Goal: Transaction & Acquisition: Register for event/course

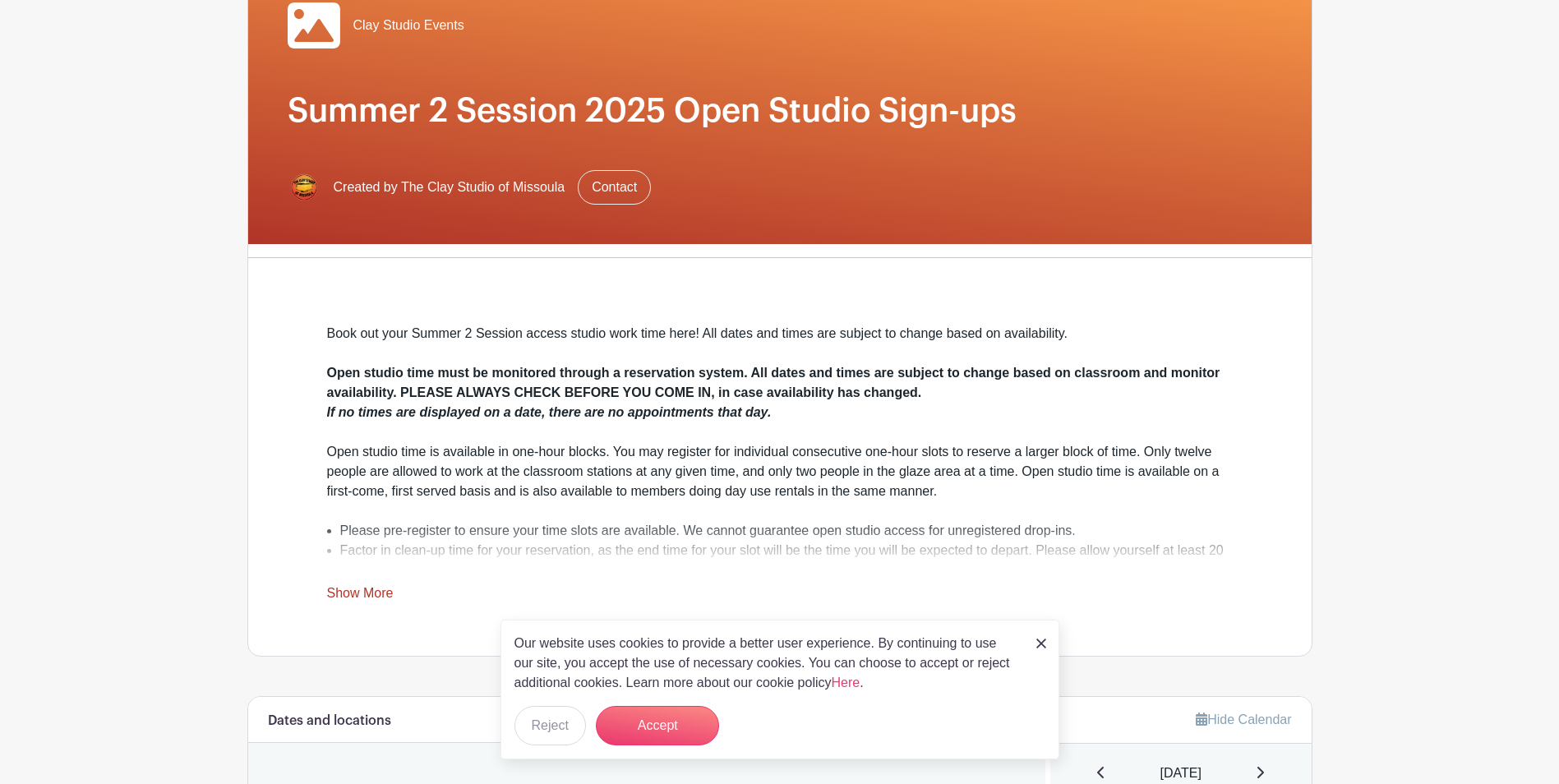
scroll to position [411, 0]
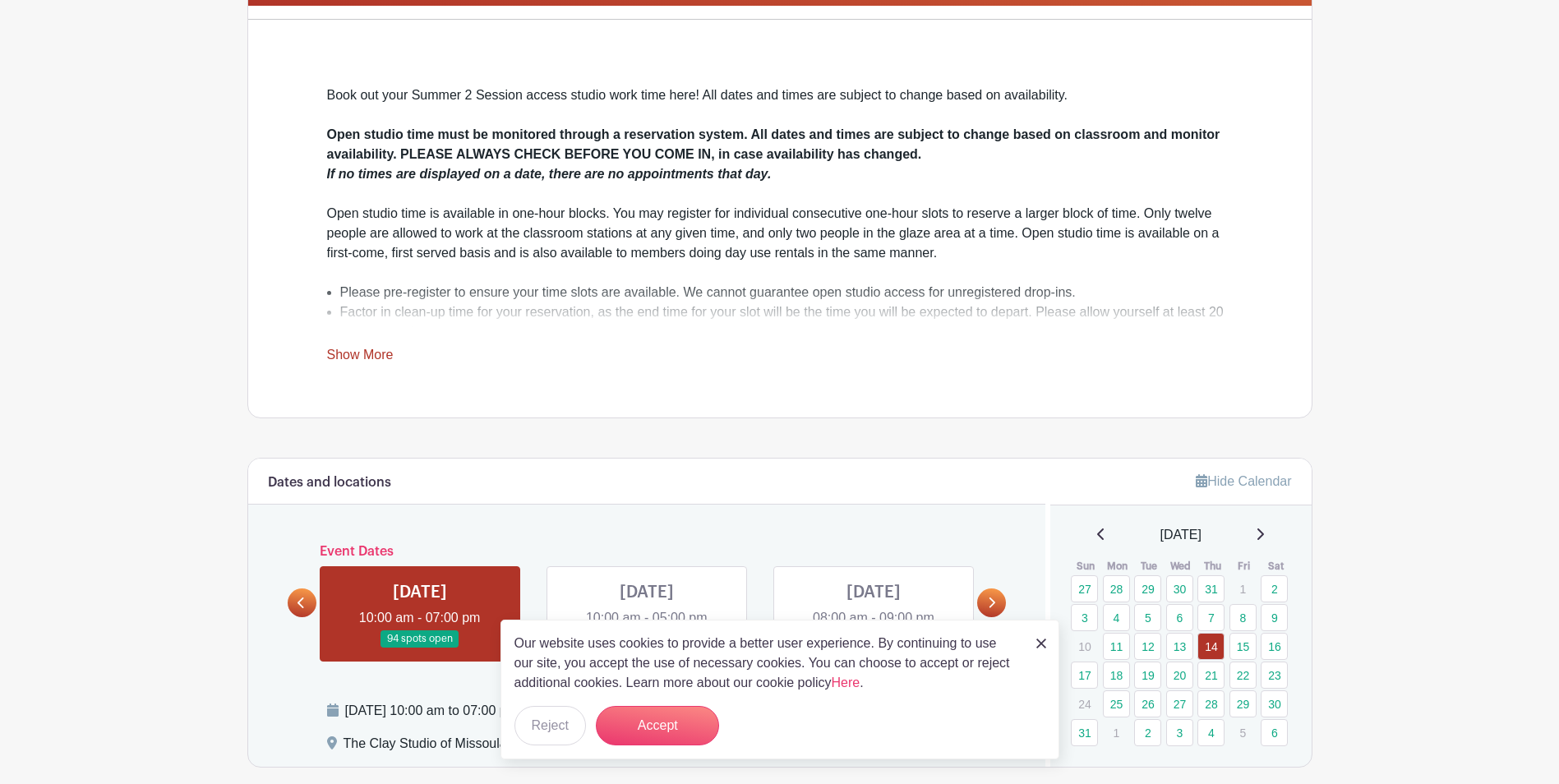
click at [1036, 643] on img at bounding box center [1041, 643] width 10 height 10
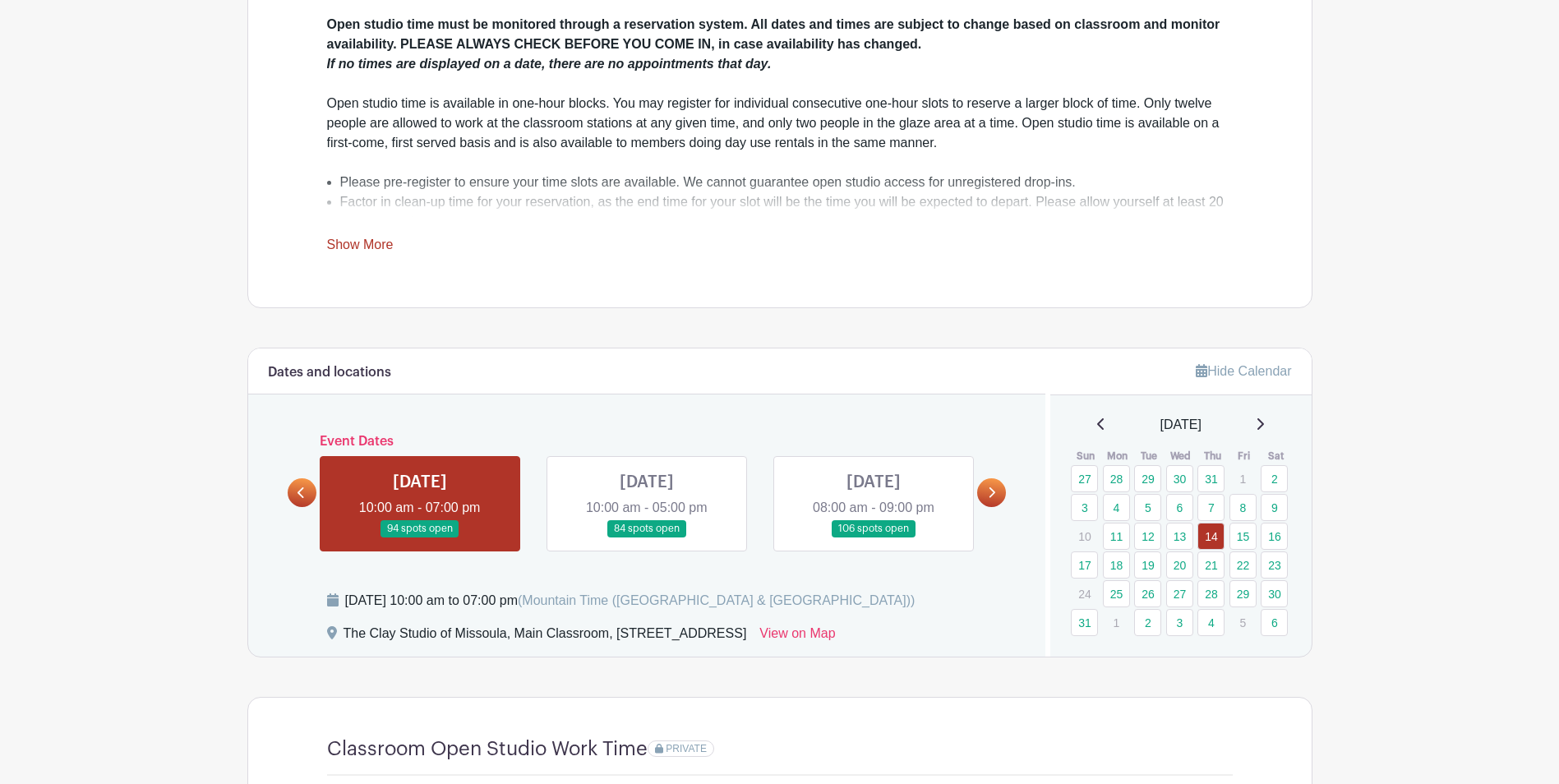
scroll to position [575, 0]
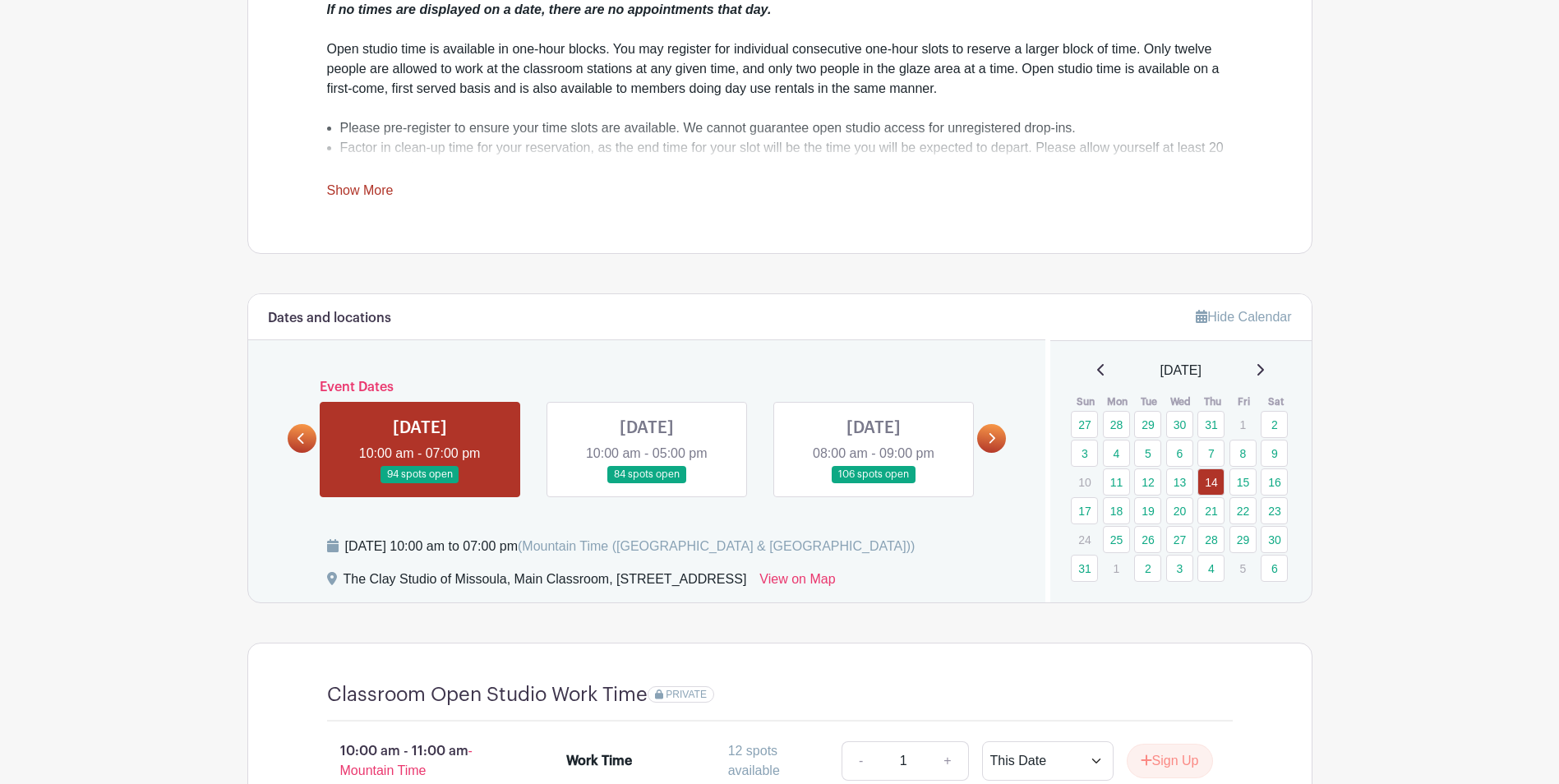
click at [420, 483] on link at bounding box center [420, 483] width 0 height 0
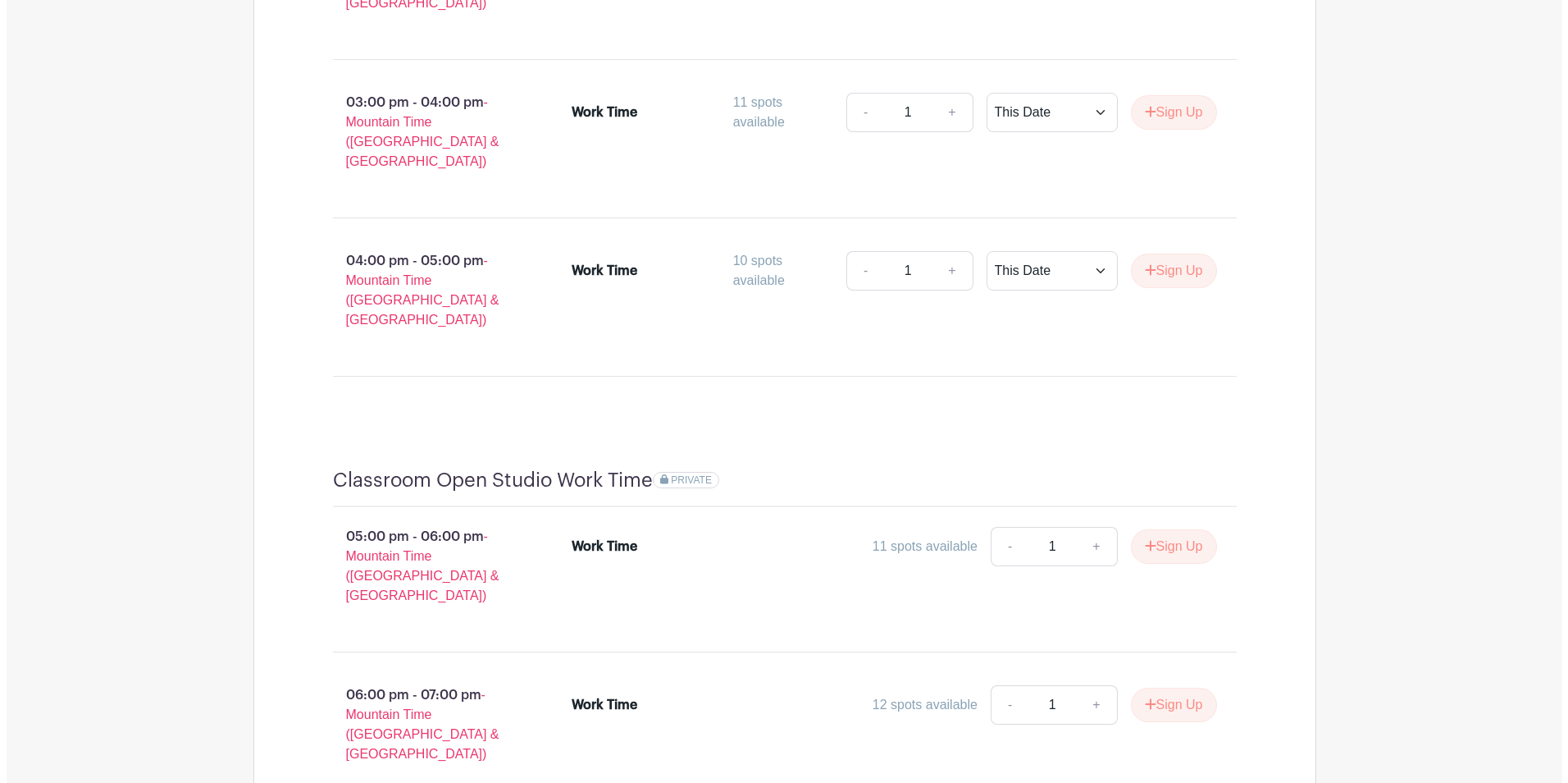
scroll to position [2019, 0]
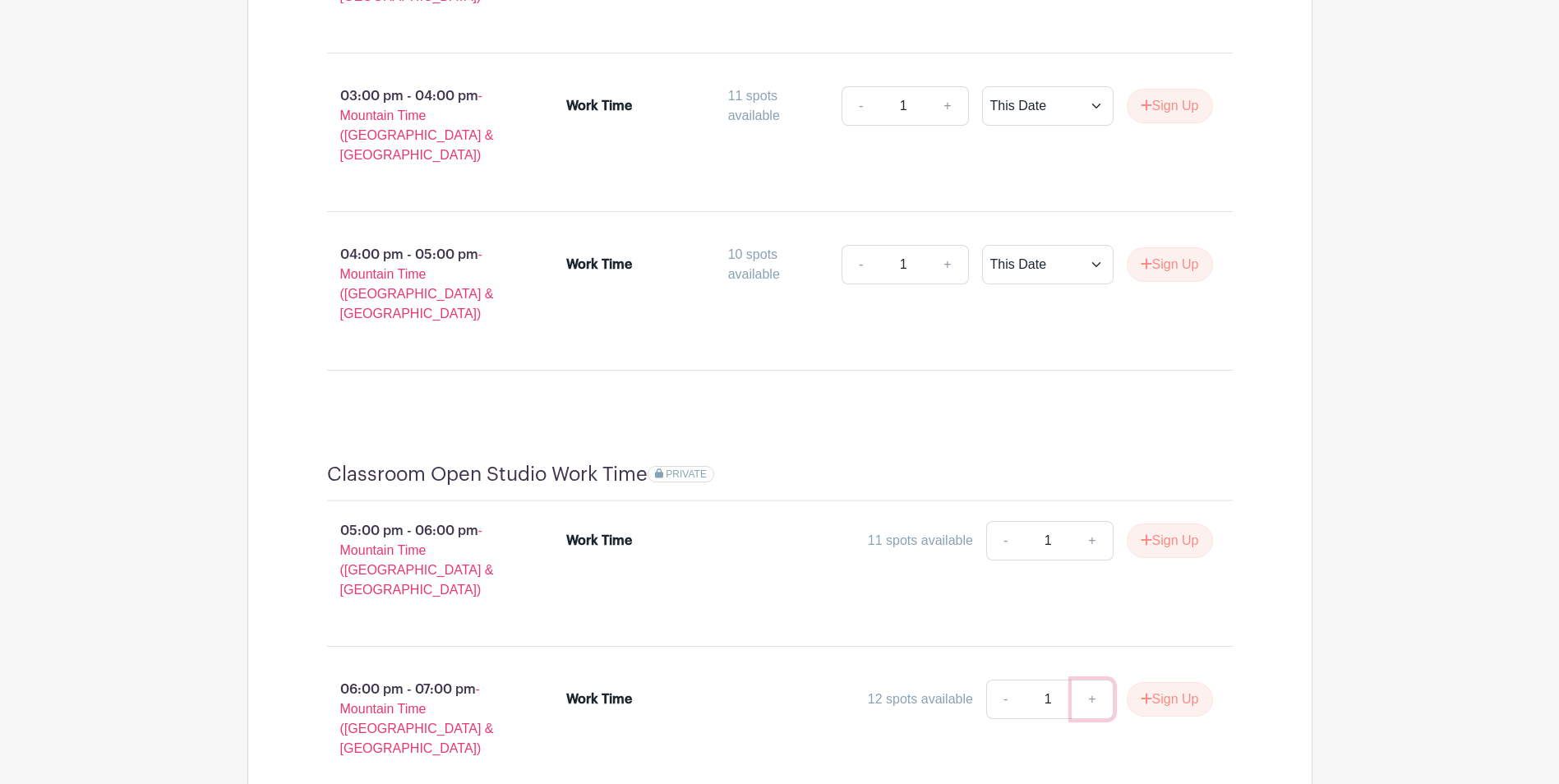
click at [1090, 680] on link "+" at bounding box center [1091, 699] width 41 height 40
click at [996, 680] on link "-" at bounding box center [1005, 699] width 38 height 40
type input "1"
click at [996, 680] on link "-" at bounding box center [1005, 699] width 38 height 40
click at [1177, 682] on button "Sign Up" at bounding box center [1170, 698] width 87 height 35
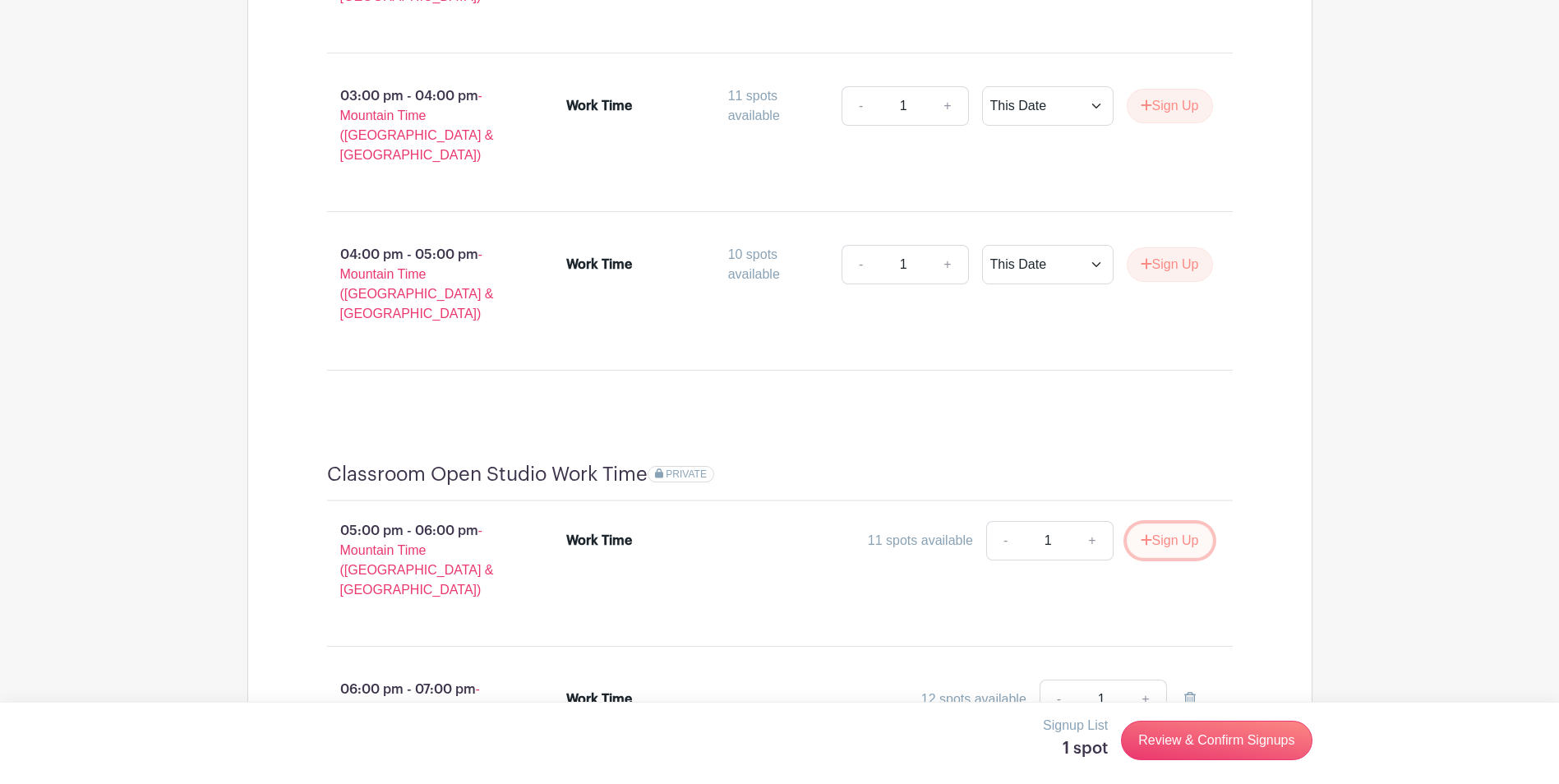
click at [1171, 523] on button "Sign Up" at bounding box center [1170, 540] width 87 height 35
click at [1205, 737] on link "Review & Confirm Signups" at bounding box center [1217, 740] width 191 height 40
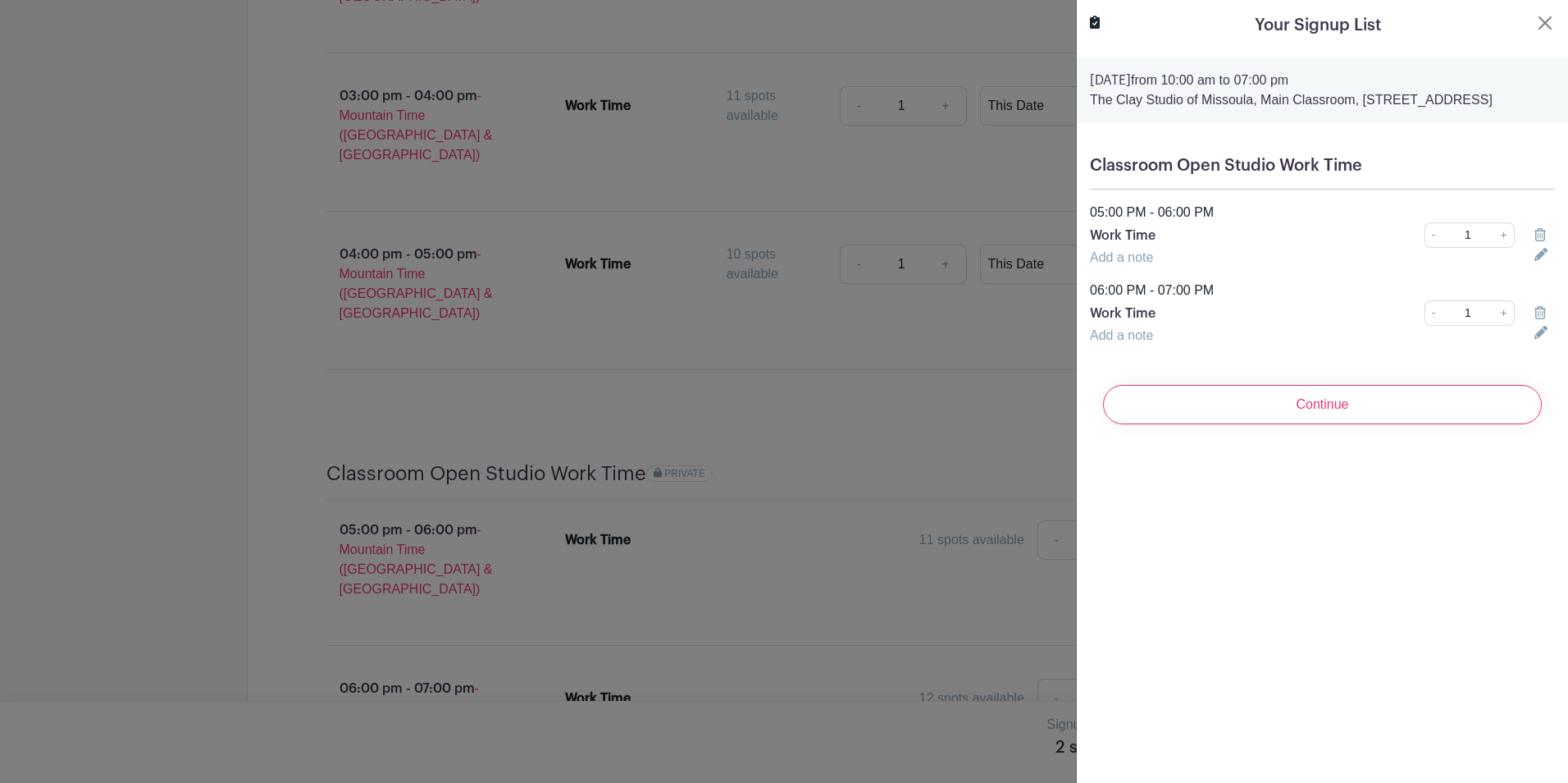
drag, startPoint x: 1148, startPoint y: 80, endPoint x: 1332, endPoint y: 104, distance: 185.6
click at [1332, 104] on div "Thursday, August 14, 2025 from 10:00 am to 07:00 pm The Clay Studio of Missoula…" at bounding box center [1323, 90] width 491 height 66
click at [1332, 104] on p "The Clay Studio of Missoula, Main Classroom, [STREET_ADDRESS]" at bounding box center [1323, 100] width 465 height 20
click at [1328, 424] on input "Continue" at bounding box center [1323, 404] width 439 height 40
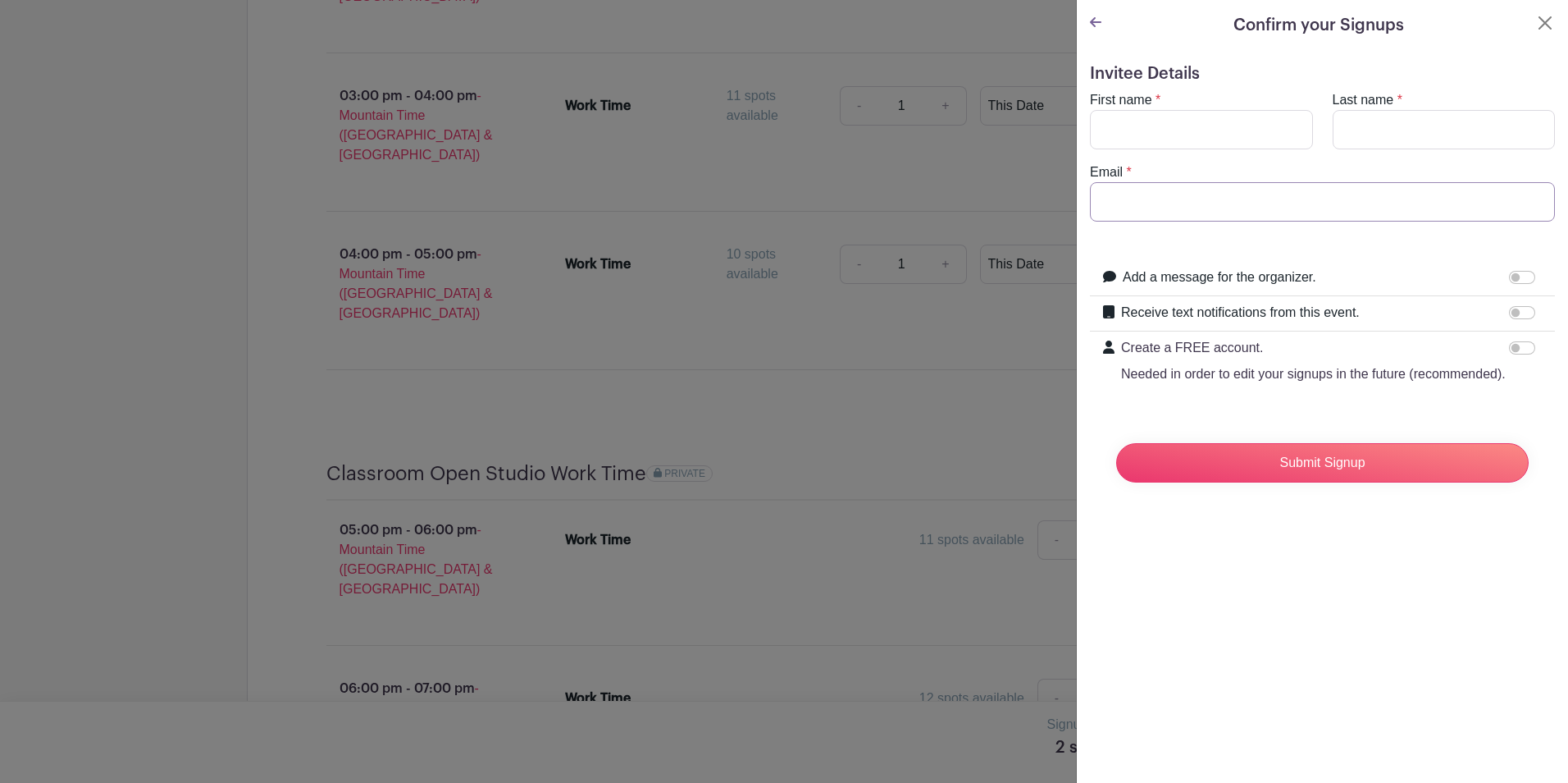
type input "[EMAIL_ADDRESS][DOMAIN_NAME]"
click at [1196, 123] on input "First name" at bounding box center [1201, 130] width 224 height 40
type input "[PERSON_NAME]"
click at [1514, 312] on input "Receive text notifications from this event." at bounding box center [1522, 312] width 26 height 13
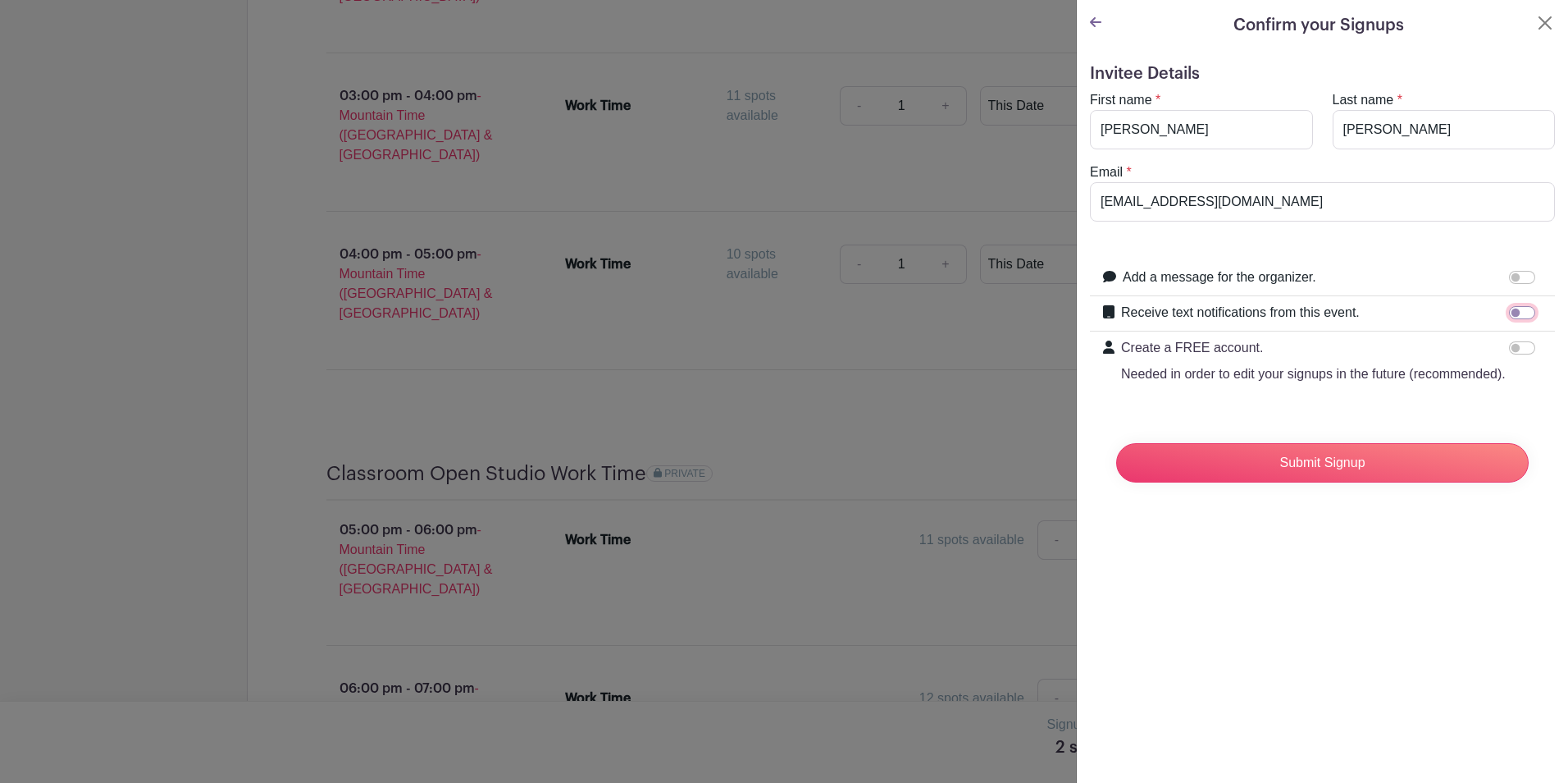
checkbox input "true"
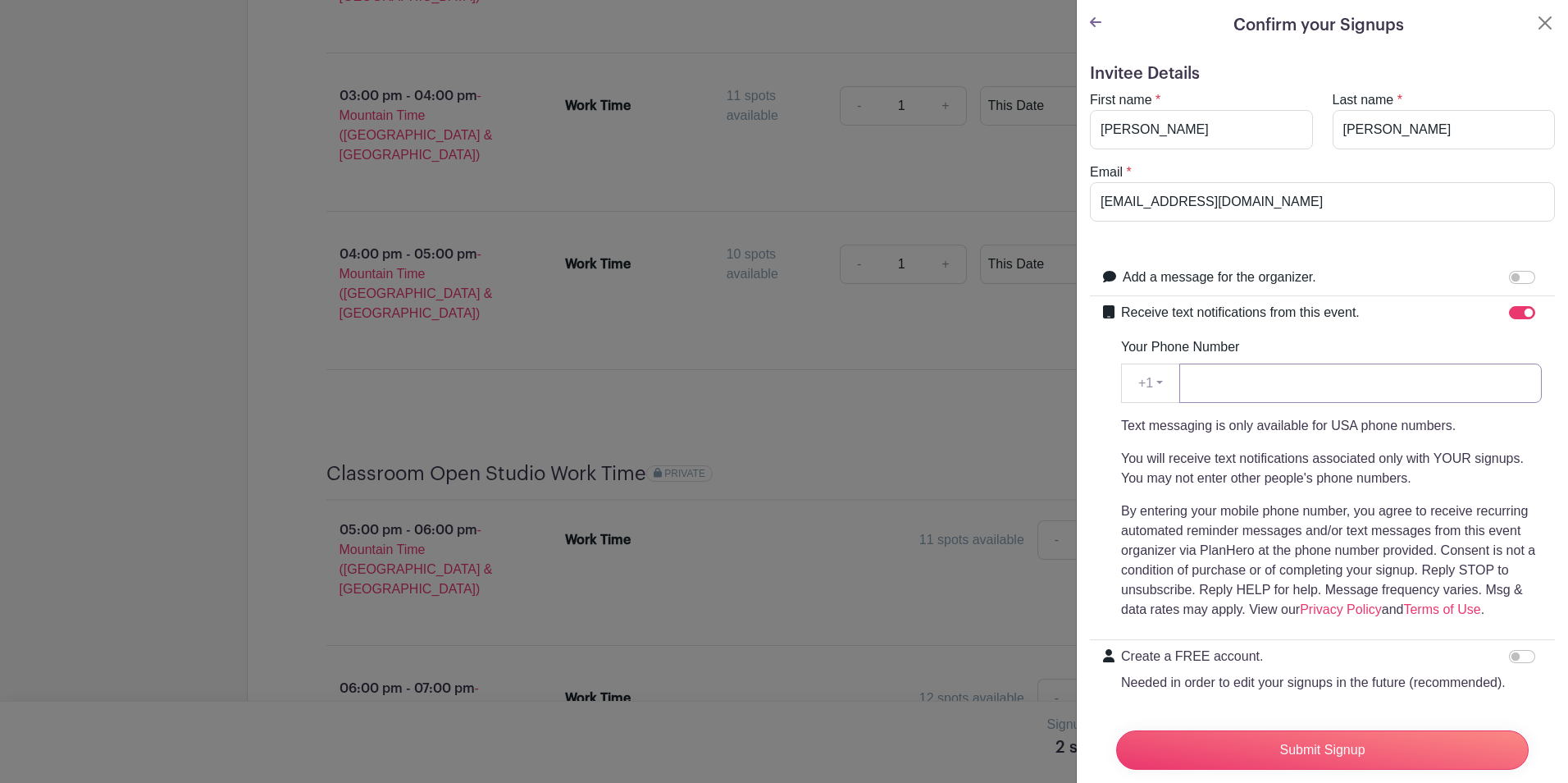
click at [1260, 387] on input "Your Phone Number" at bounding box center [1360, 384] width 363 height 40
type input "5093782277"
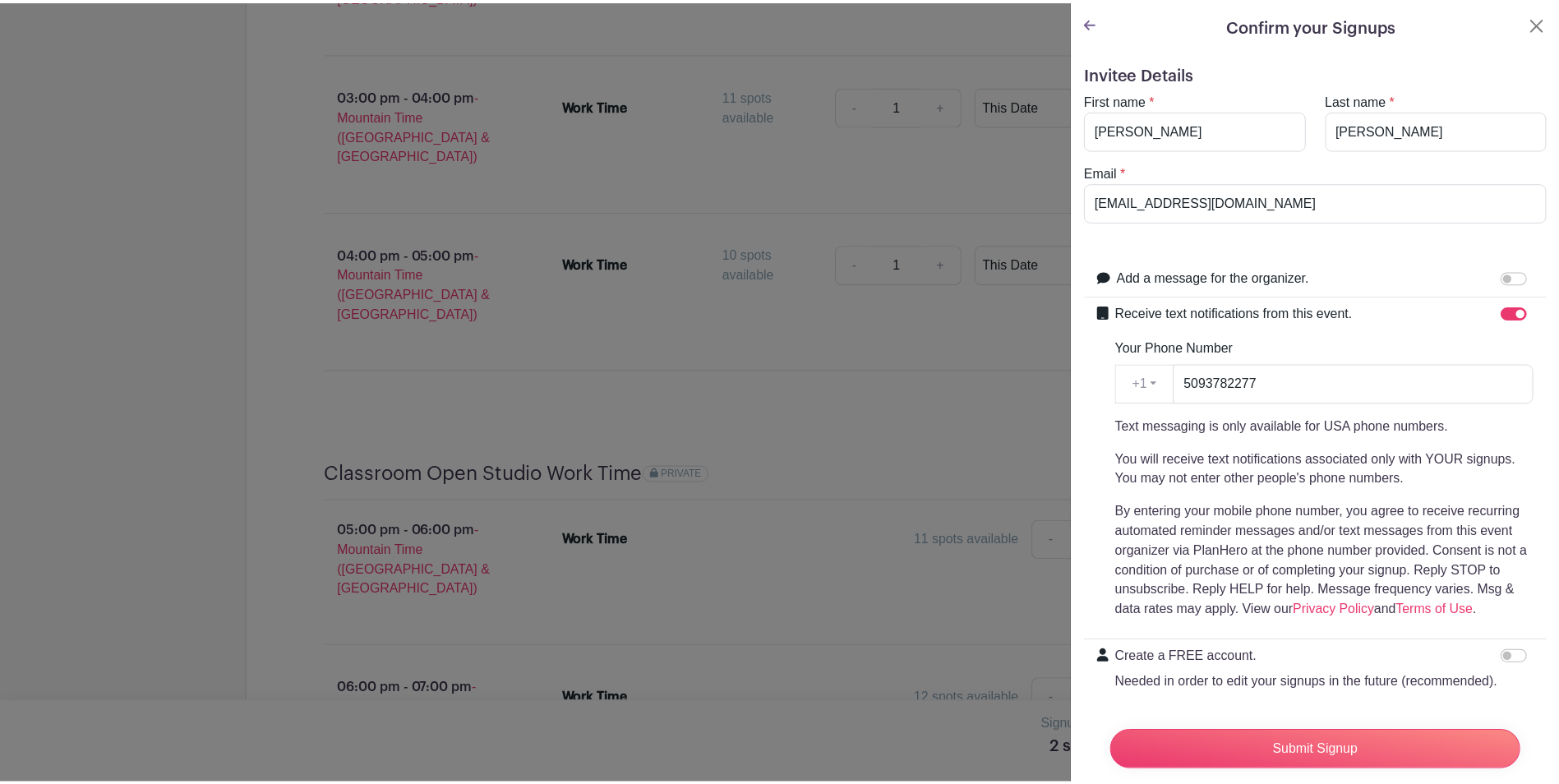
scroll to position [80, 0]
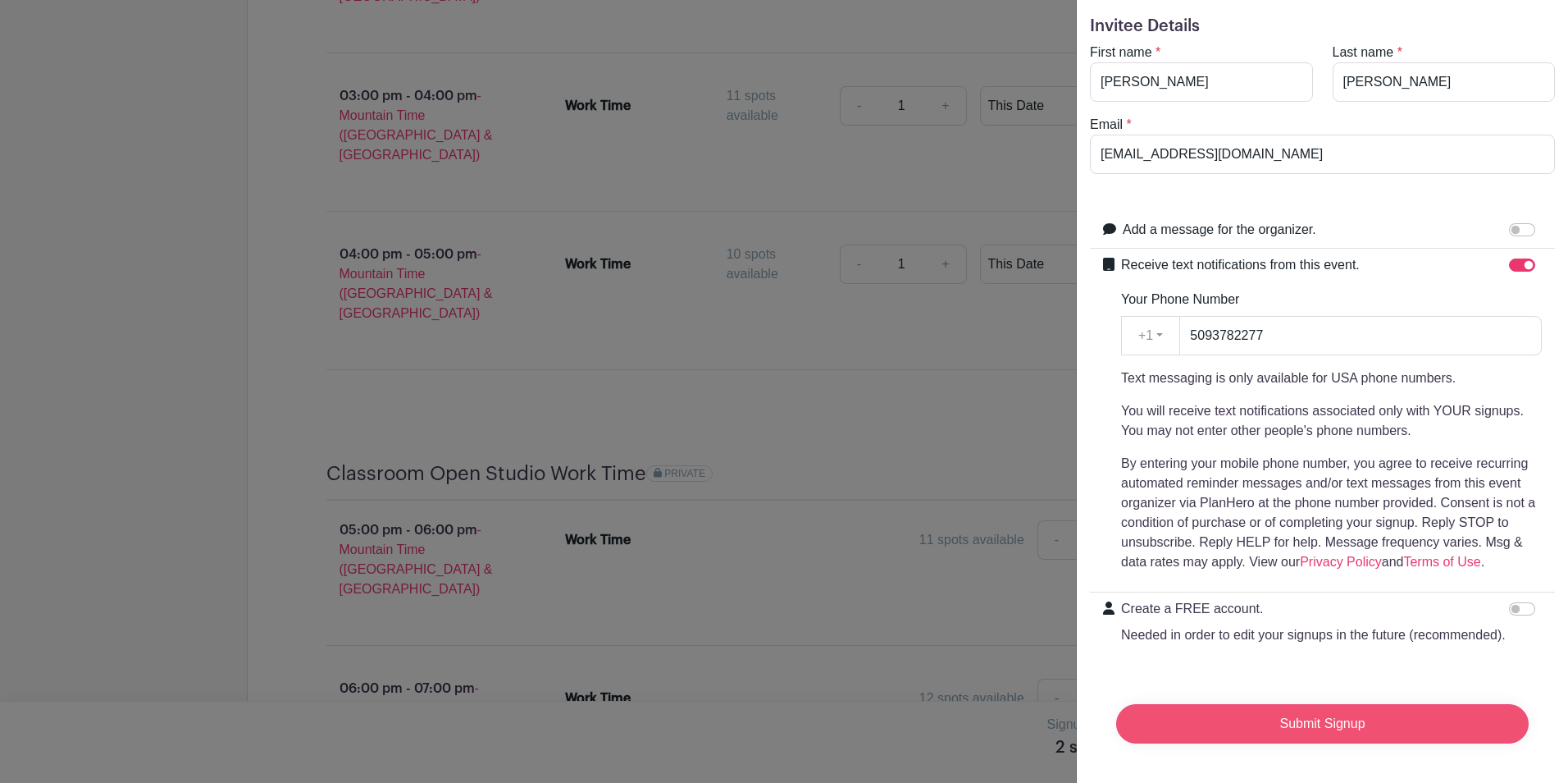
click at [1346, 705] on input "Submit Signup" at bounding box center [1323, 723] width 412 height 40
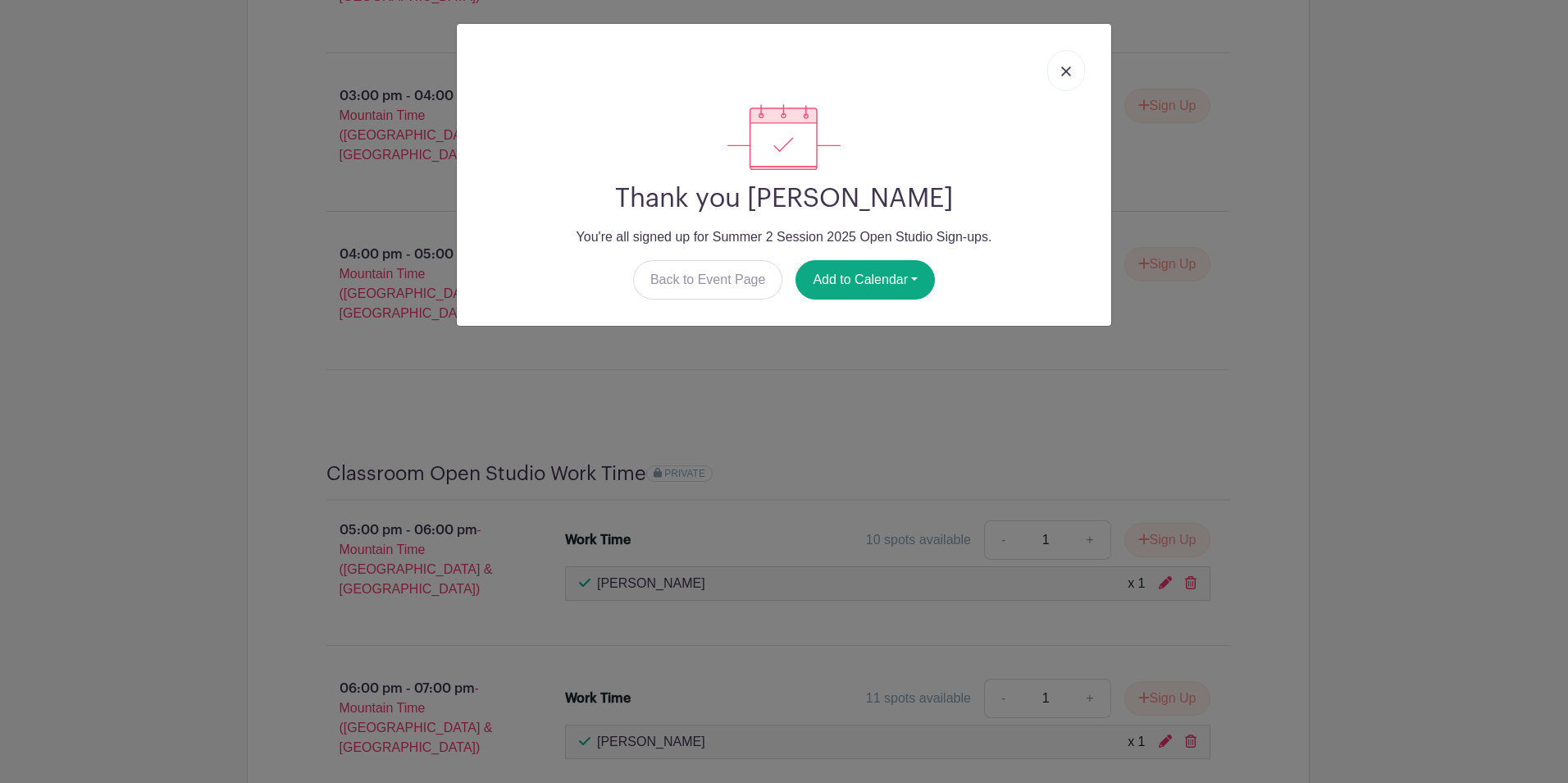
drag, startPoint x: 1073, startPoint y: 69, endPoint x: 1103, endPoint y: 211, distance: 145.1
click at [1073, 69] on link at bounding box center [1066, 70] width 38 height 41
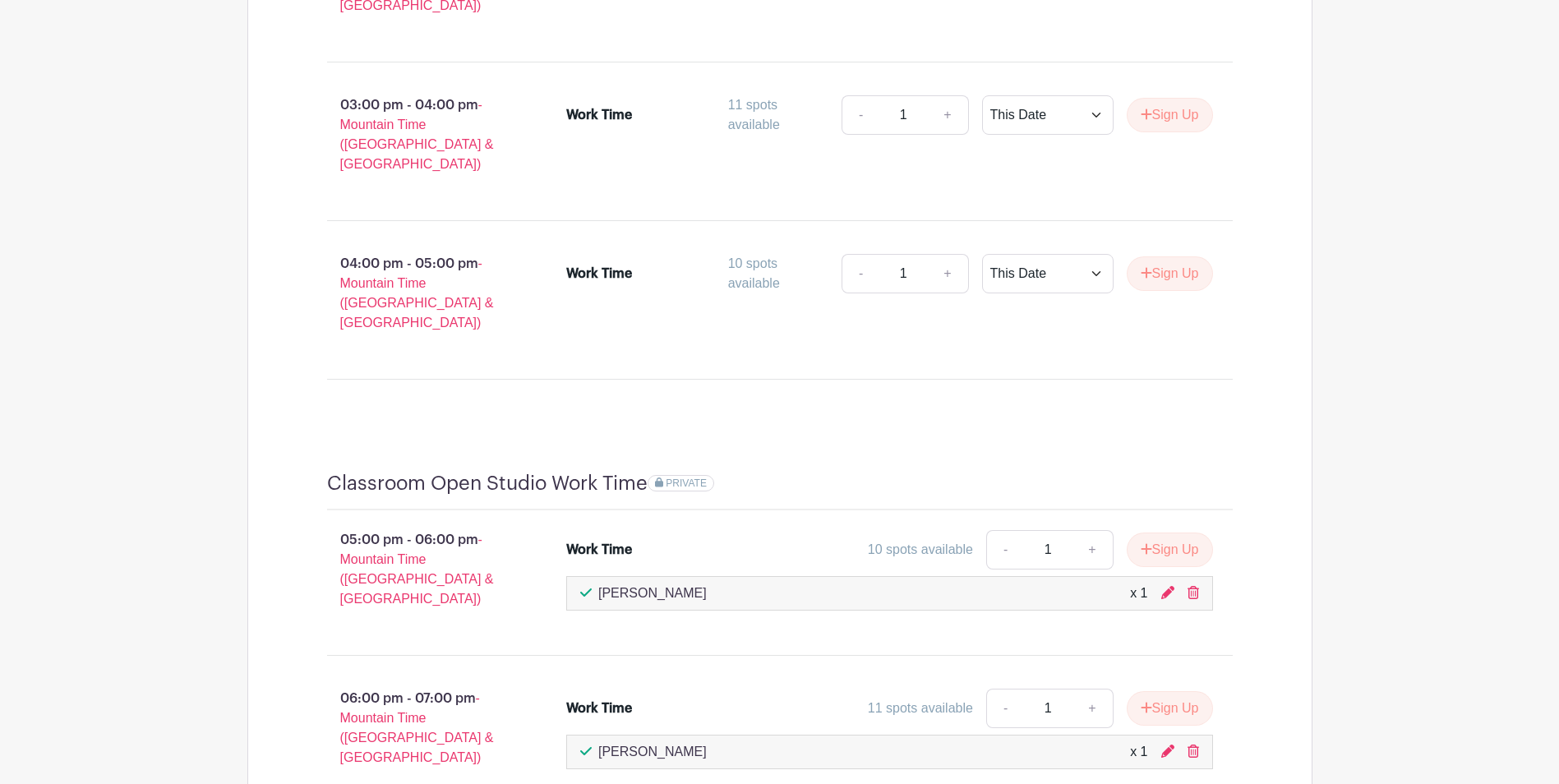
scroll to position [2039, 0]
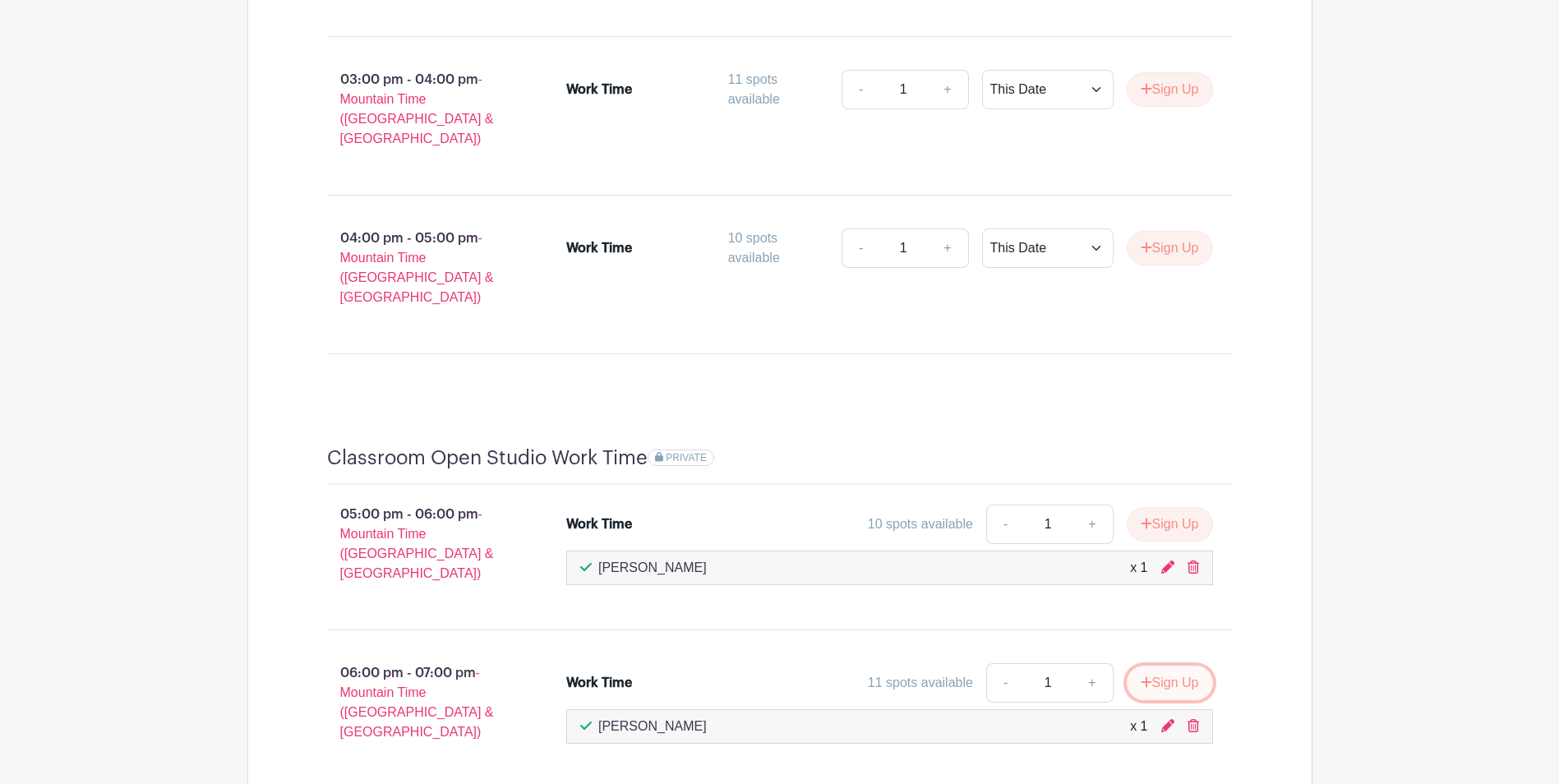
click at [1172, 666] on button "Sign Up" at bounding box center [1170, 683] width 87 height 35
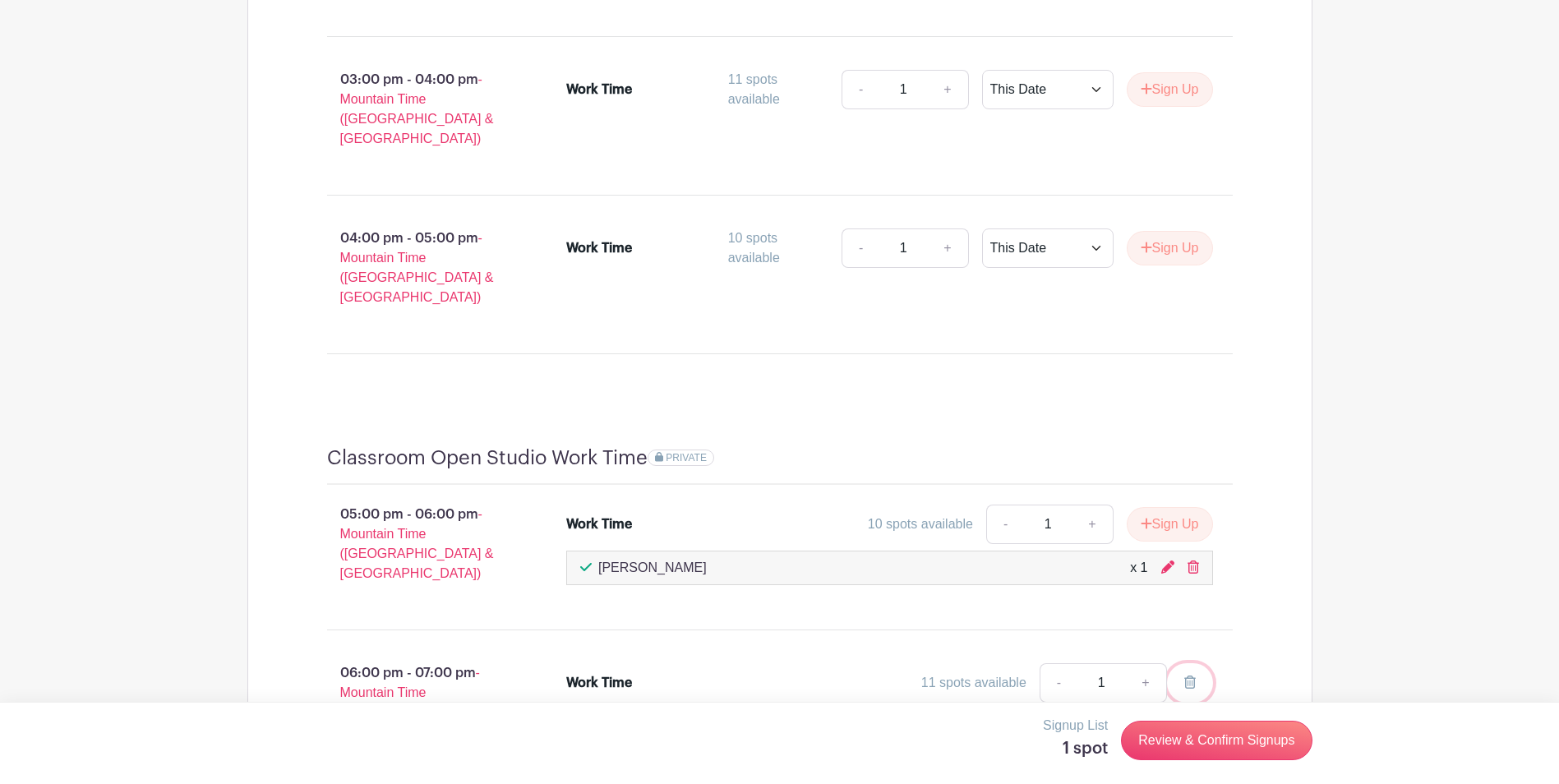
click at [1194, 676] on icon at bounding box center [1191, 682] width 12 height 13
drag, startPoint x: 395, startPoint y: 374, endPoint x: 405, endPoint y: 373, distance: 10.0
click at [405, 497] on p "05:00 pm - 06:00 pm - Mountain Time (US & Canada)" at bounding box center [420, 543] width 240 height 92
click at [699, 452] on span "PRIVATE" at bounding box center [686, 458] width 41 height 12
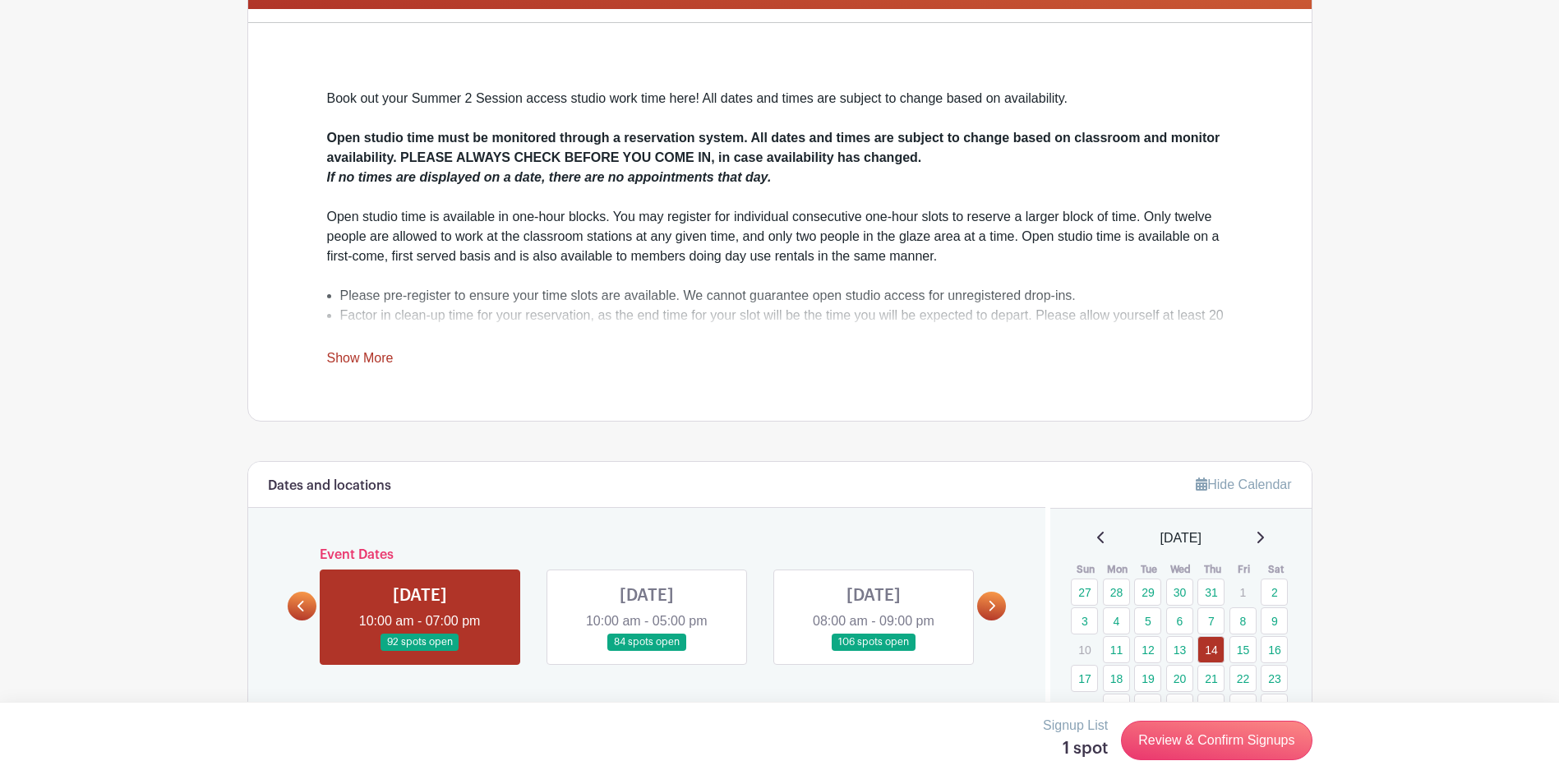
scroll to position [68, 0]
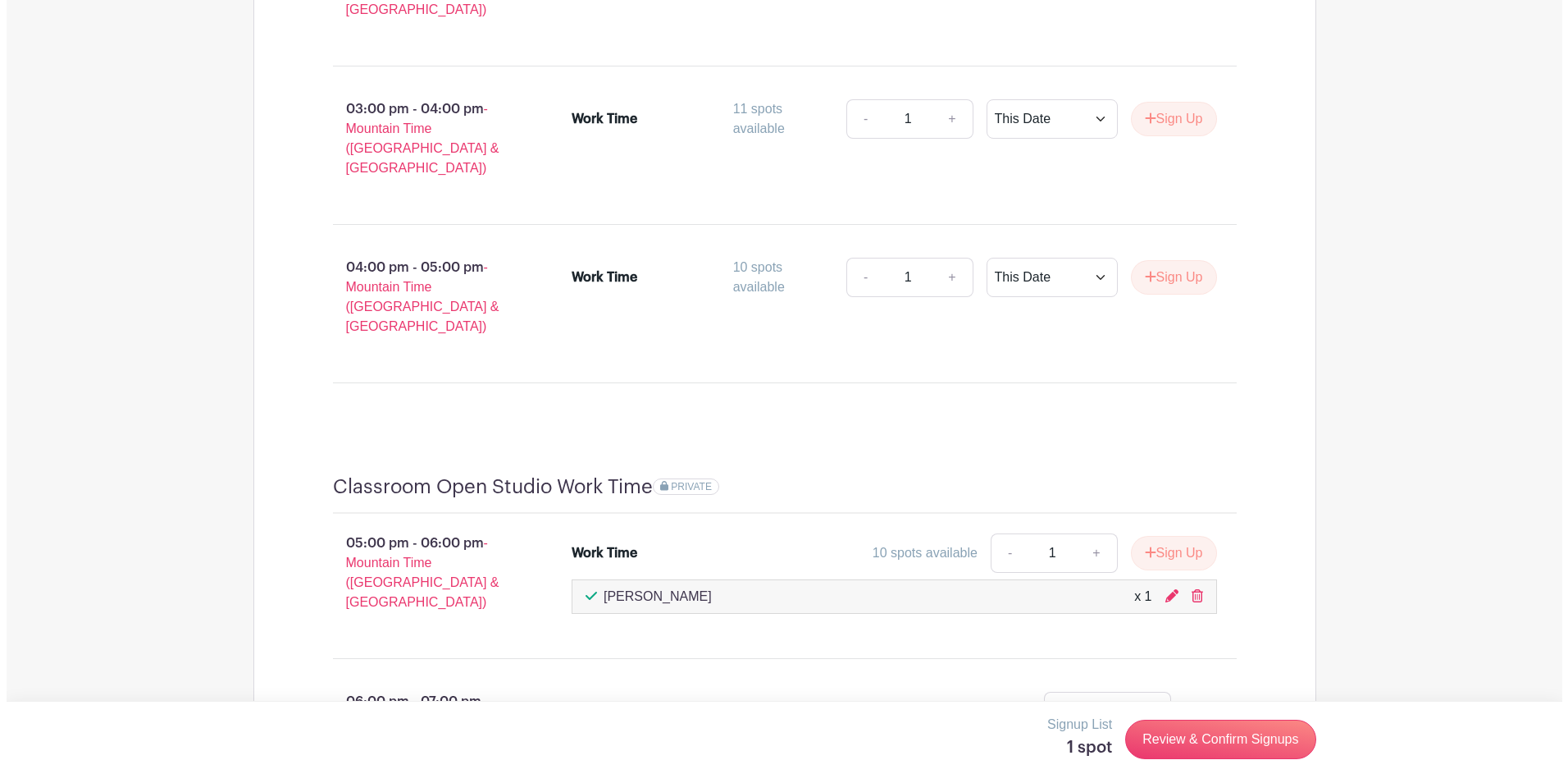
scroll to position [2036, 0]
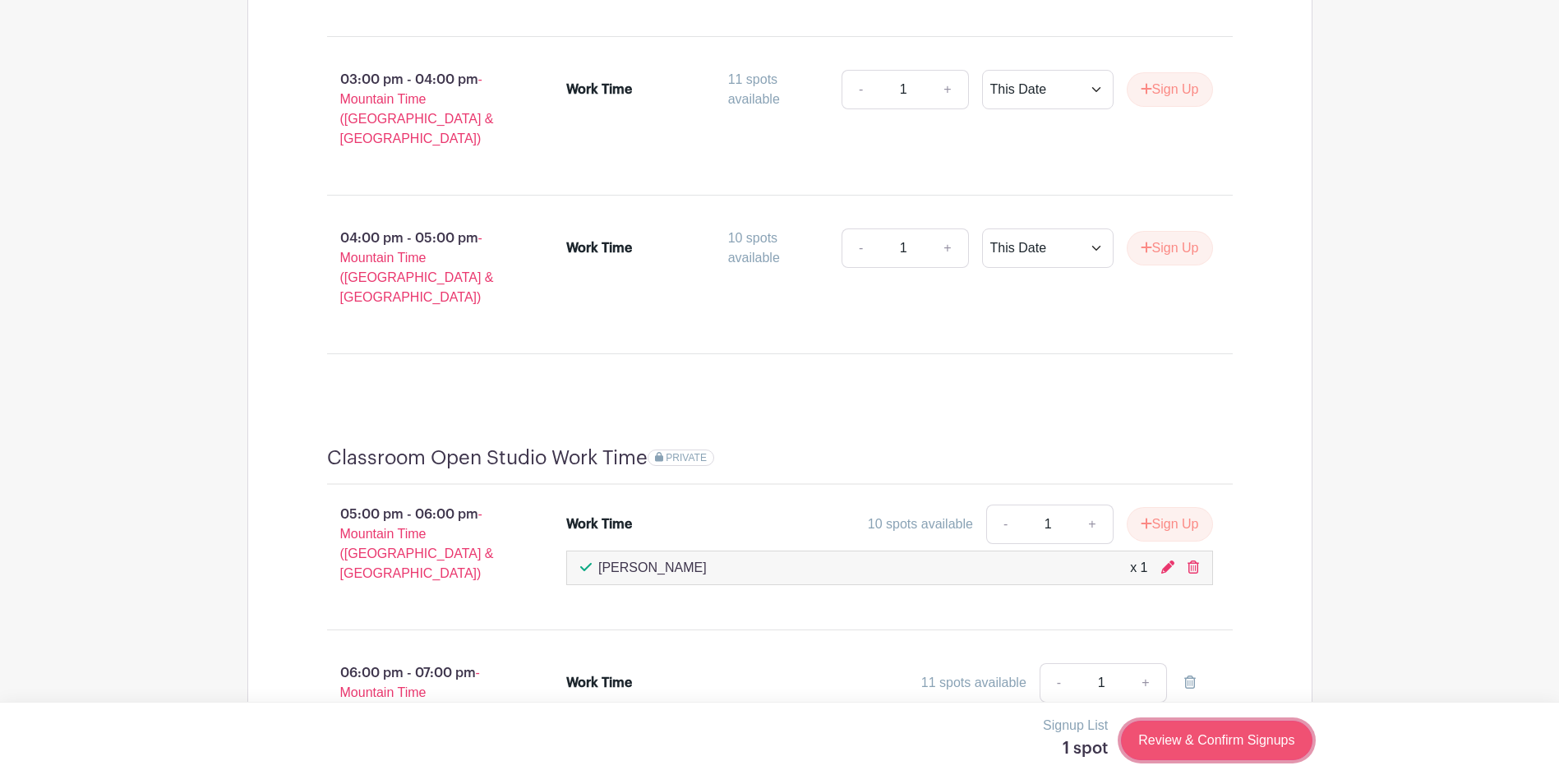
click at [1190, 729] on link "Review & Confirm Signups" at bounding box center [1217, 740] width 191 height 40
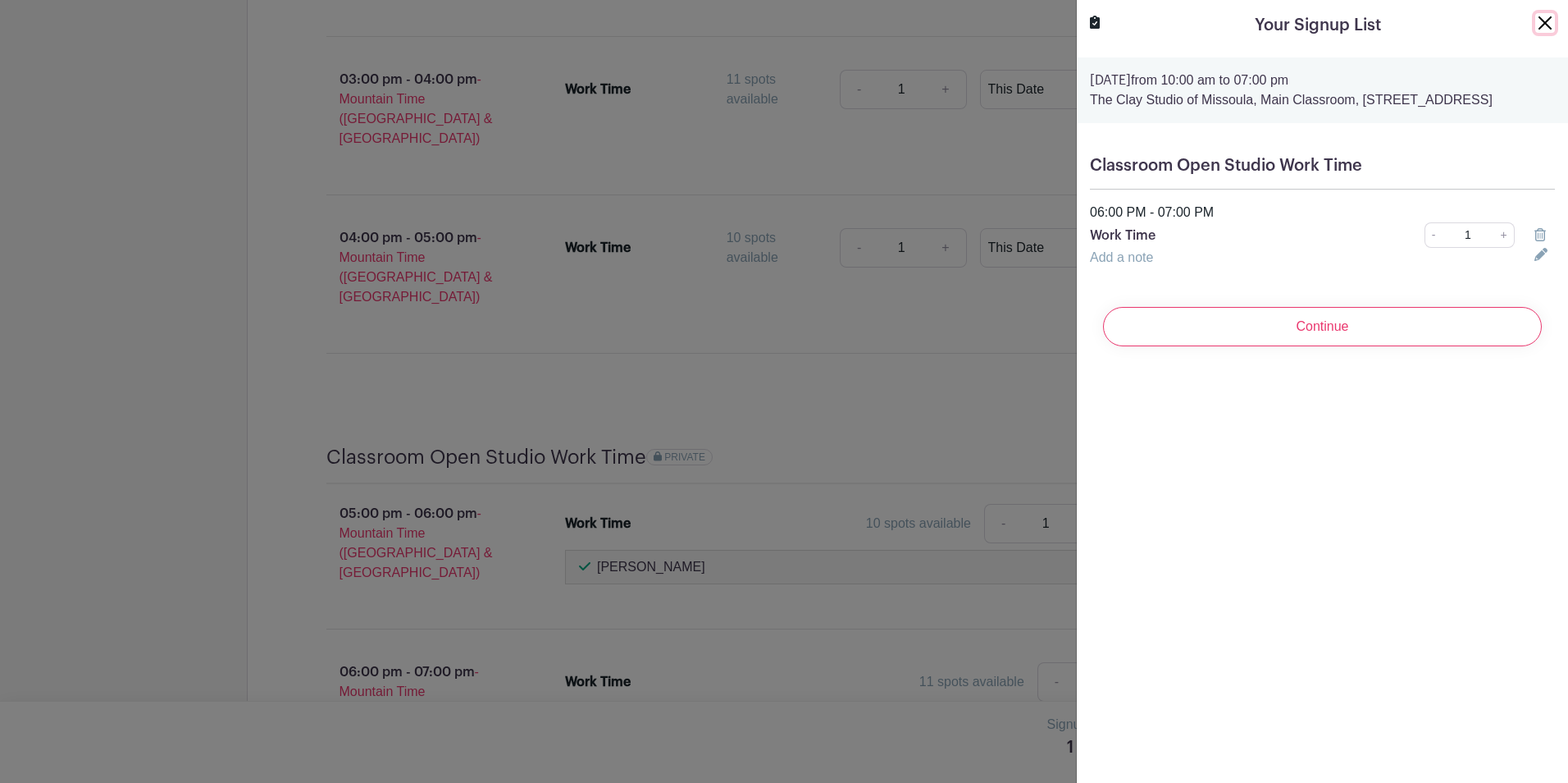
click at [1535, 28] on button "Close" at bounding box center [1545, 23] width 20 height 20
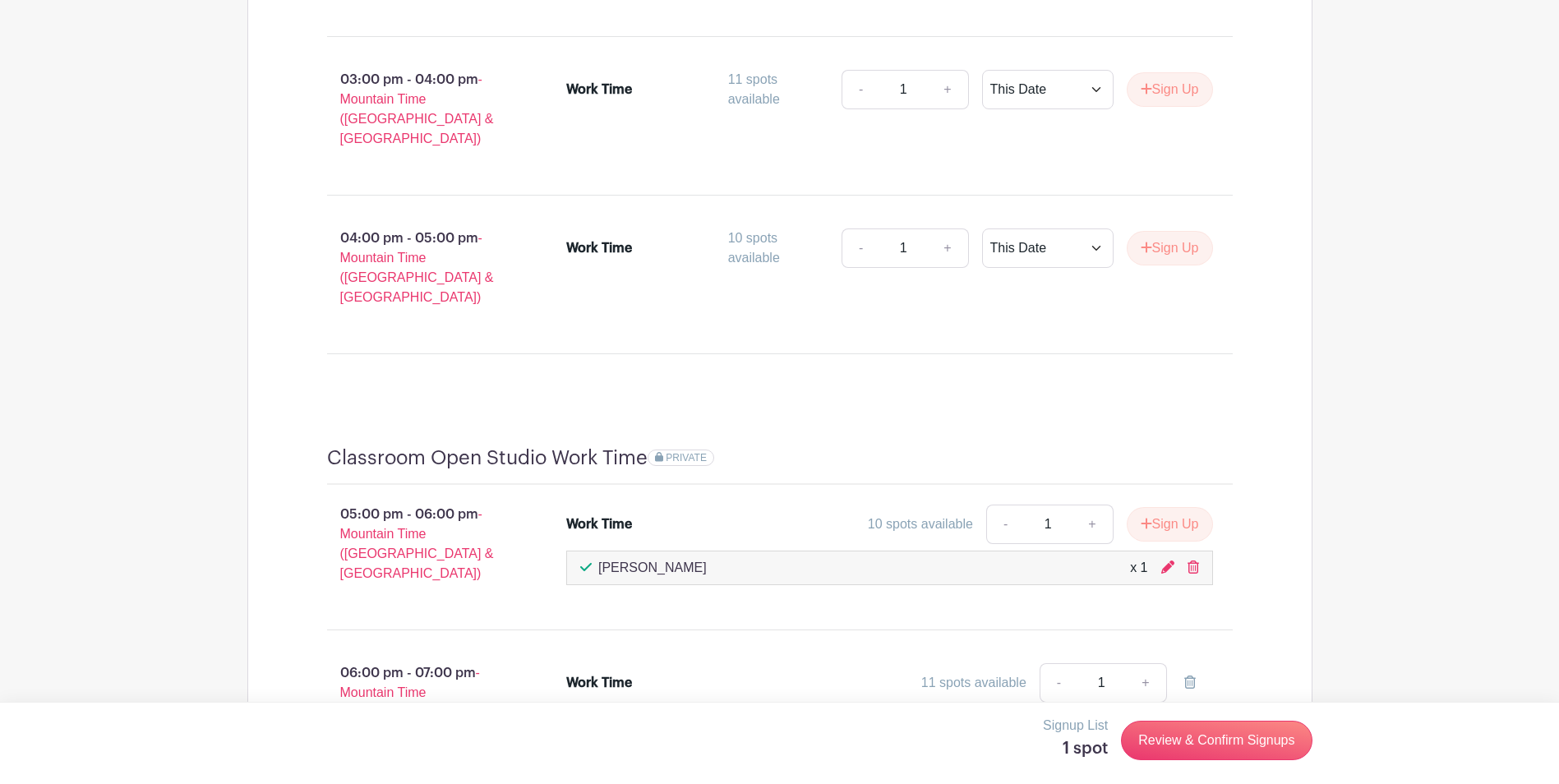
click at [1092, 745] on h5 "1 spot" at bounding box center [1075, 748] width 65 height 20
click at [1187, 506] on button "Sign Up" at bounding box center [1170, 523] width 87 height 35
click at [1175, 736] on link "Review & Confirm Signups" at bounding box center [1217, 740] width 191 height 40
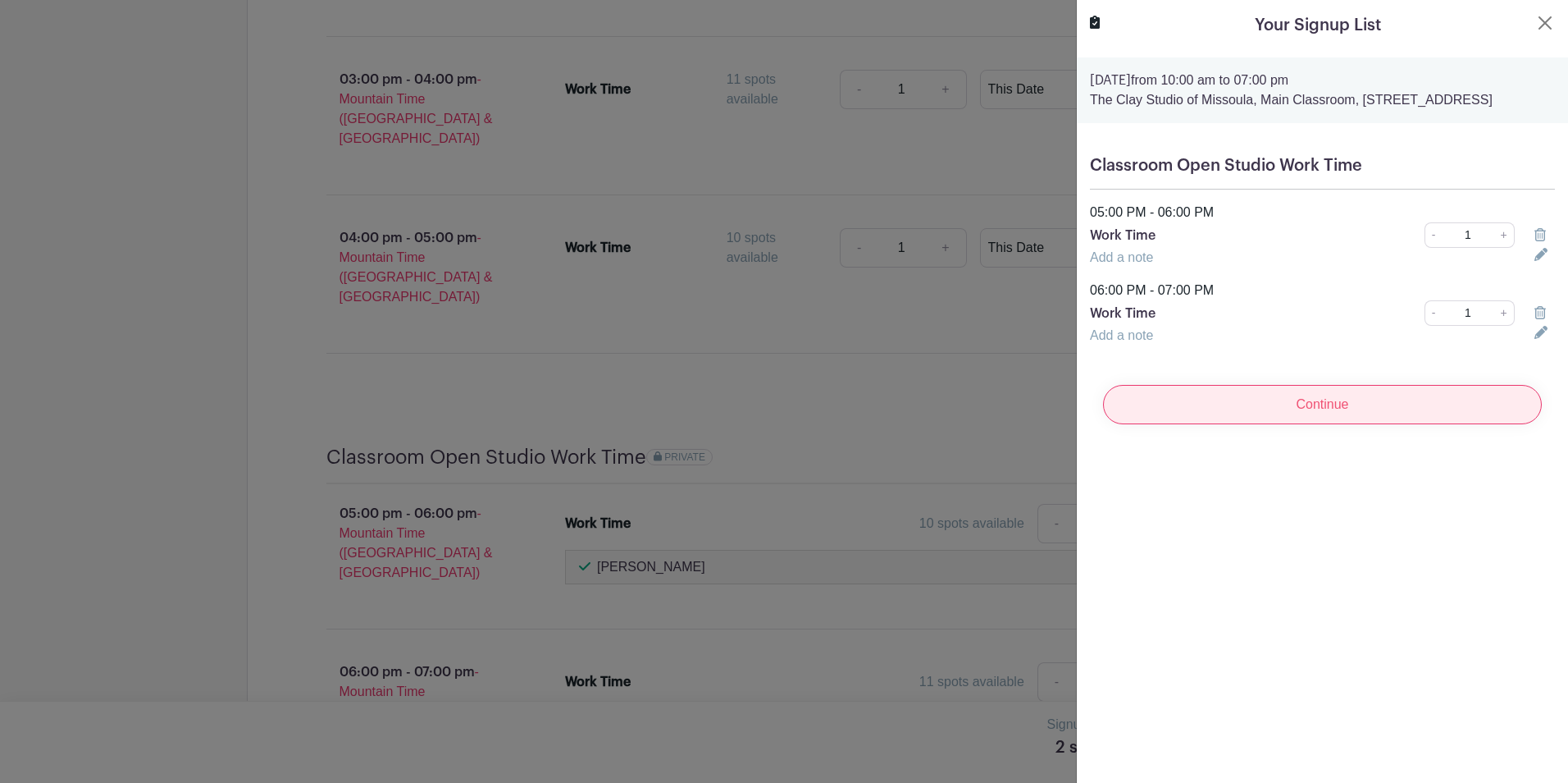
click at [1361, 420] on input "Continue" at bounding box center [1323, 404] width 439 height 40
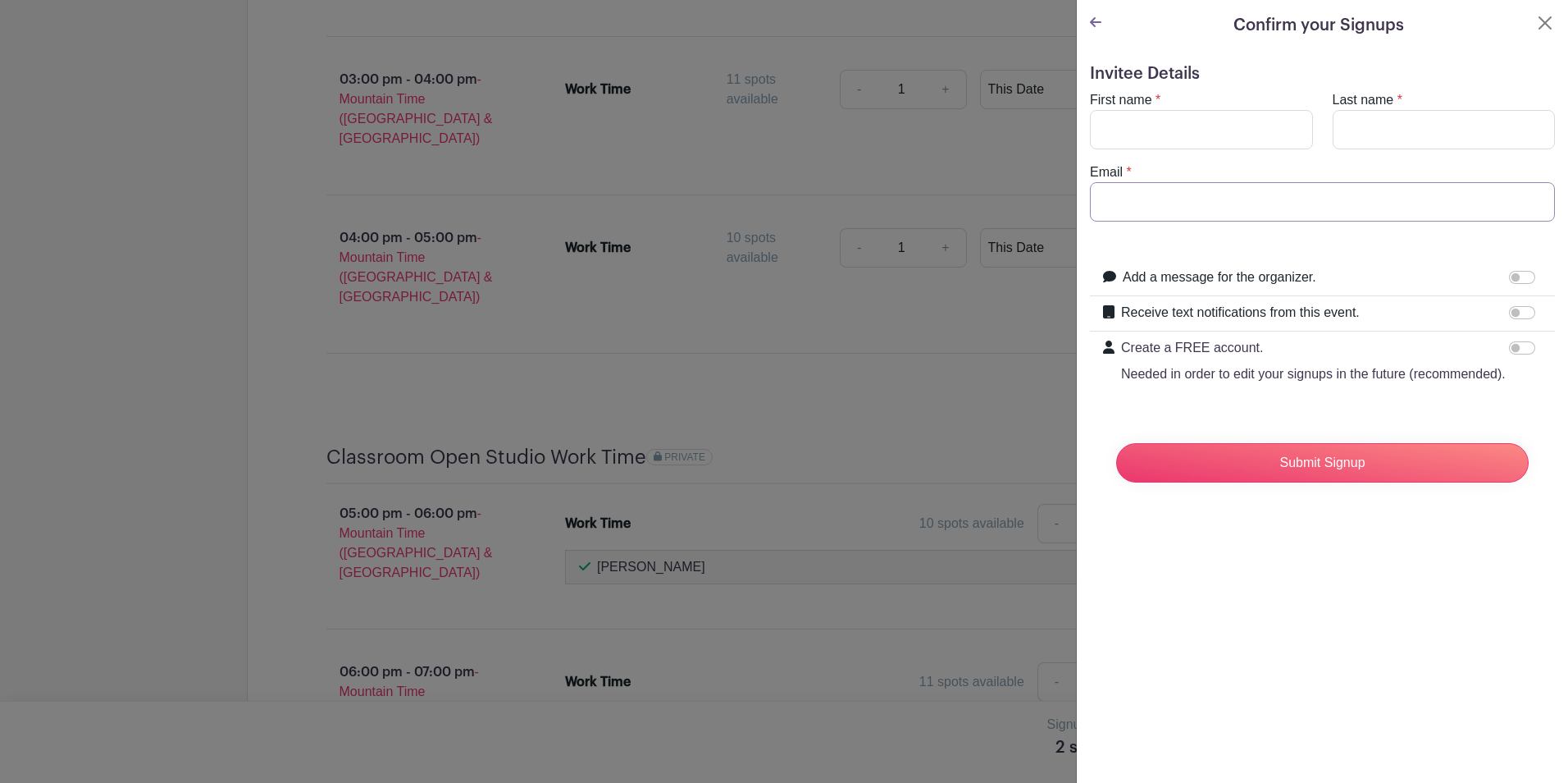
type input "[EMAIL_ADDRESS][DOMAIN_NAME]"
click at [1205, 117] on input "First name" at bounding box center [1201, 130] width 224 height 40
click at [1516, 310] on input "Receive text notifications from this event." at bounding box center [1522, 312] width 26 height 13
checkbox input "true"
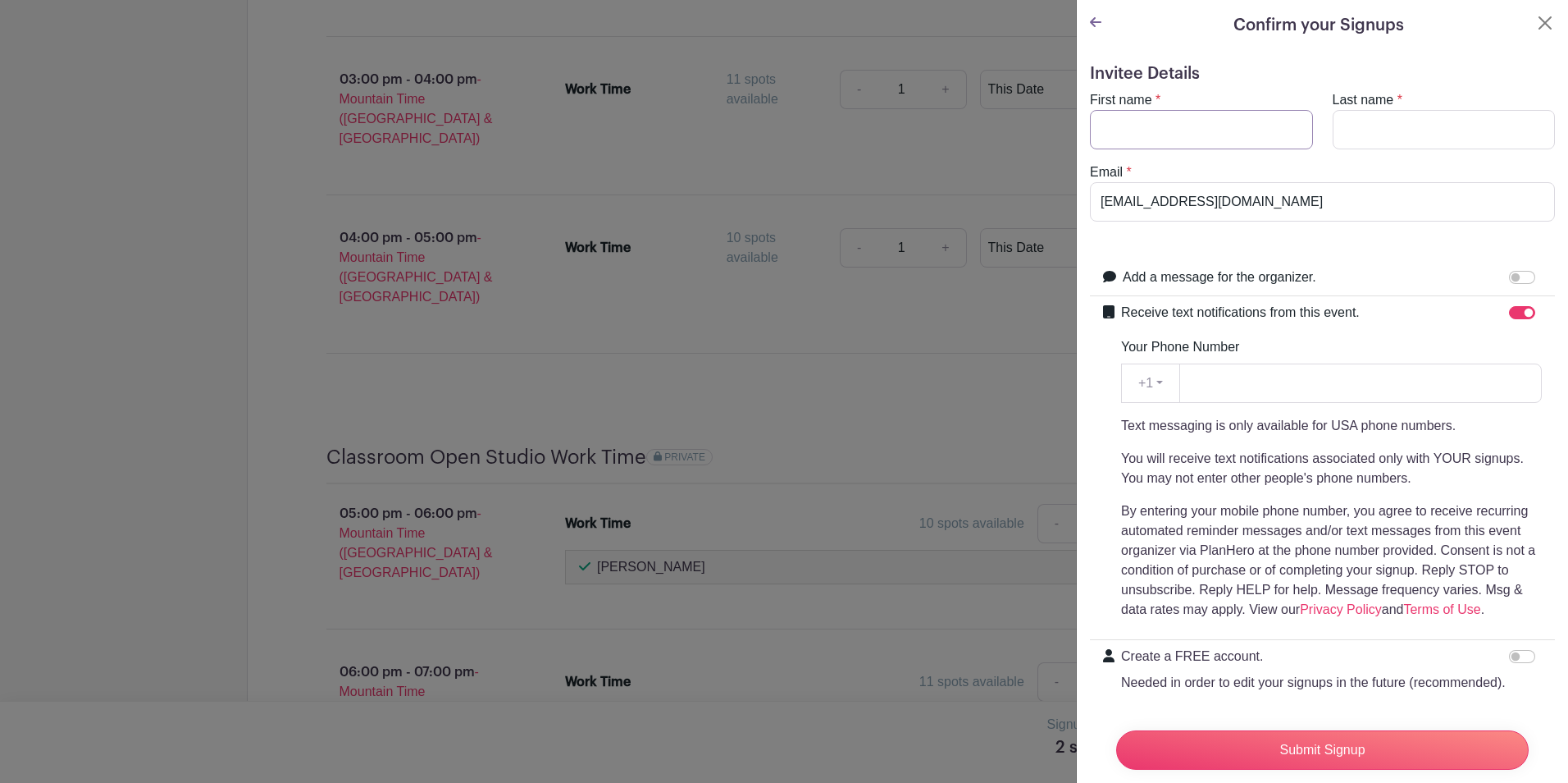
click at [1217, 126] on input "First name" at bounding box center [1201, 130] width 224 height 40
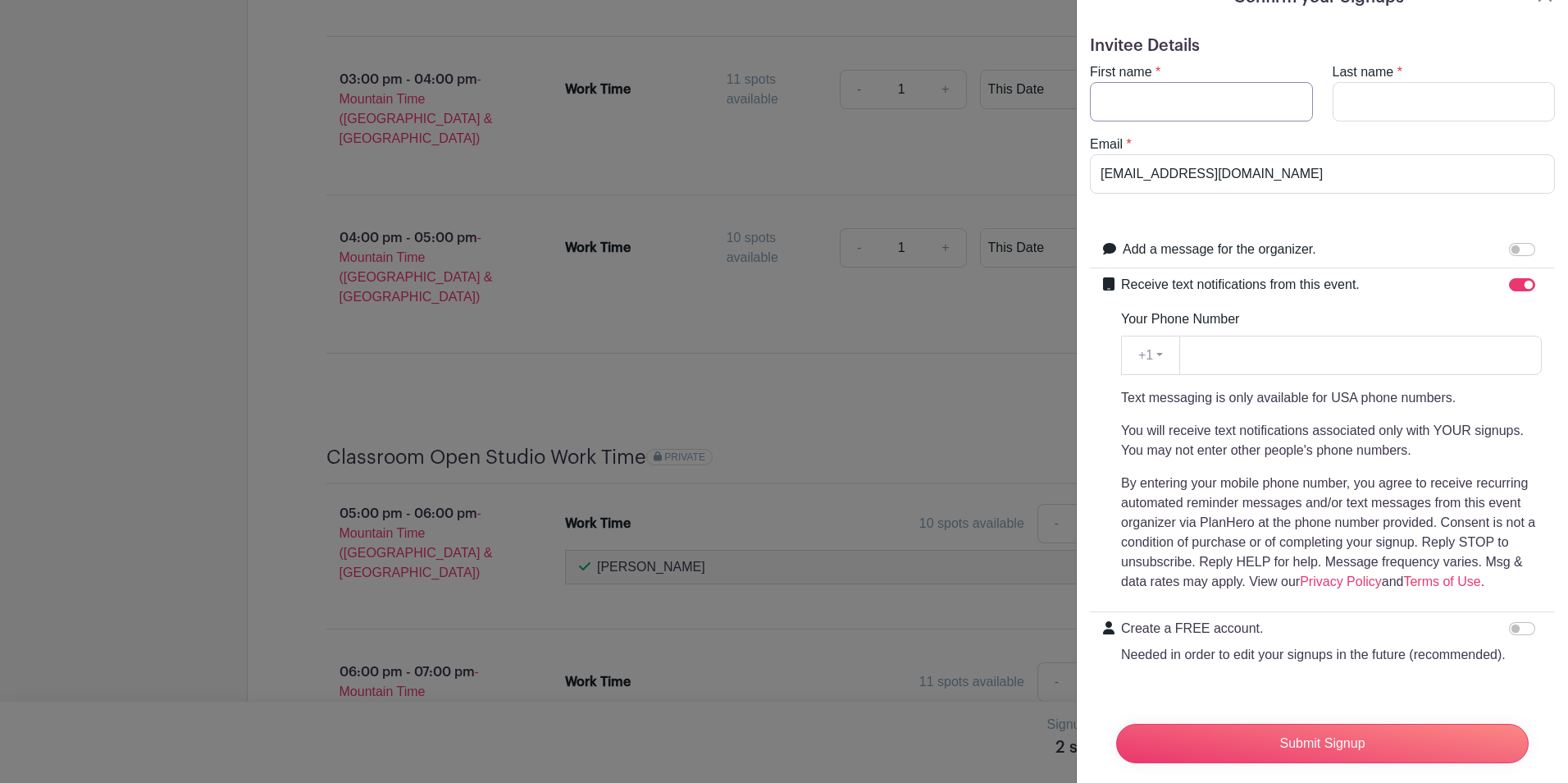
scroll to position [0, 0]
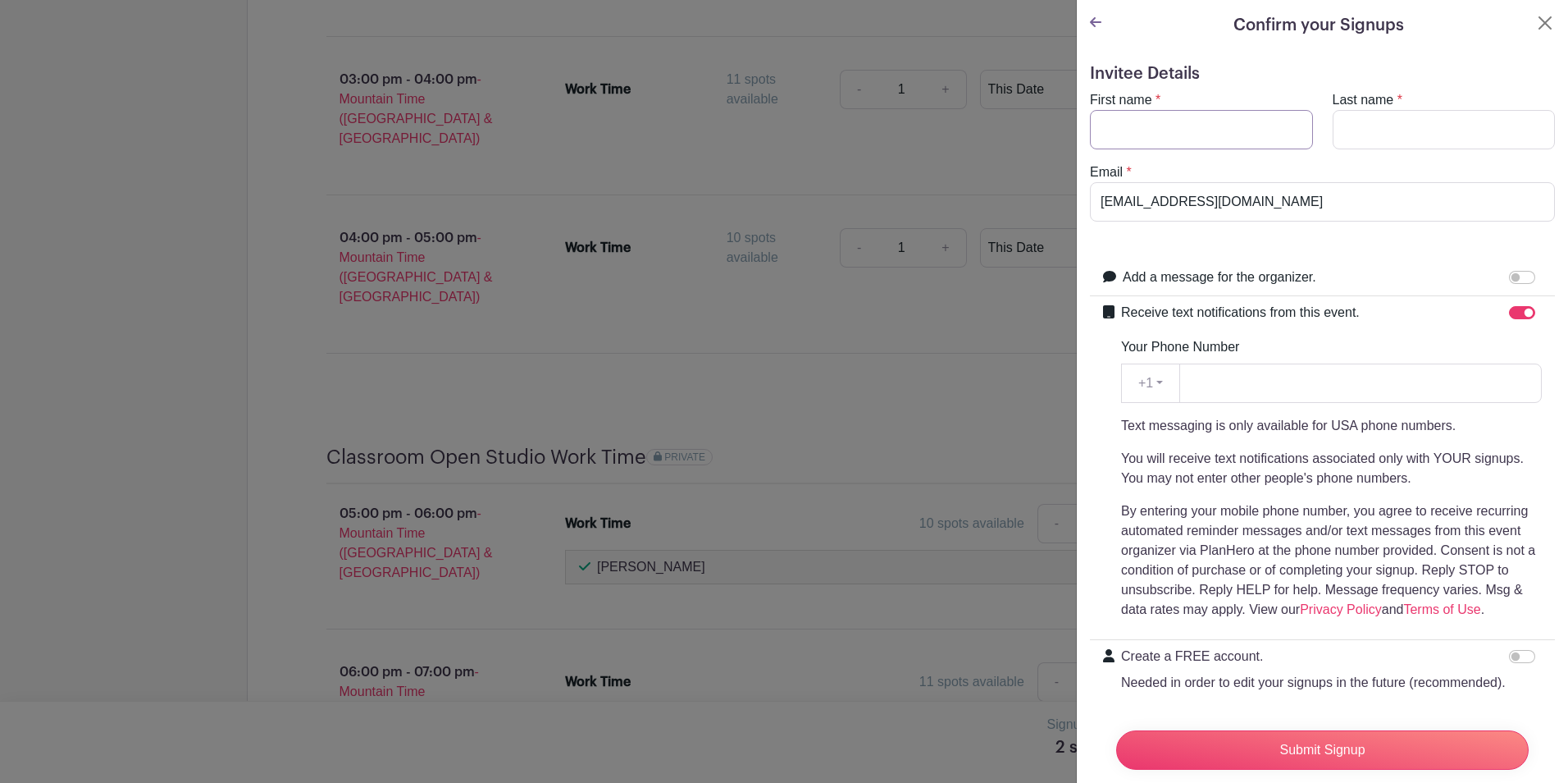
type input "L"
drag, startPoint x: 1166, startPoint y: 123, endPoint x: 919, endPoint y: 109, distance: 247.4
type input "[PERSON_NAME]"
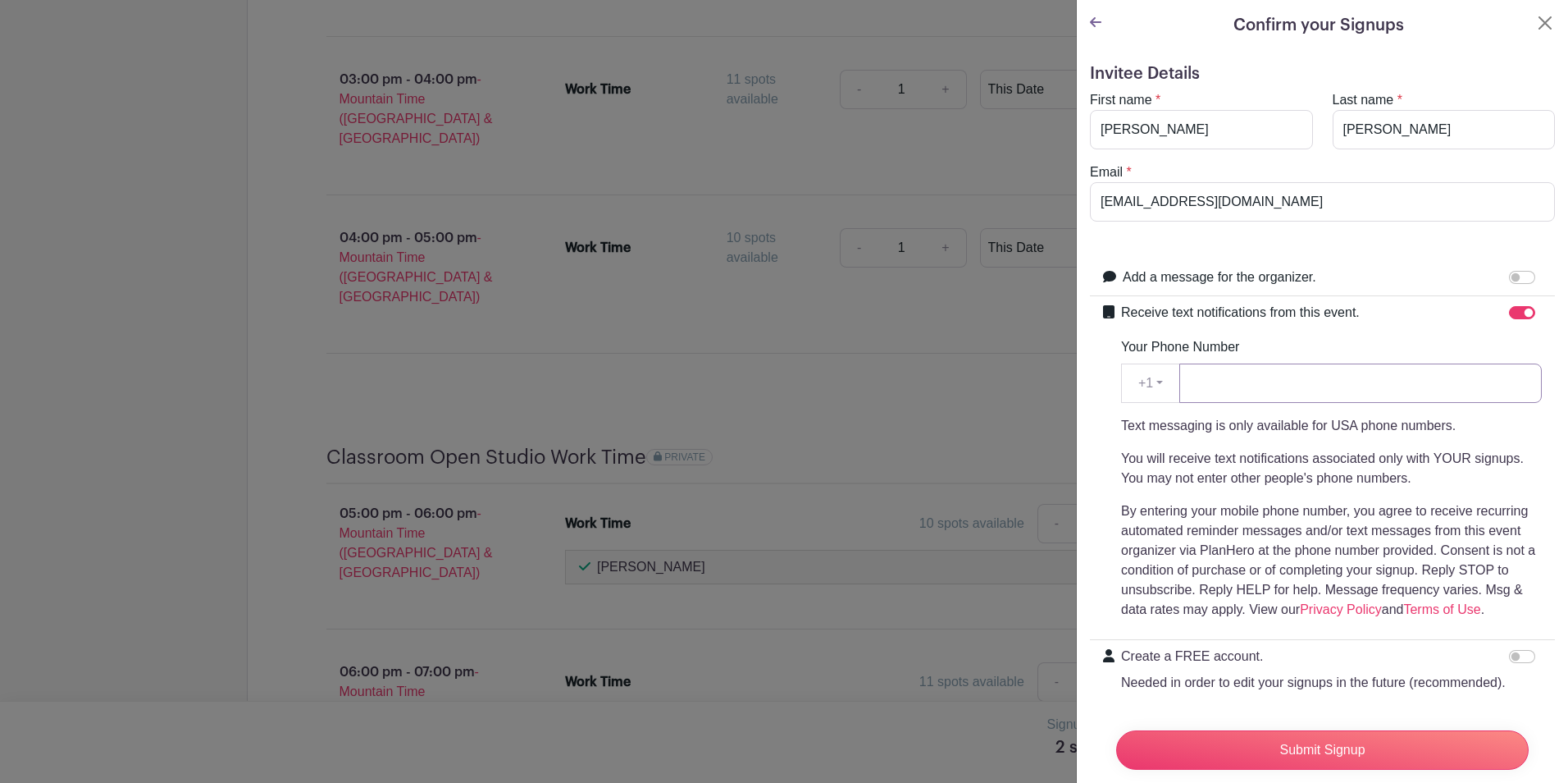
click at [1211, 379] on input "Your Phone Number" at bounding box center [1360, 384] width 363 height 40
click at [1216, 382] on input "Your Phone Number" at bounding box center [1360, 384] width 363 height 40
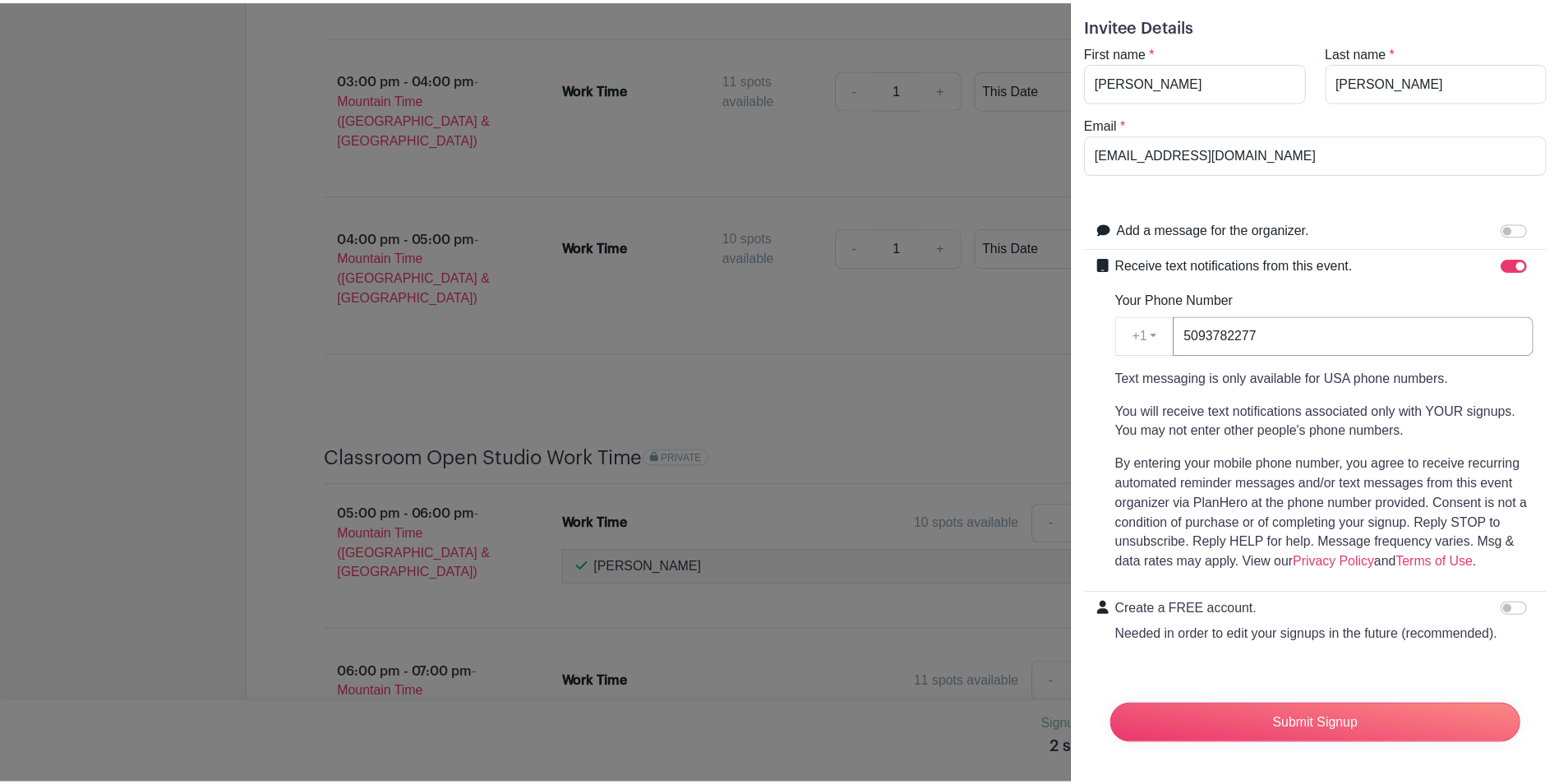
scroll to position [80, 0]
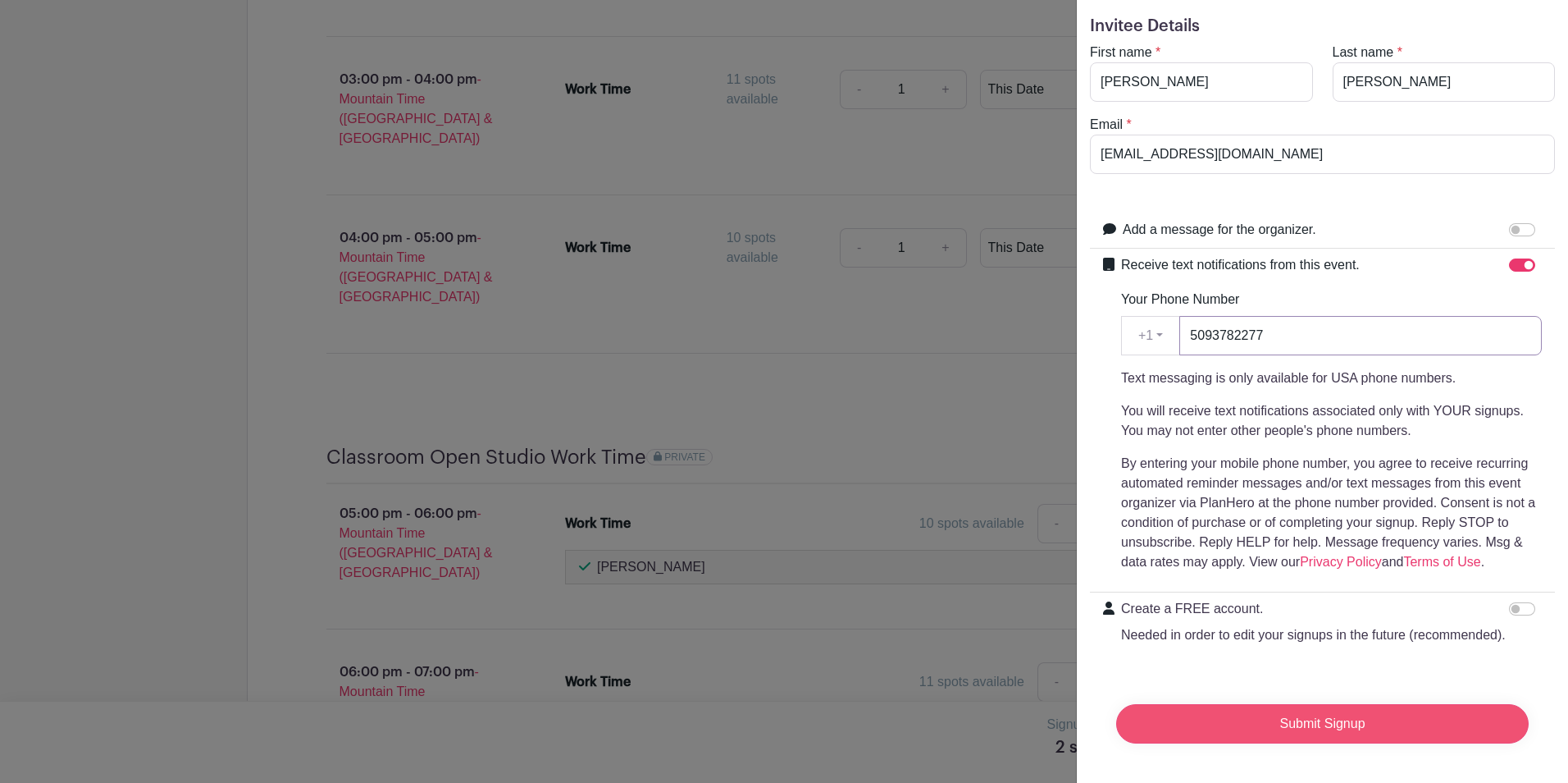
type input "5093782277"
click at [1376, 704] on input "Submit Signup" at bounding box center [1323, 723] width 412 height 40
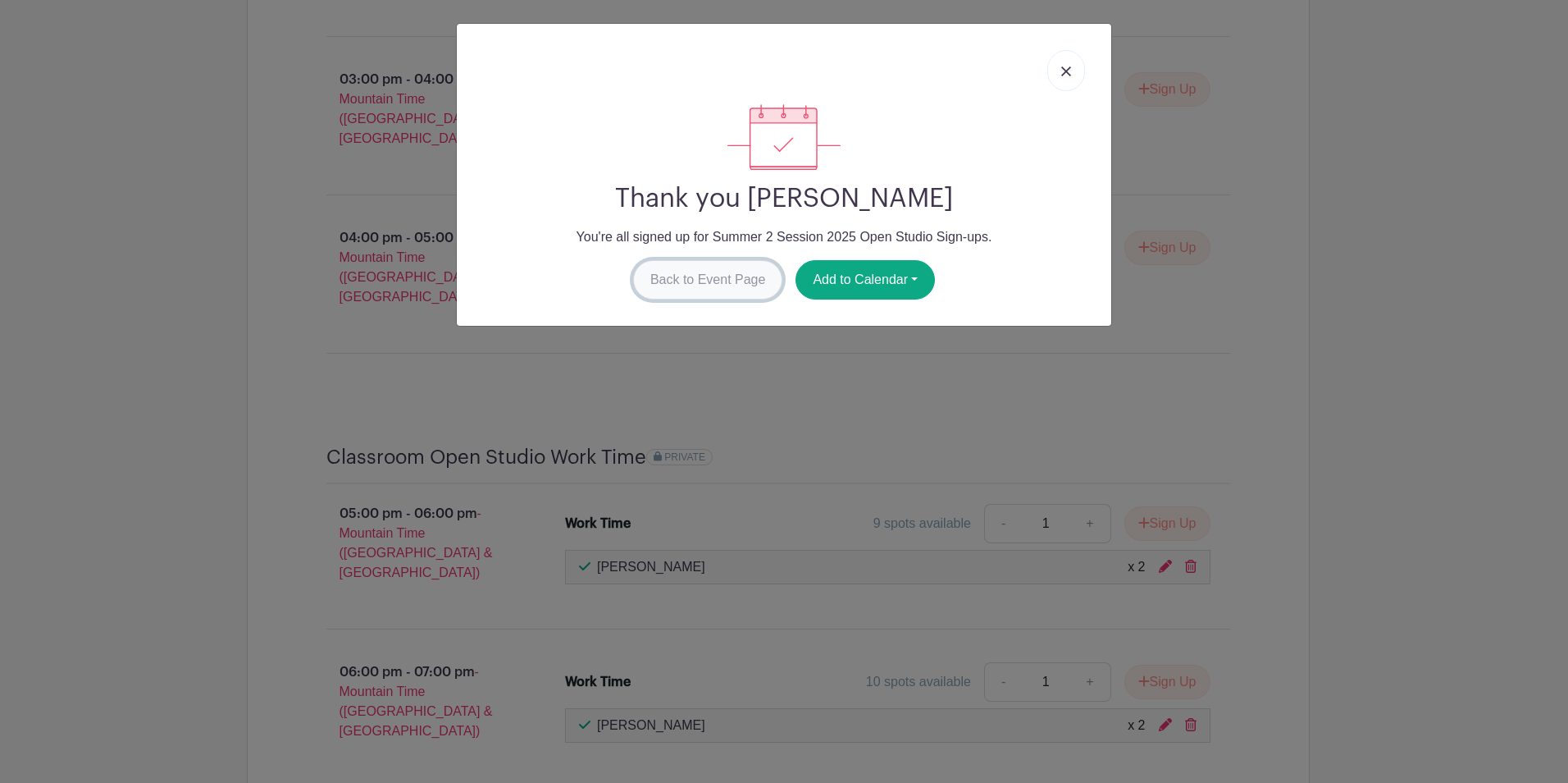
click at [702, 279] on link "Back to Event Page" at bounding box center [707, 280] width 150 height 40
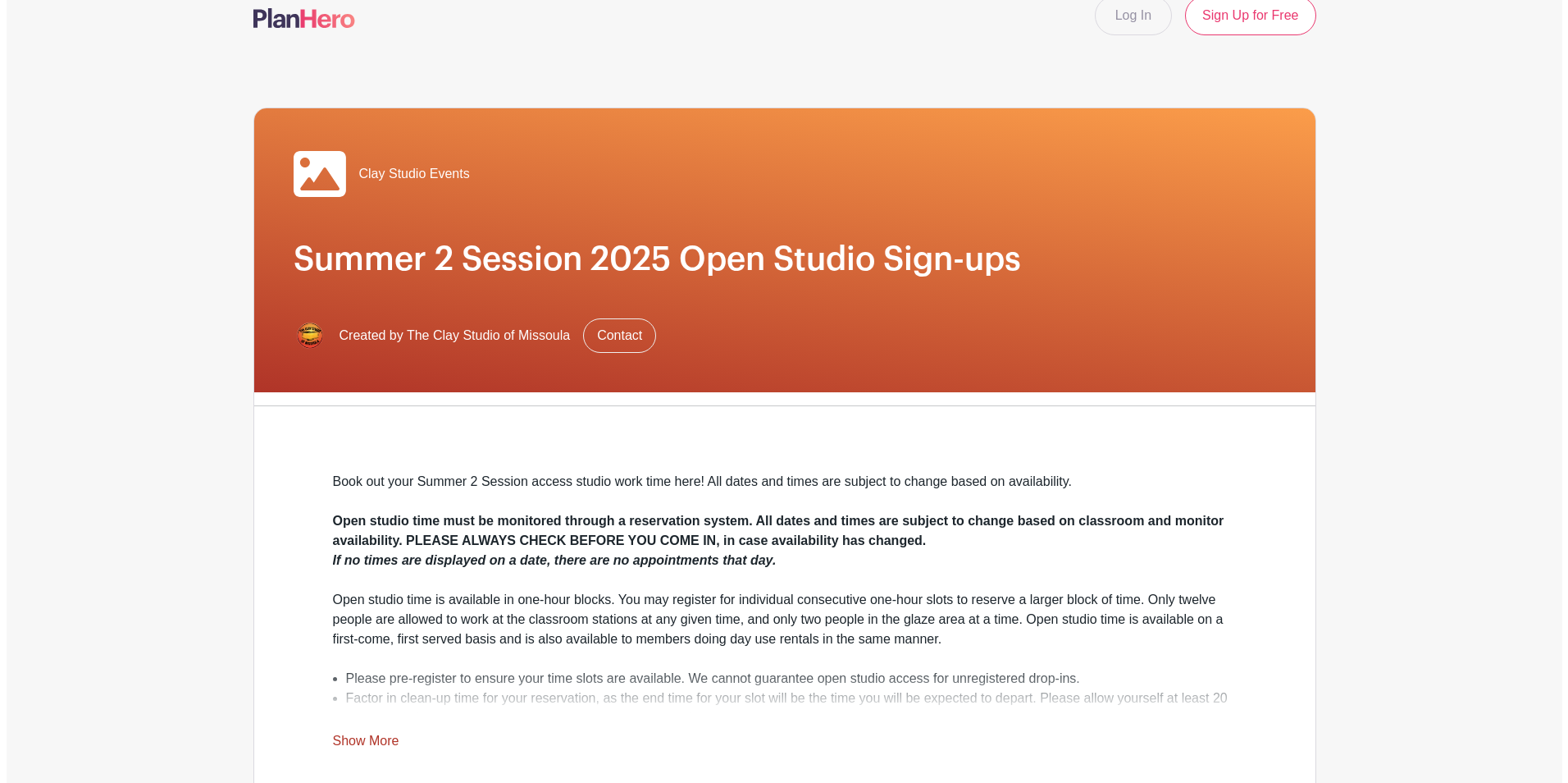
scroll to position [0, 0]
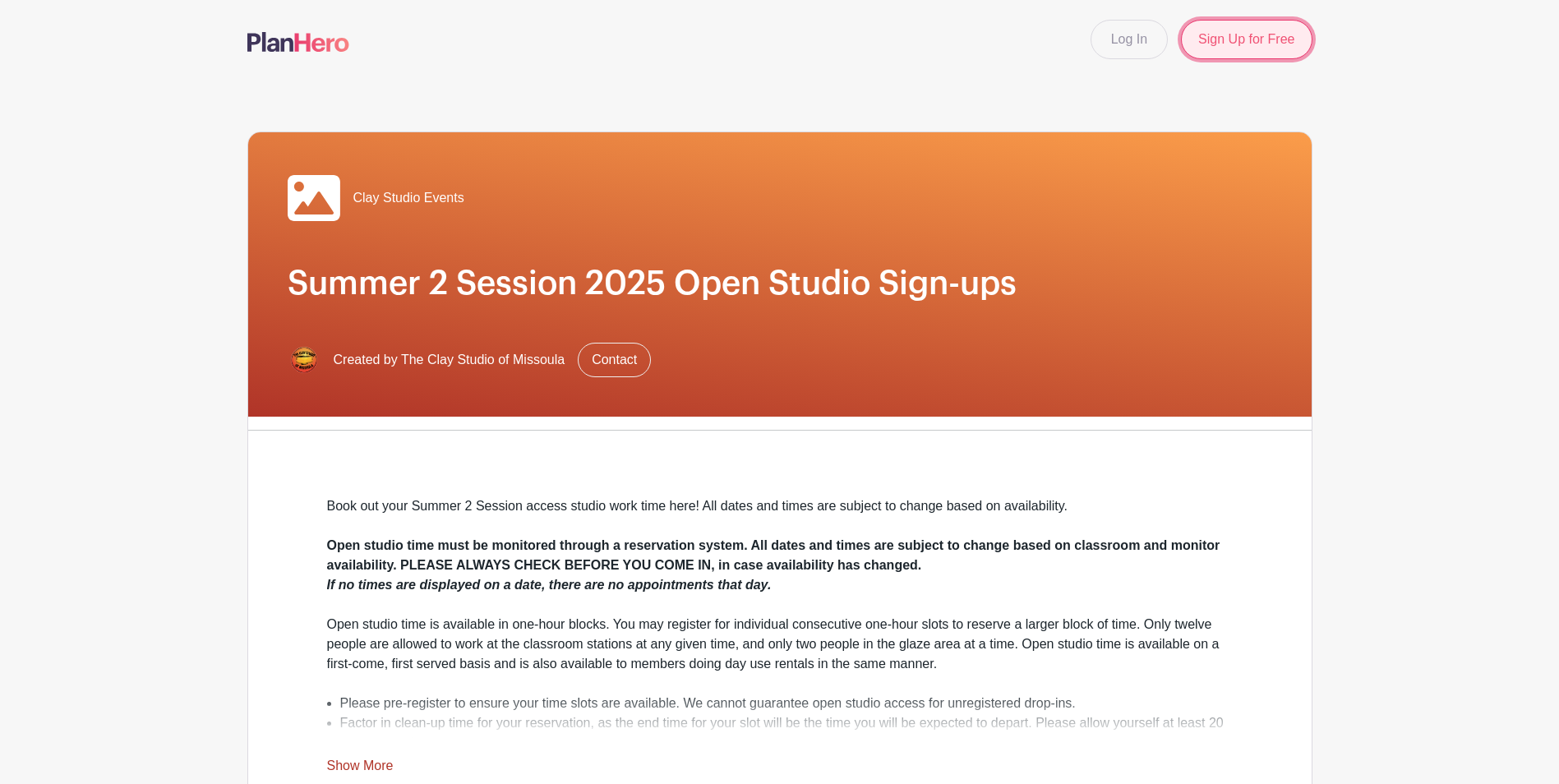
click at [1267, 46] on link "Sign Up for Free" at bounding box center [1245, 40] width 130 height 40
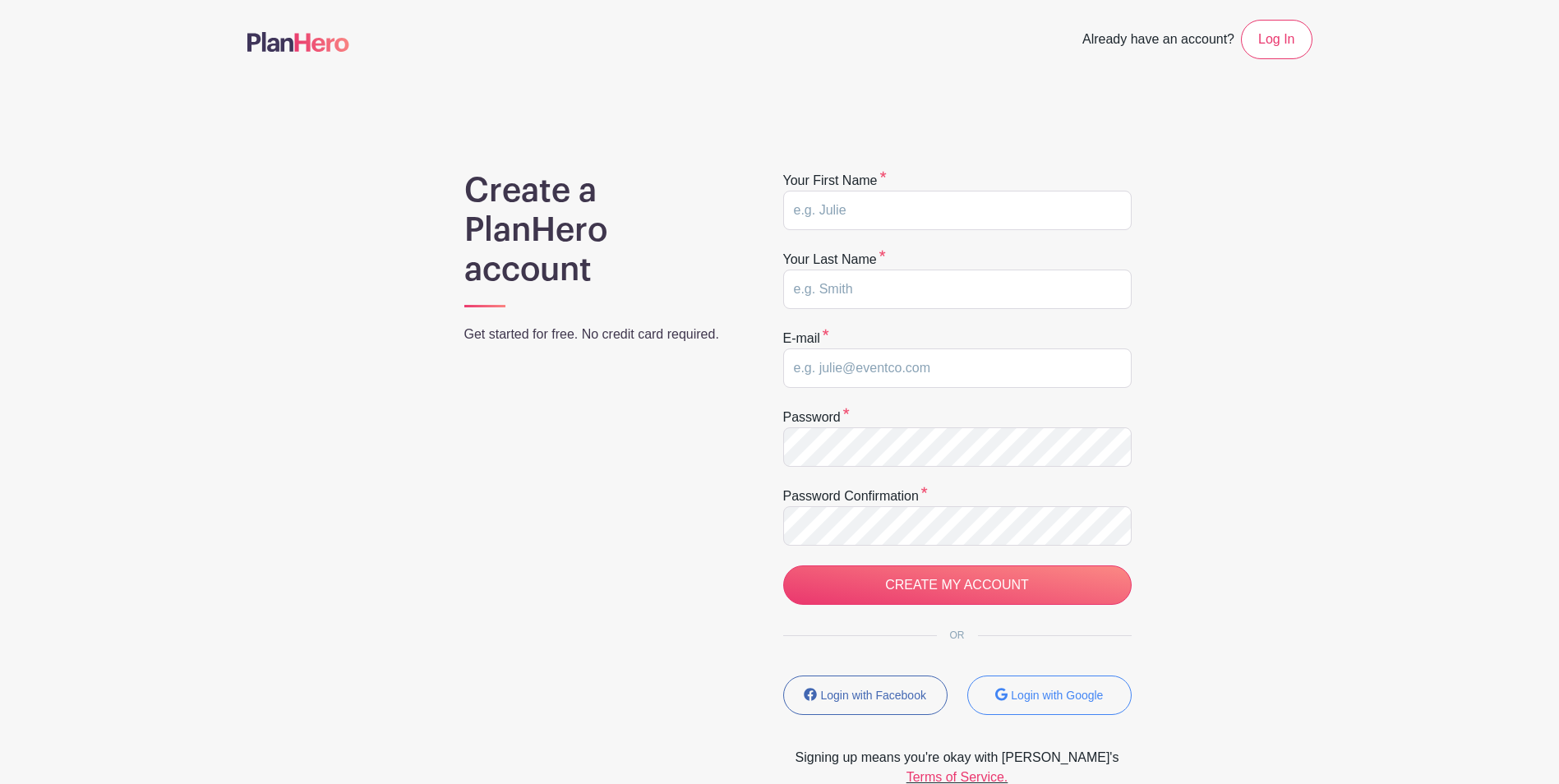
type input "[EMAIL_ADDRESS][DOMAIN_NAME]"
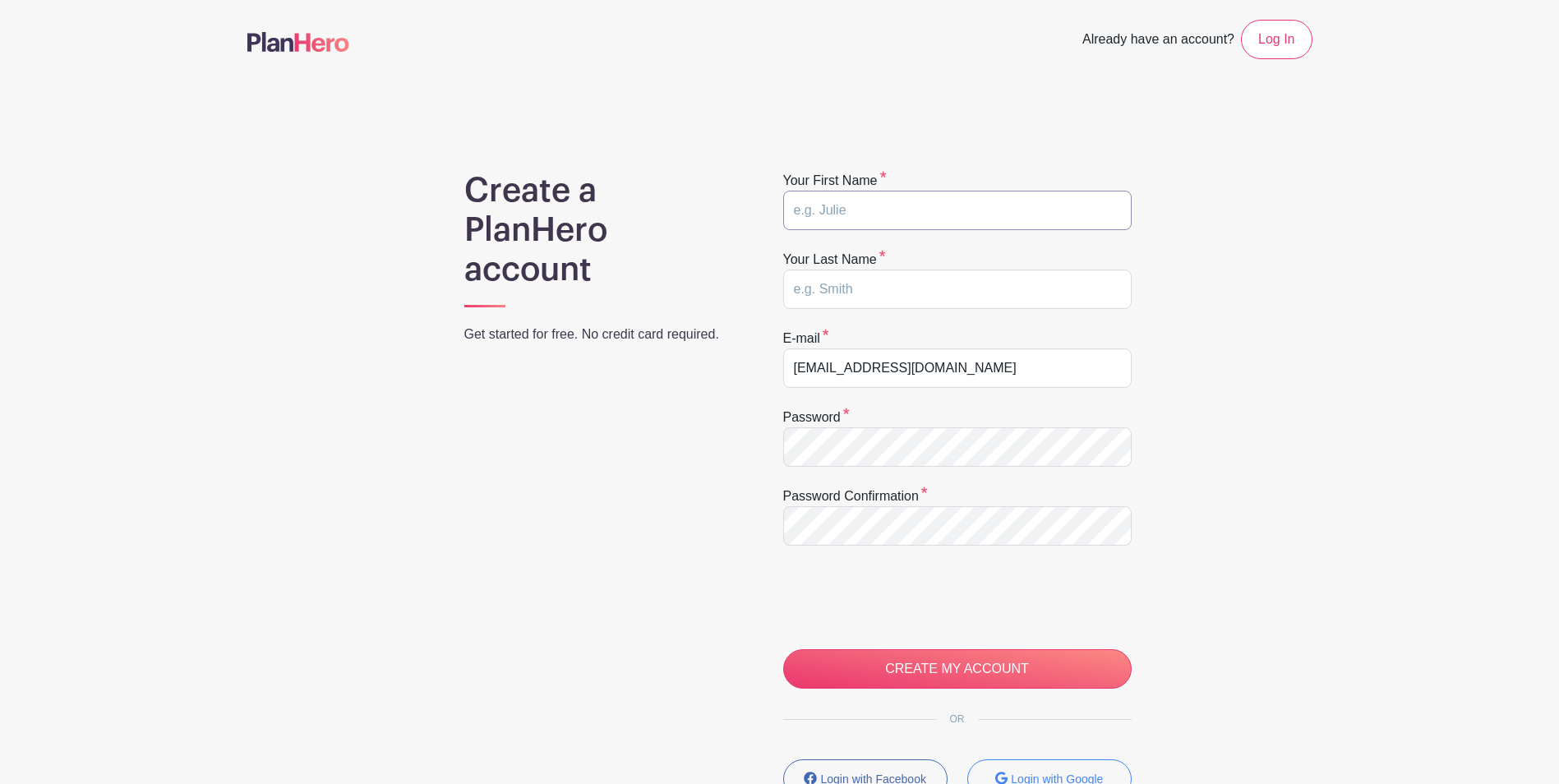
click at [855, 199] on input "text" at bounding box center [958, 211] width 348 height 40
click at [1285, 327] on div "Create a PlanHero account Get started for free. No credit card required. Your f…" at bounding box center [780, 520] width 1065 height 699
click at [1288, 46] on link "Log In" at bounding box center [1276, 40] width 71 height 40
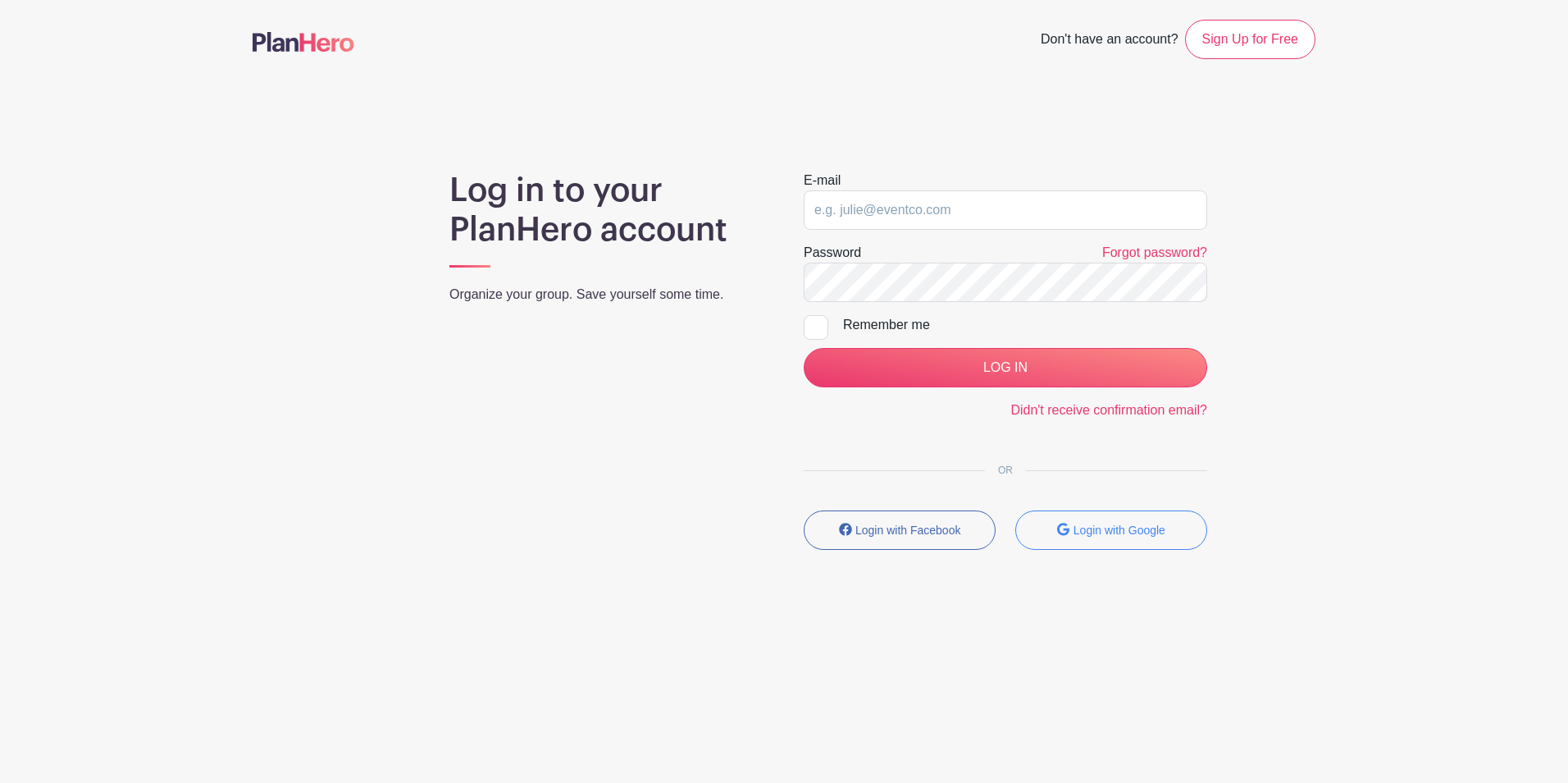
type input "[EMAIL_ADDRESS][DOMAIN_NAME]"
click at [913, 202] on input "[EMAIL_ADDRESS][DOMAIN_NAME]" at bounding box center [1006, 211] width 403 height 40
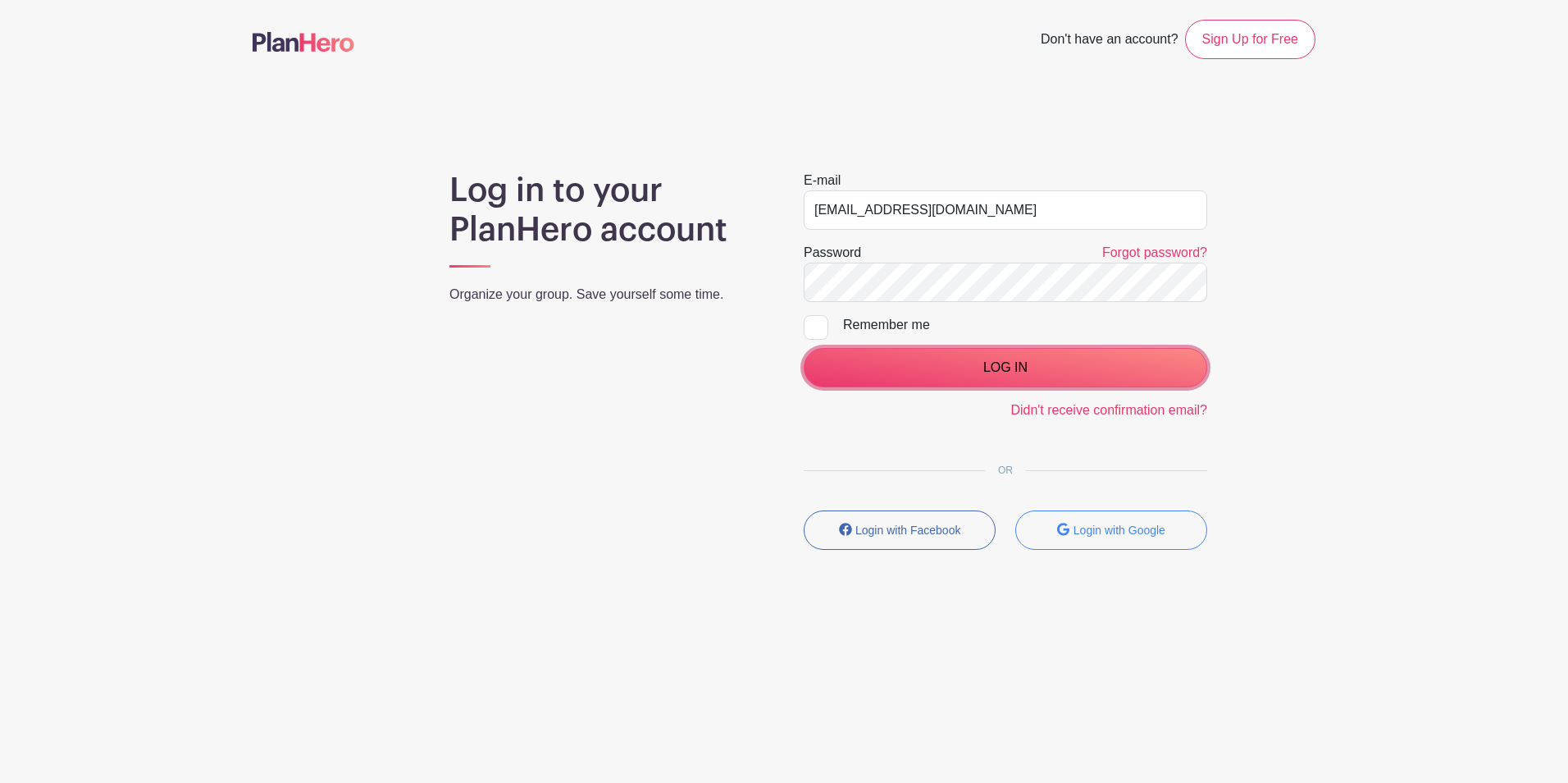
click at [1009, 358] on input "LOG IN" at bounding box center [1006, 368] width 403 height 40
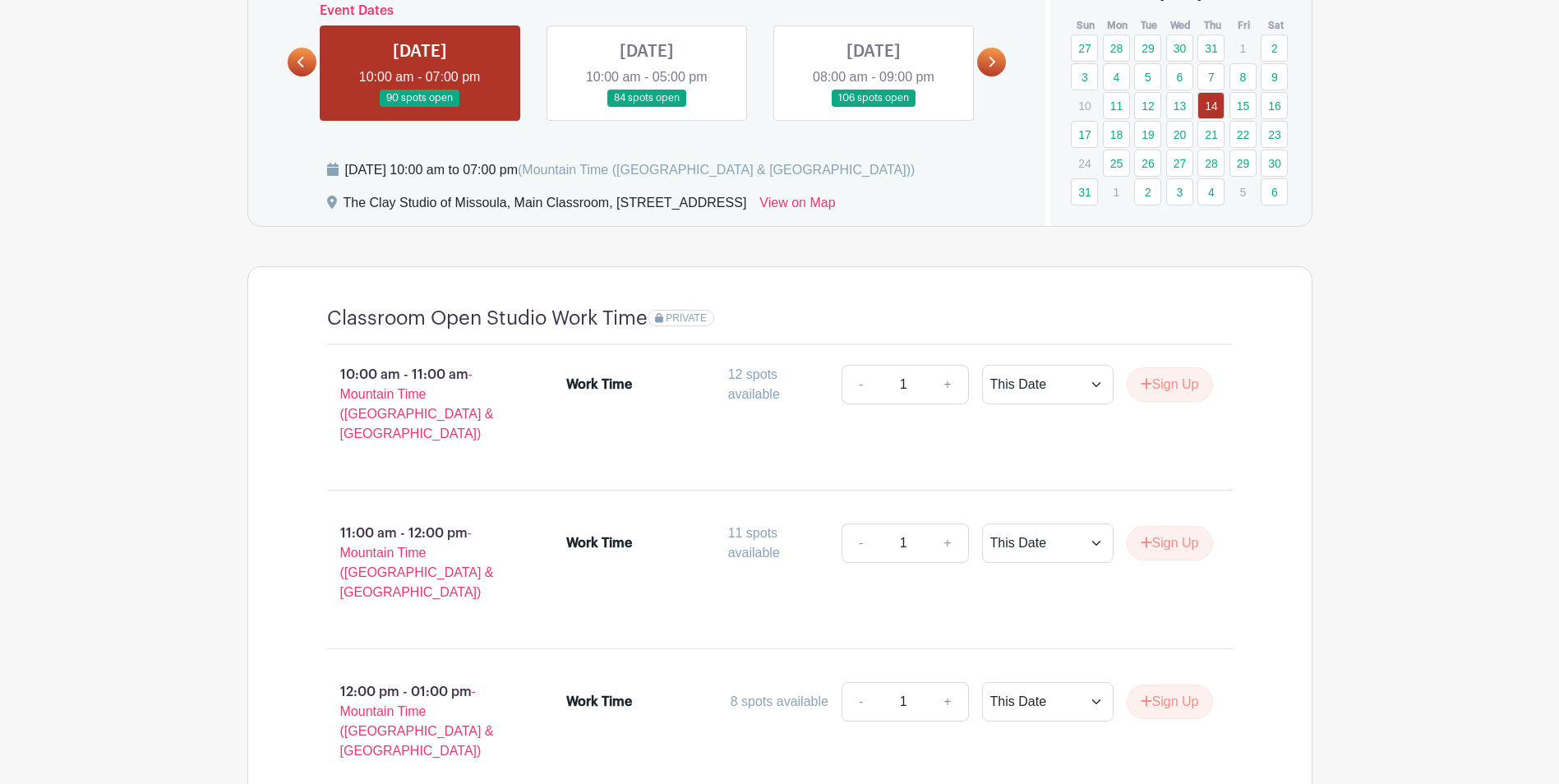
scroll to position [770, 0]
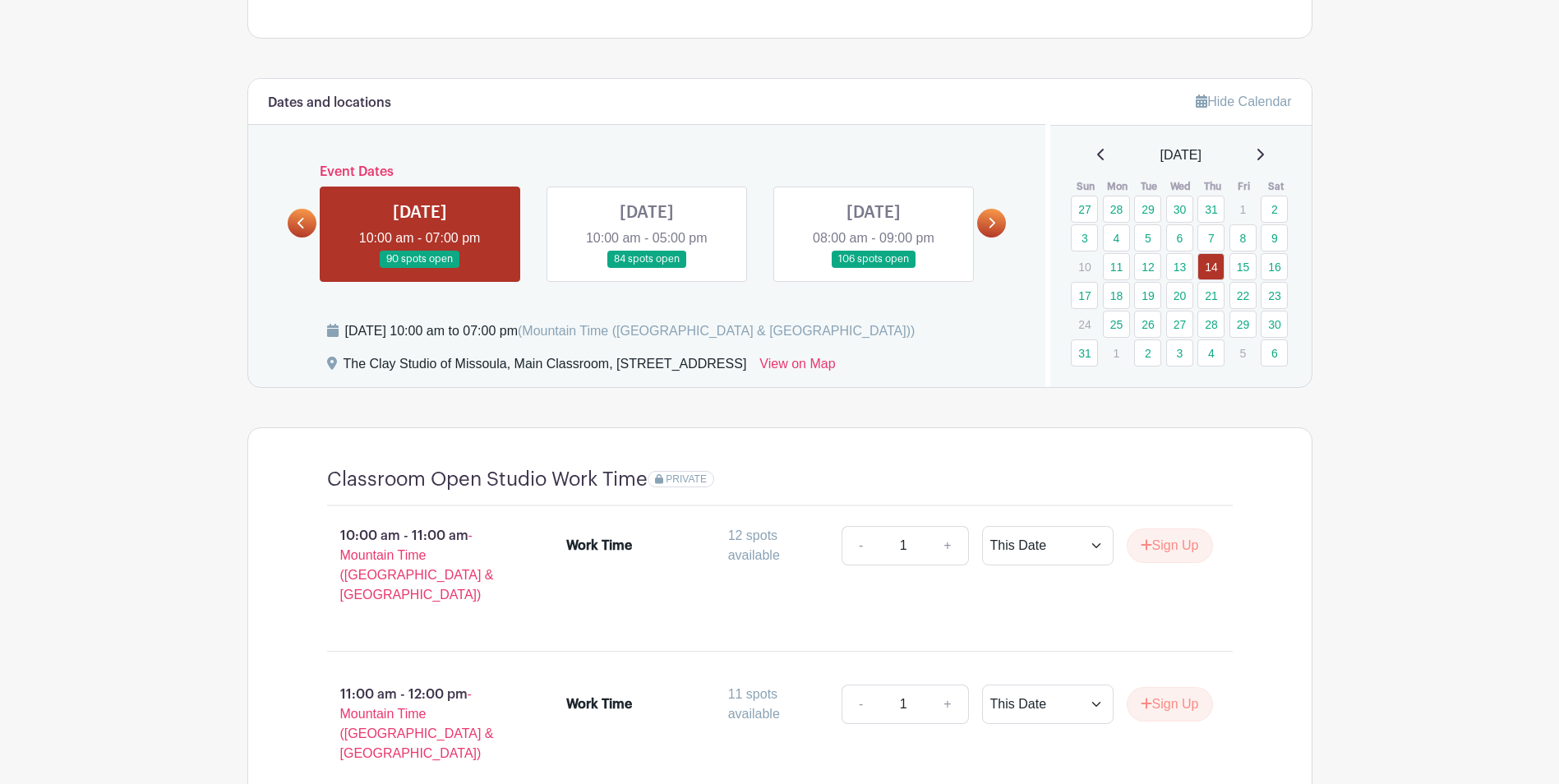
click at [647, 268] on link at bounding box center [647, 268] width 0 height 0
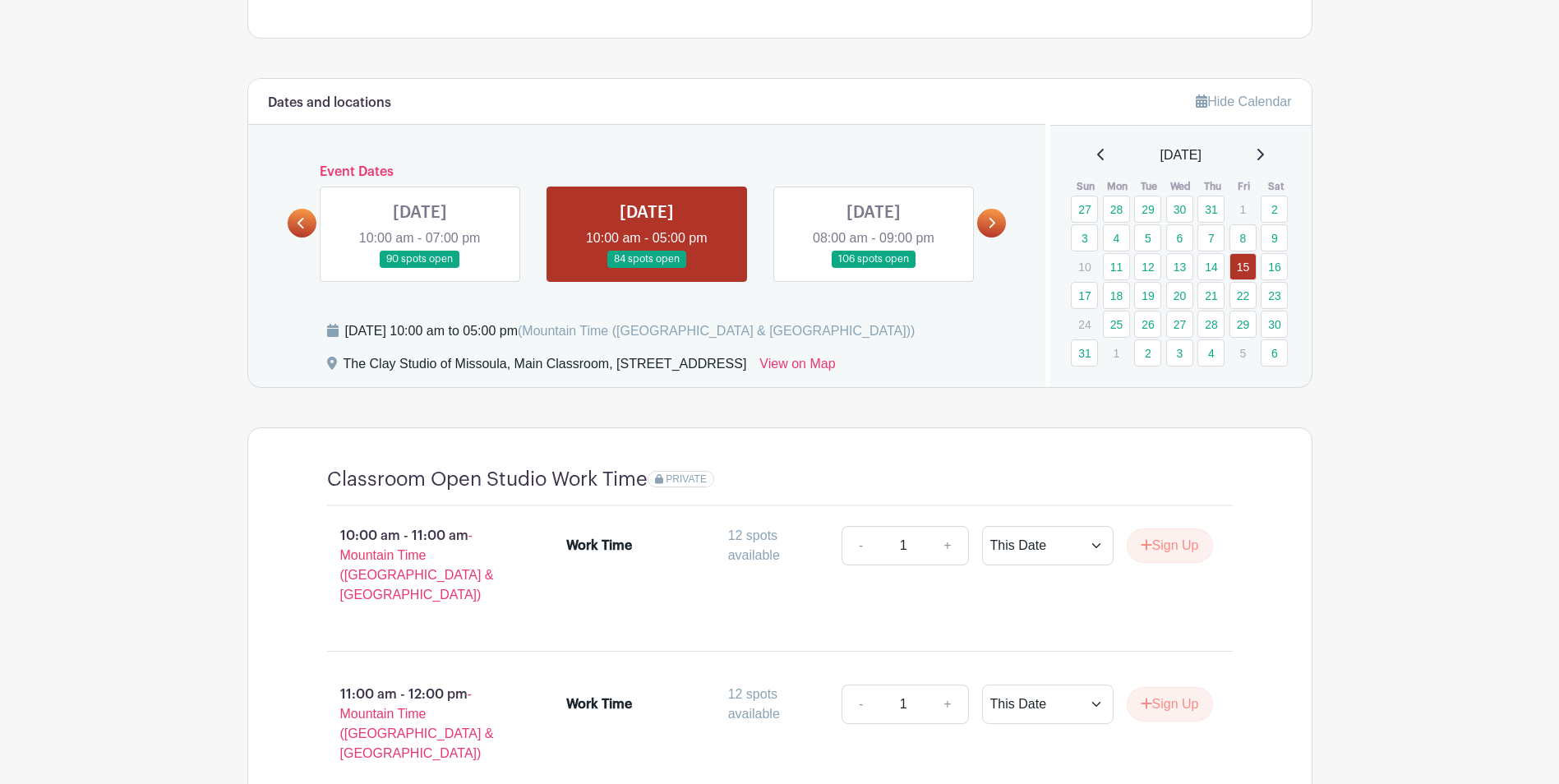
click at [874, 268] on link at bounding box center [874, 268] width 0 height 0
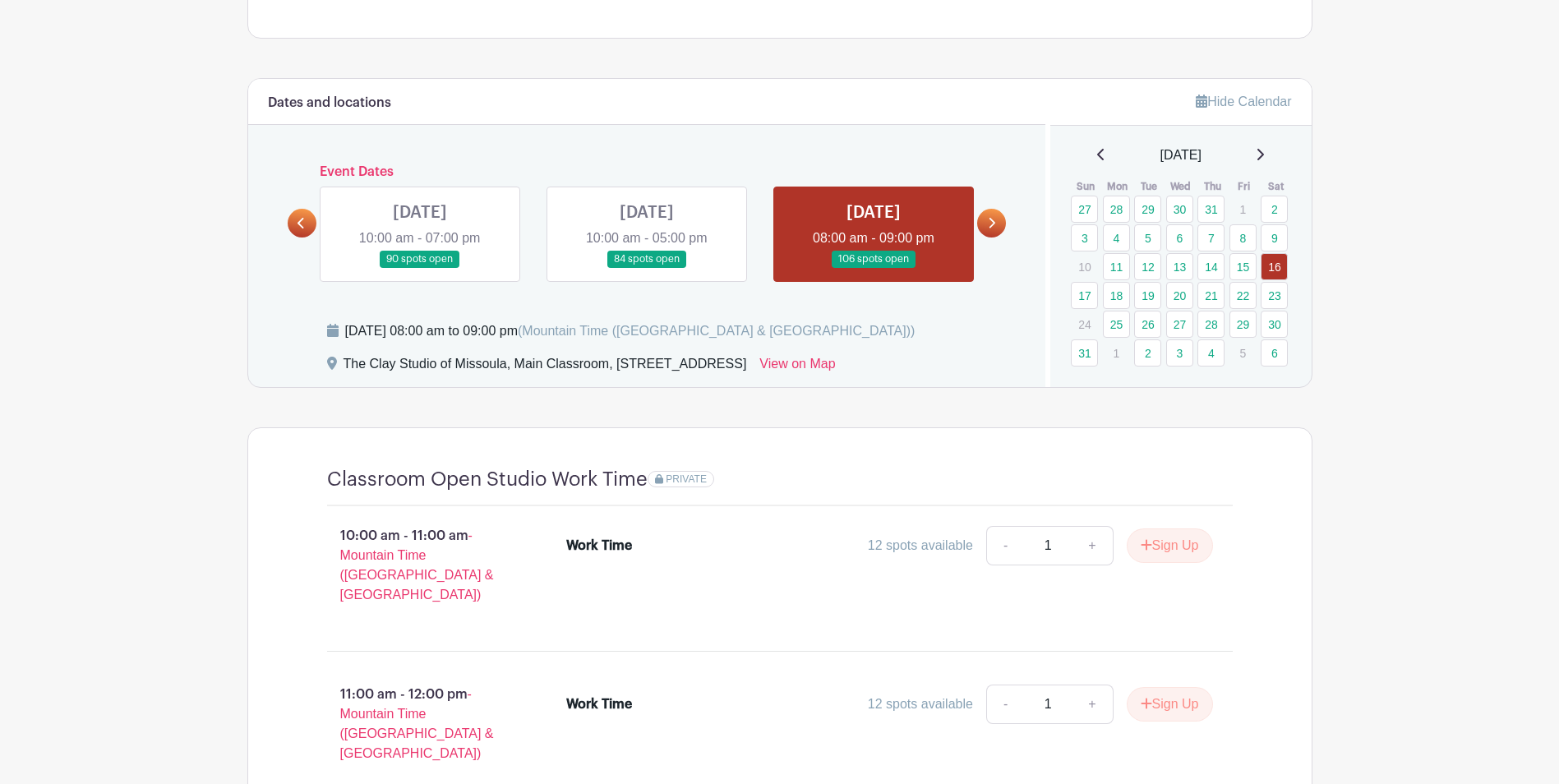
click at [874, 268] on link at bounding box center [874, 268] width 0 height 0
click at [1010, 221] on div "Dates and locations Event Dates [DATE] 10:00 am - 12:00 pm 24 spots open [DATE]…" at bounding box center [647, 233] width 798 height 308
click at [1005, 222] on link at bounding box center [992, 223] width 29 height 29
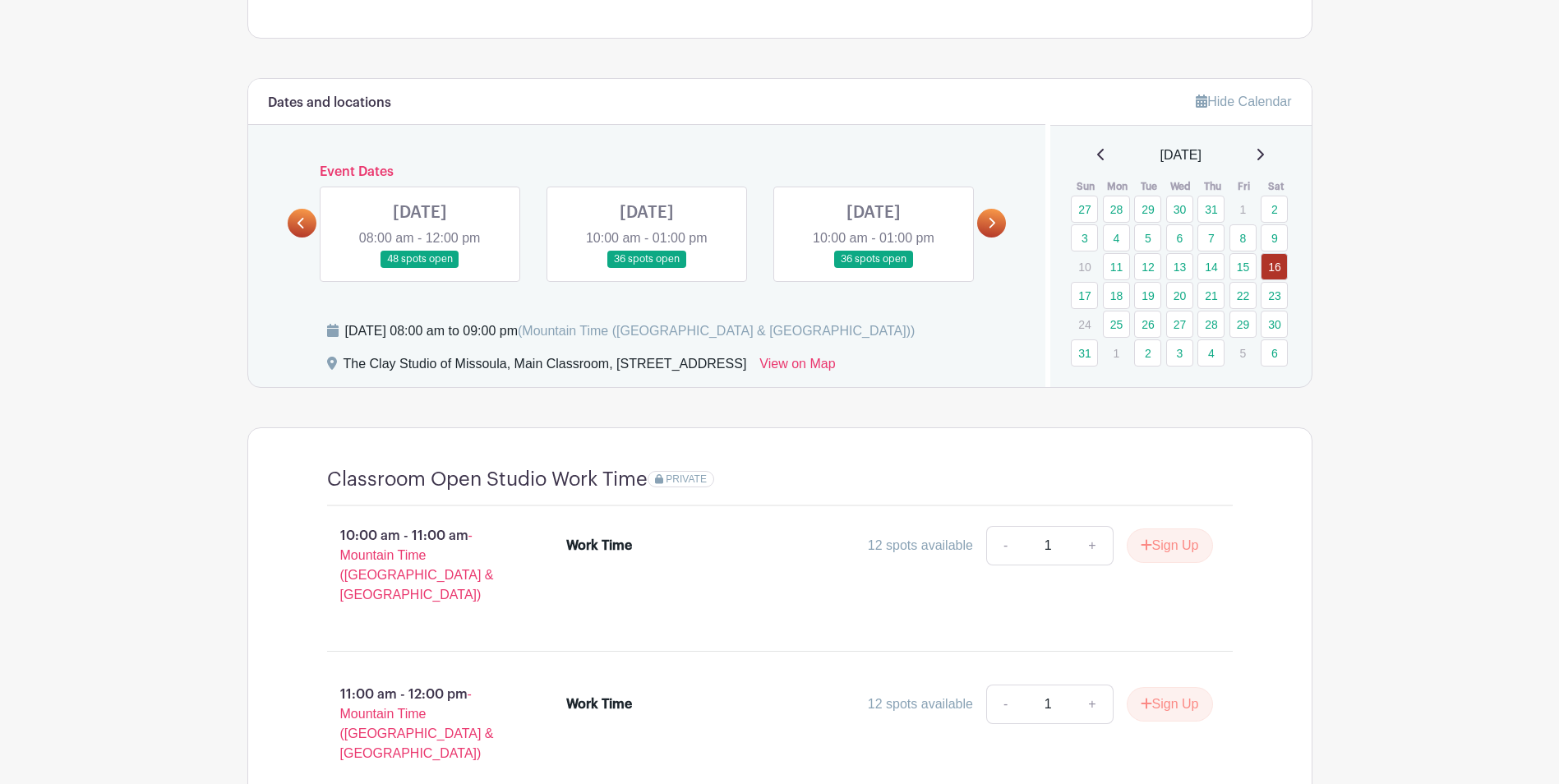
click at [296, 228] on link at bounding box center [302, 223] width 29 height 29
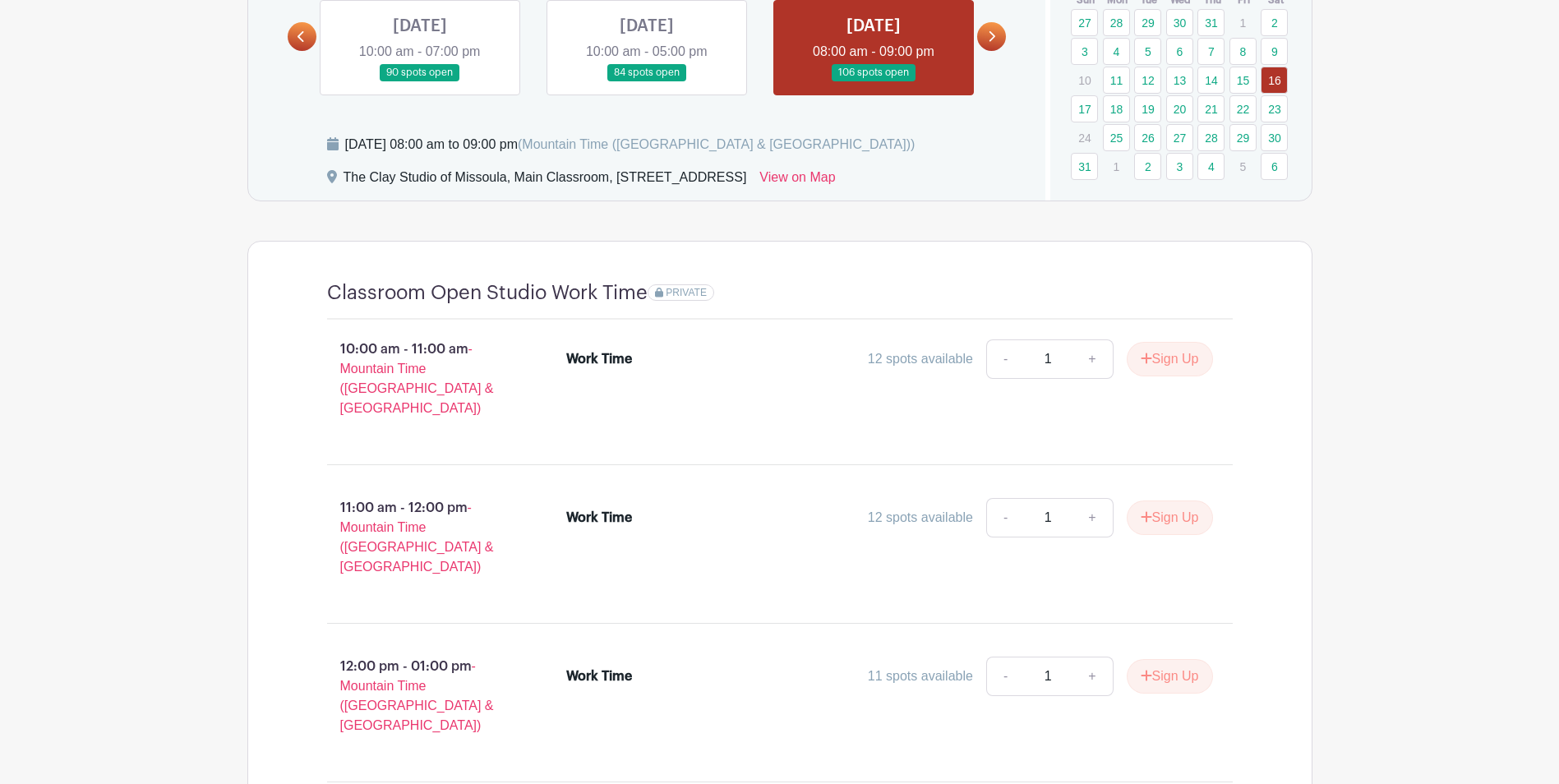
scroll to position [688, 0]
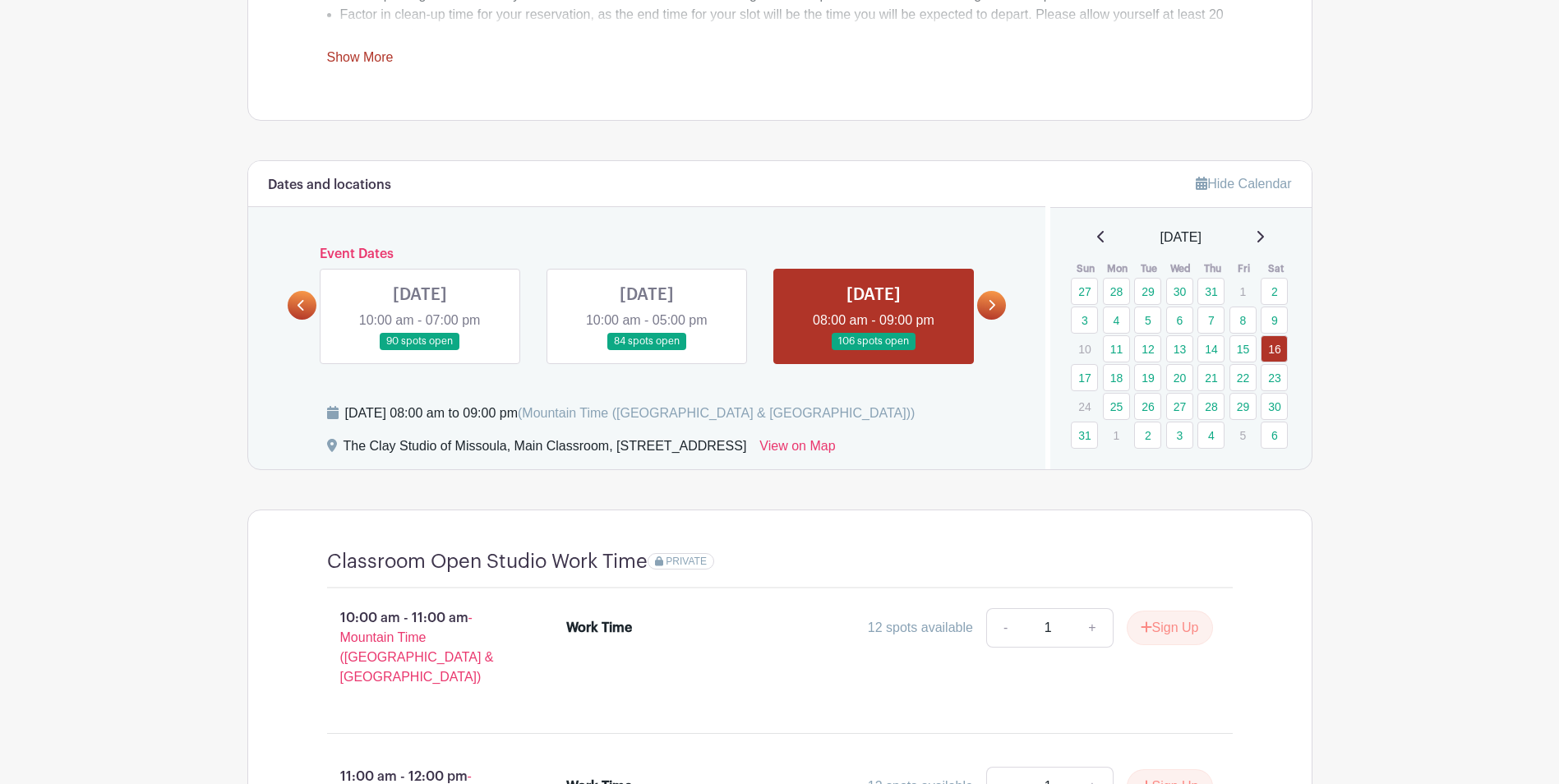
click at [991, 298] on icon at bounding box center [991, 304] width 7 height 12
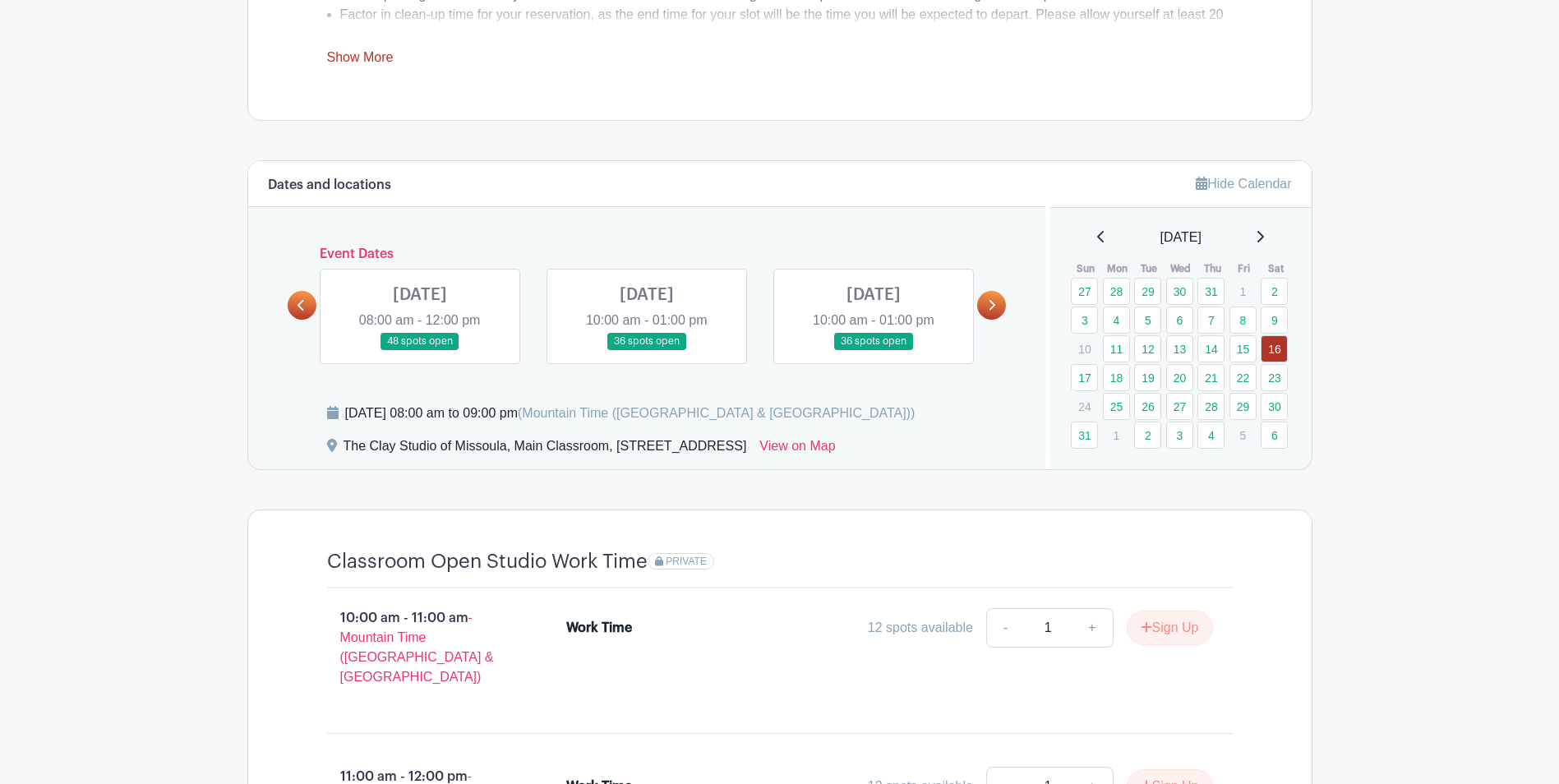
click at [420, 350] on link at bounding box center [420, 350] width 0 height 0
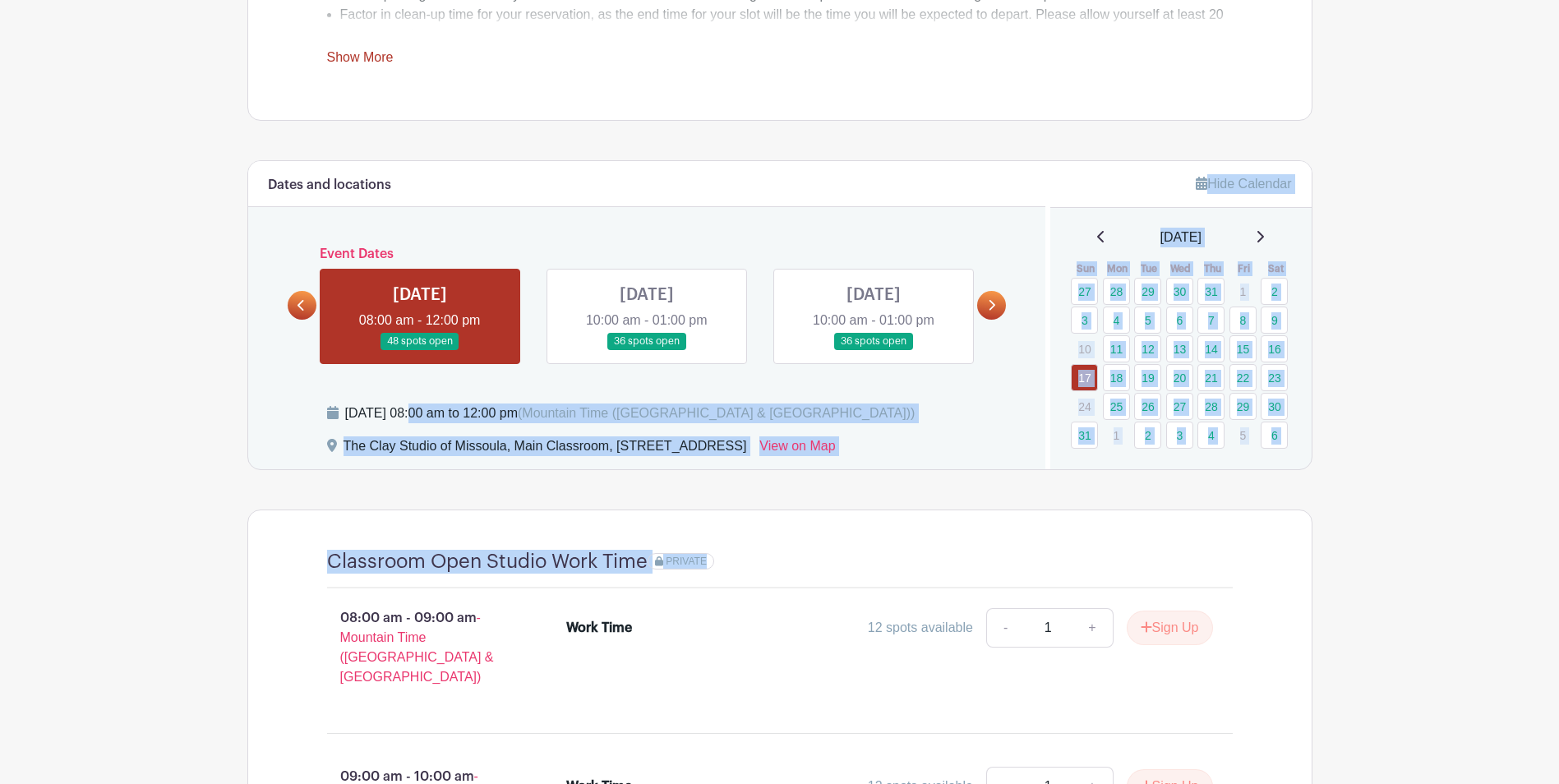
click at [756, 508] on turbo-frame "Dates and locations Event Dates [DATE] 10:00 am - 12:00 pm 24 spots open [DATE]…" at bounding box center [780, 735] width 1065 height 1150
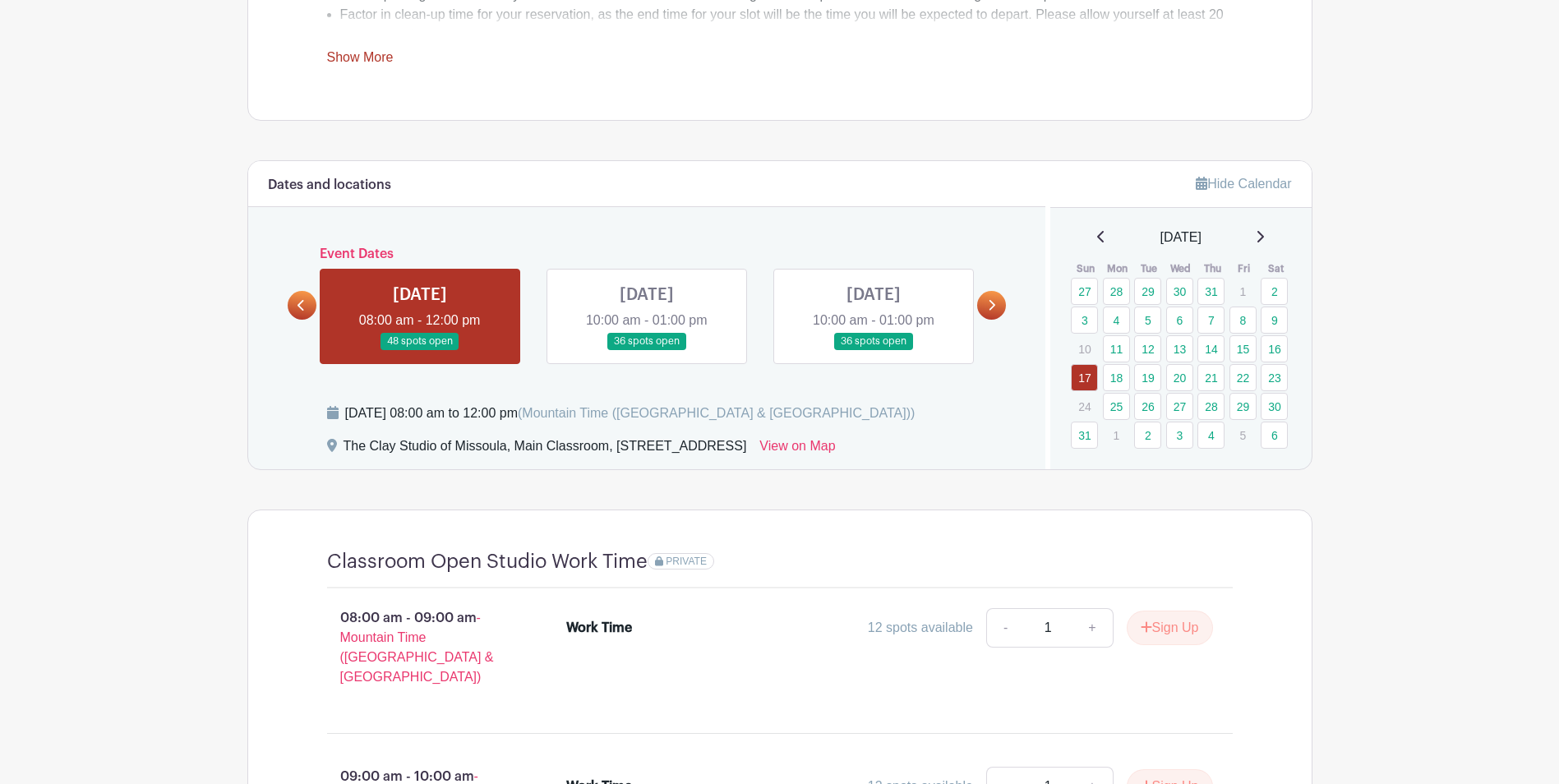
click at [249, 392] on div "Dates and locations Event Dates [DATE] 10:00 am - 12:00 pm 24 spots open [DATE]…" at bounding box center [647, 315] width 798 height 308
click at [420, 350] on link at bounding box center [420, 350] width 0 height 0
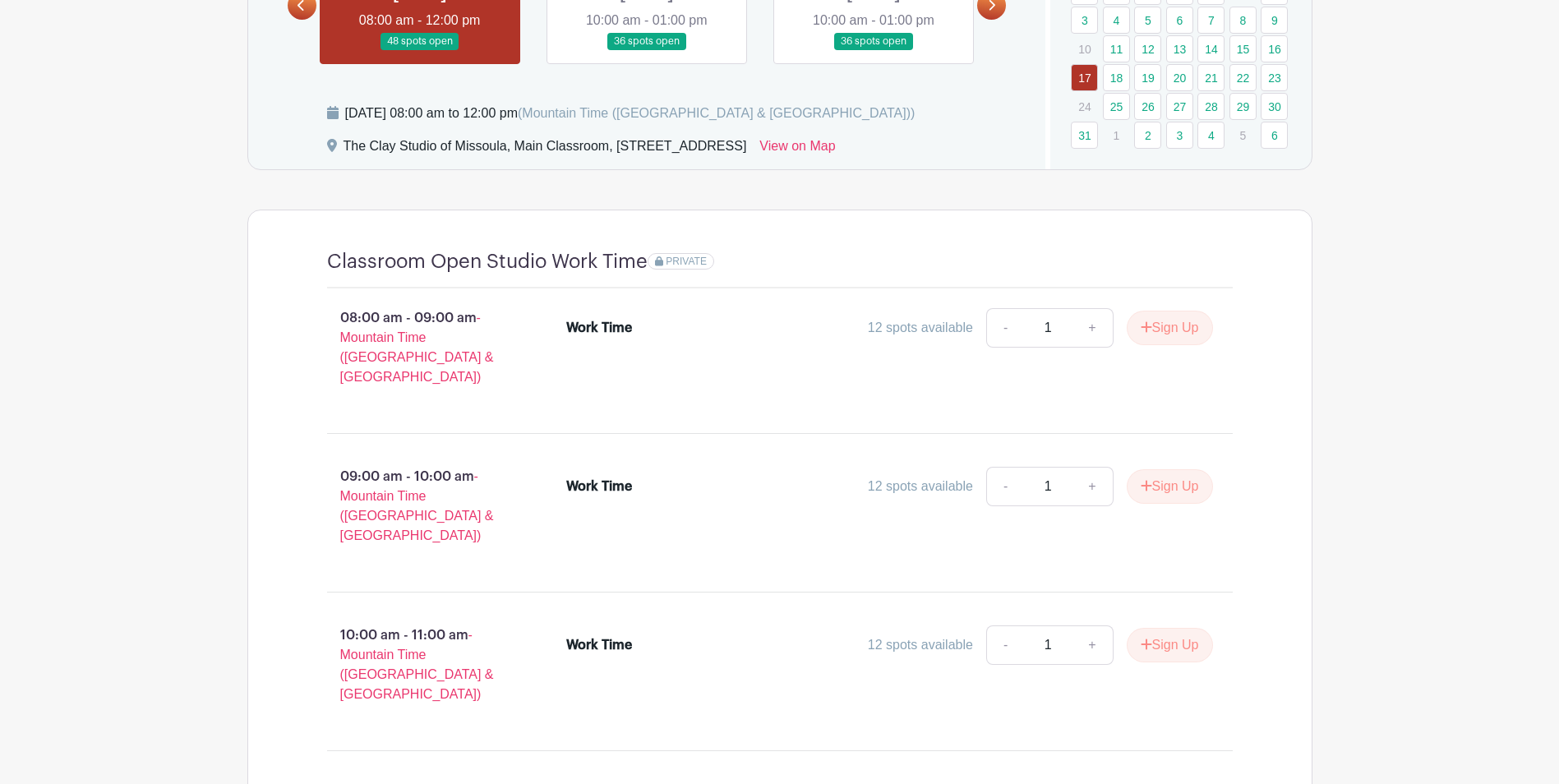
scroll to position [1017, 0]
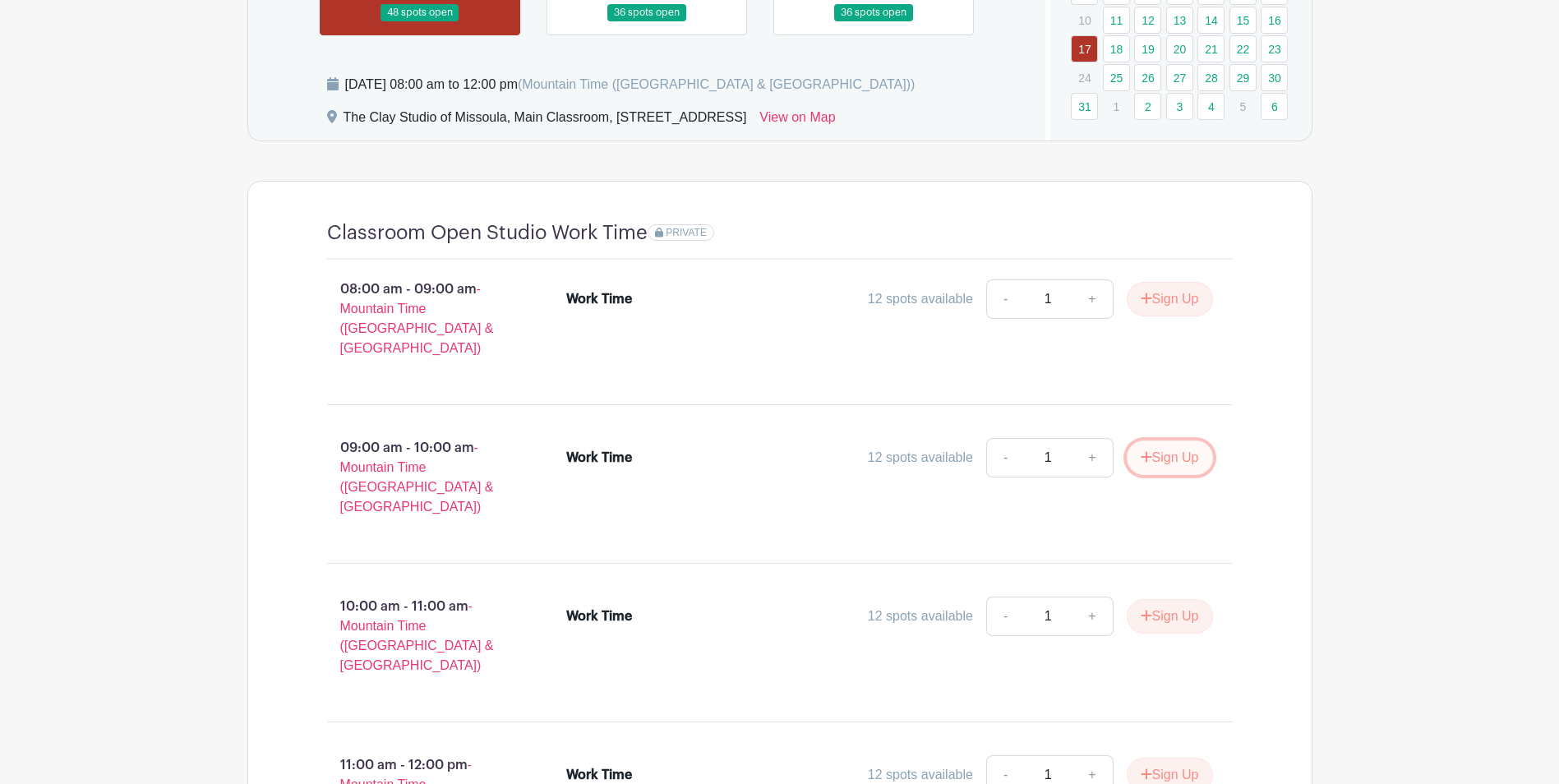
click at [1154, 440] on button "Sign Up" at bounding box center [1170, 457] width 87 height 35
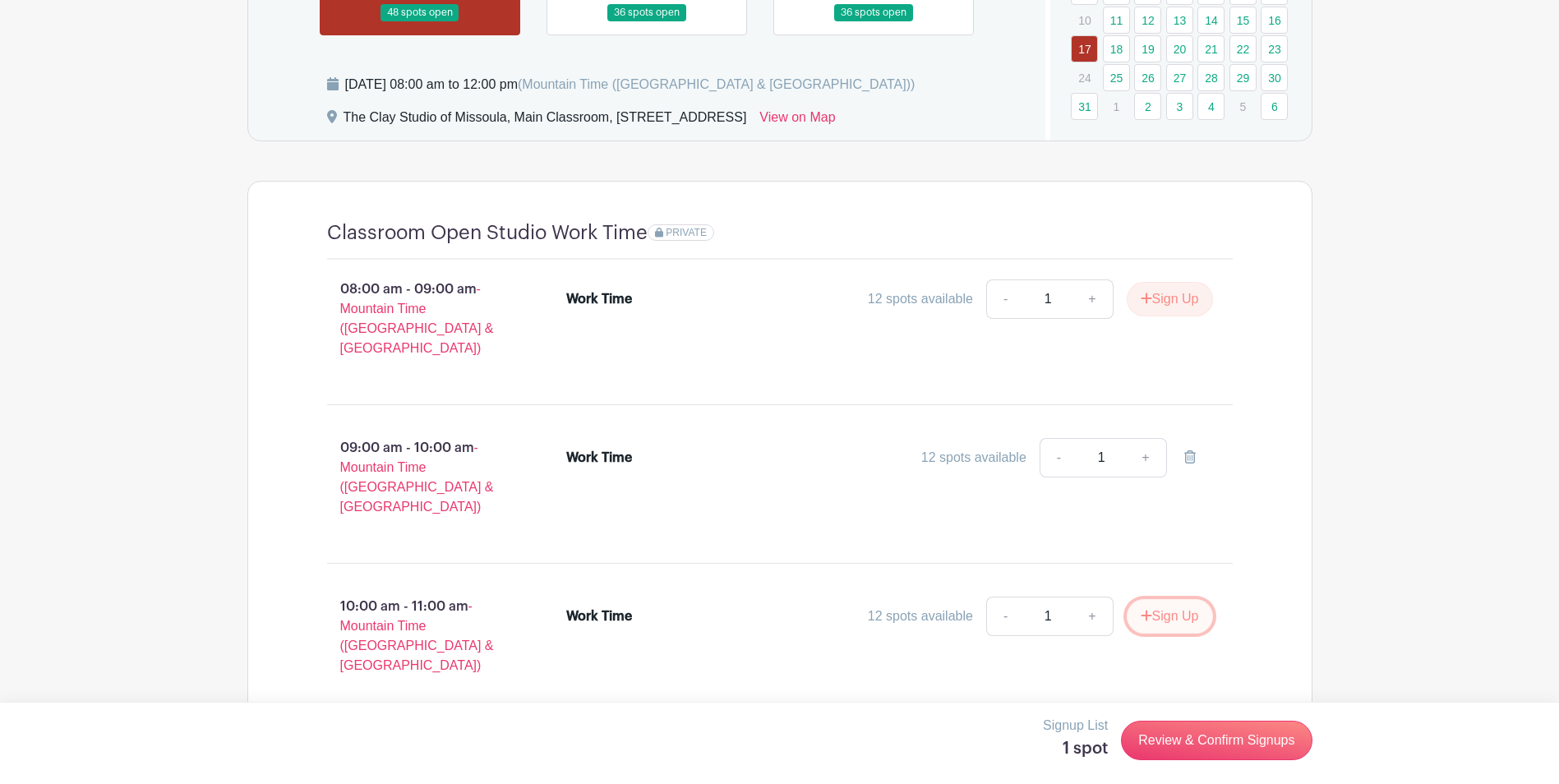
click at [1161, 599] on button "Sign Up" at bounding box center [1170, 616] width 87 height 35
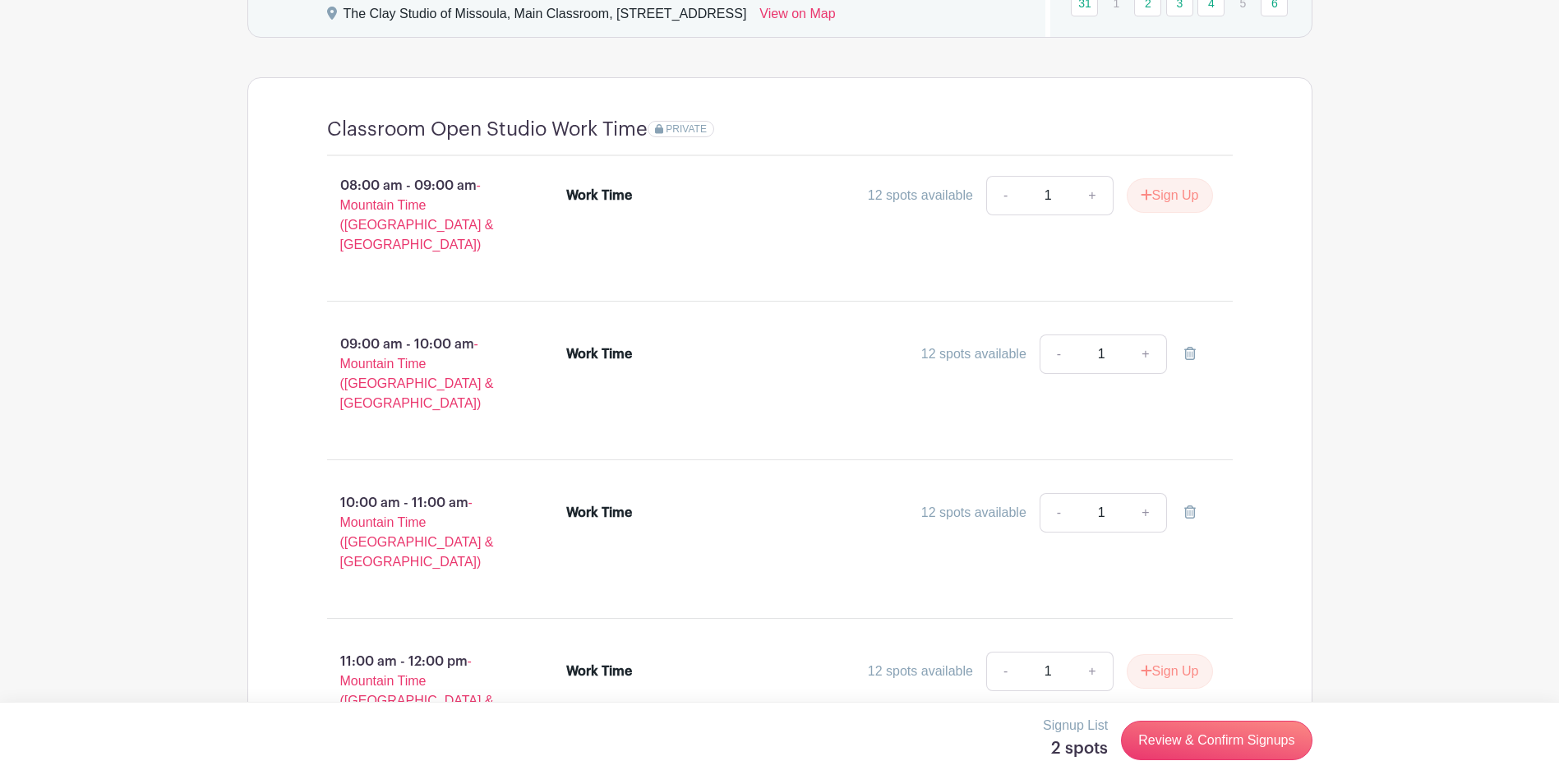
scroll to position [1181, 0]
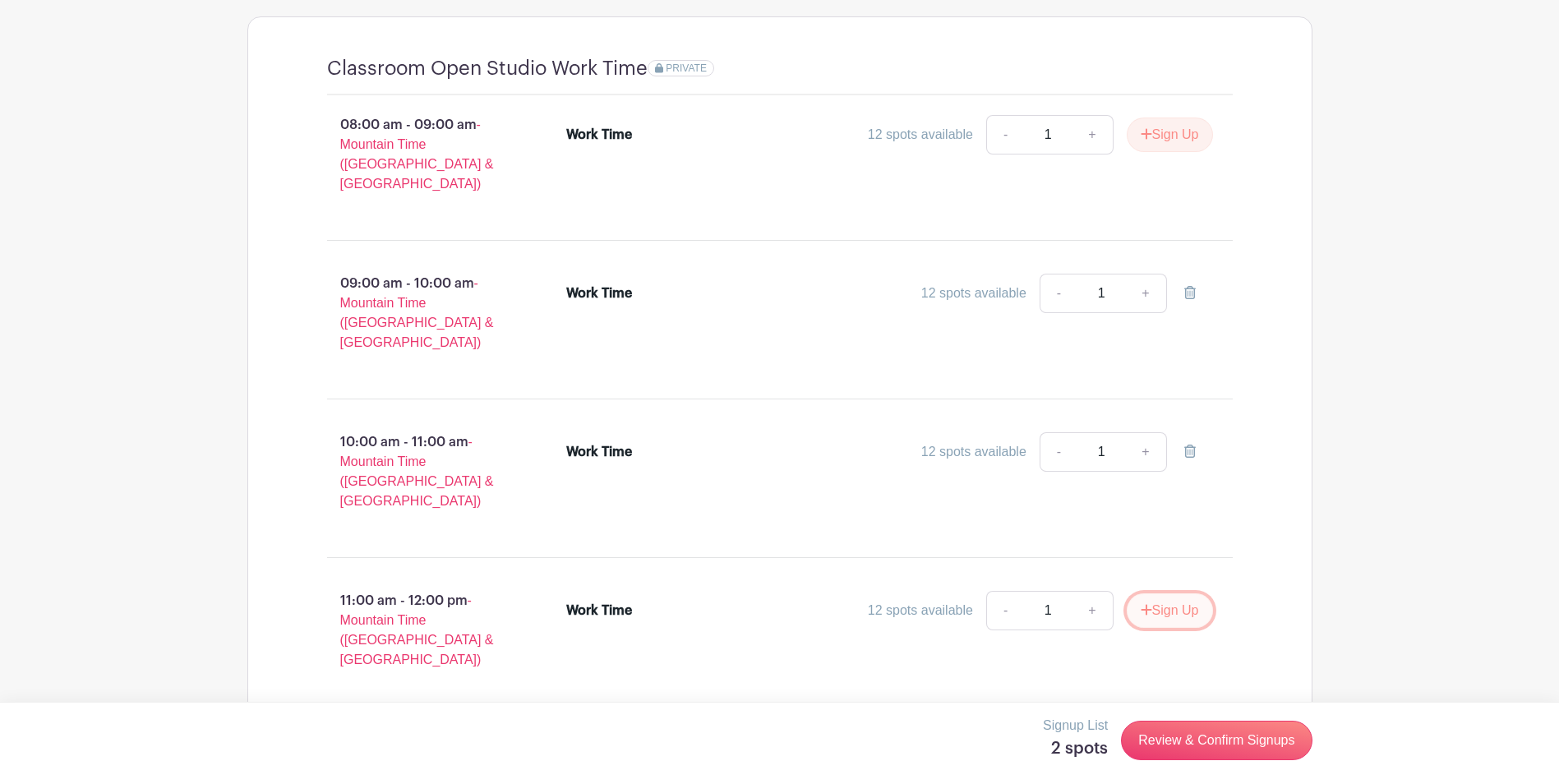
click at [1177, 593] on button "Sign Up" at bounding box center [1170, 610] width 87 height 35
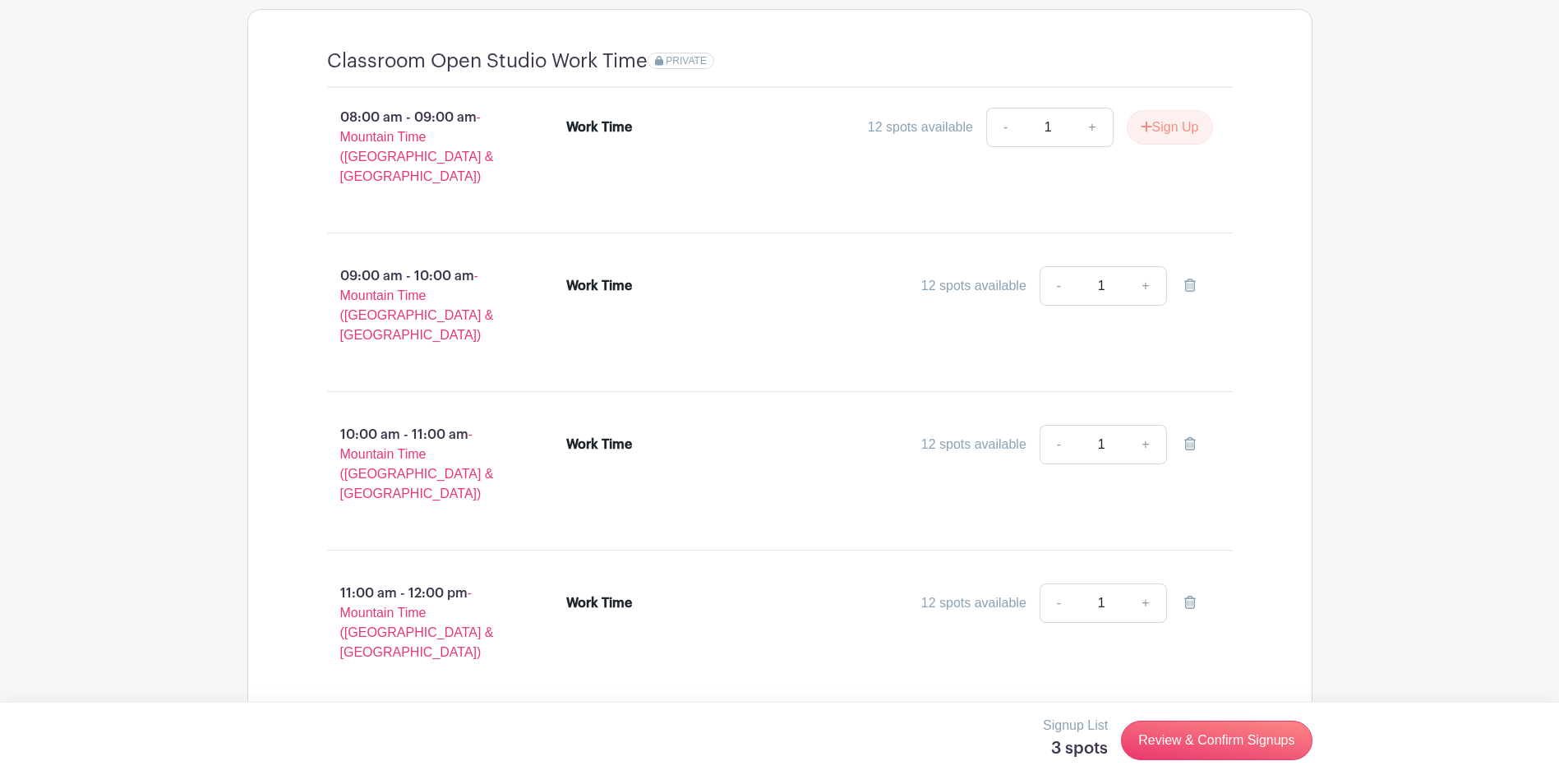
scroll to position [1191, 0]
click at [1175, 127] on button "Sign Up" at bounding box center [1170, 124] width 87 height 35
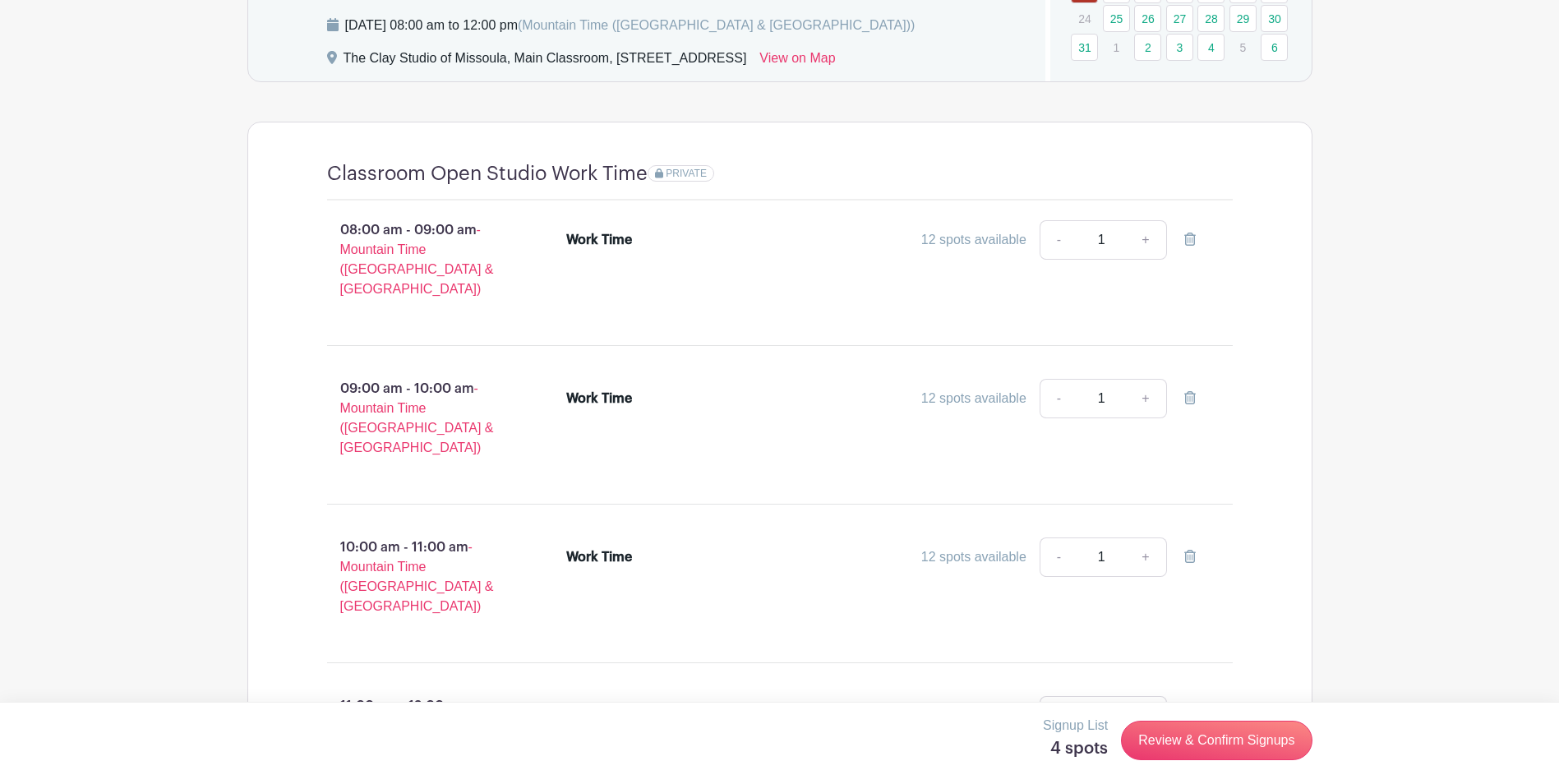
scroll to position [698, 0]
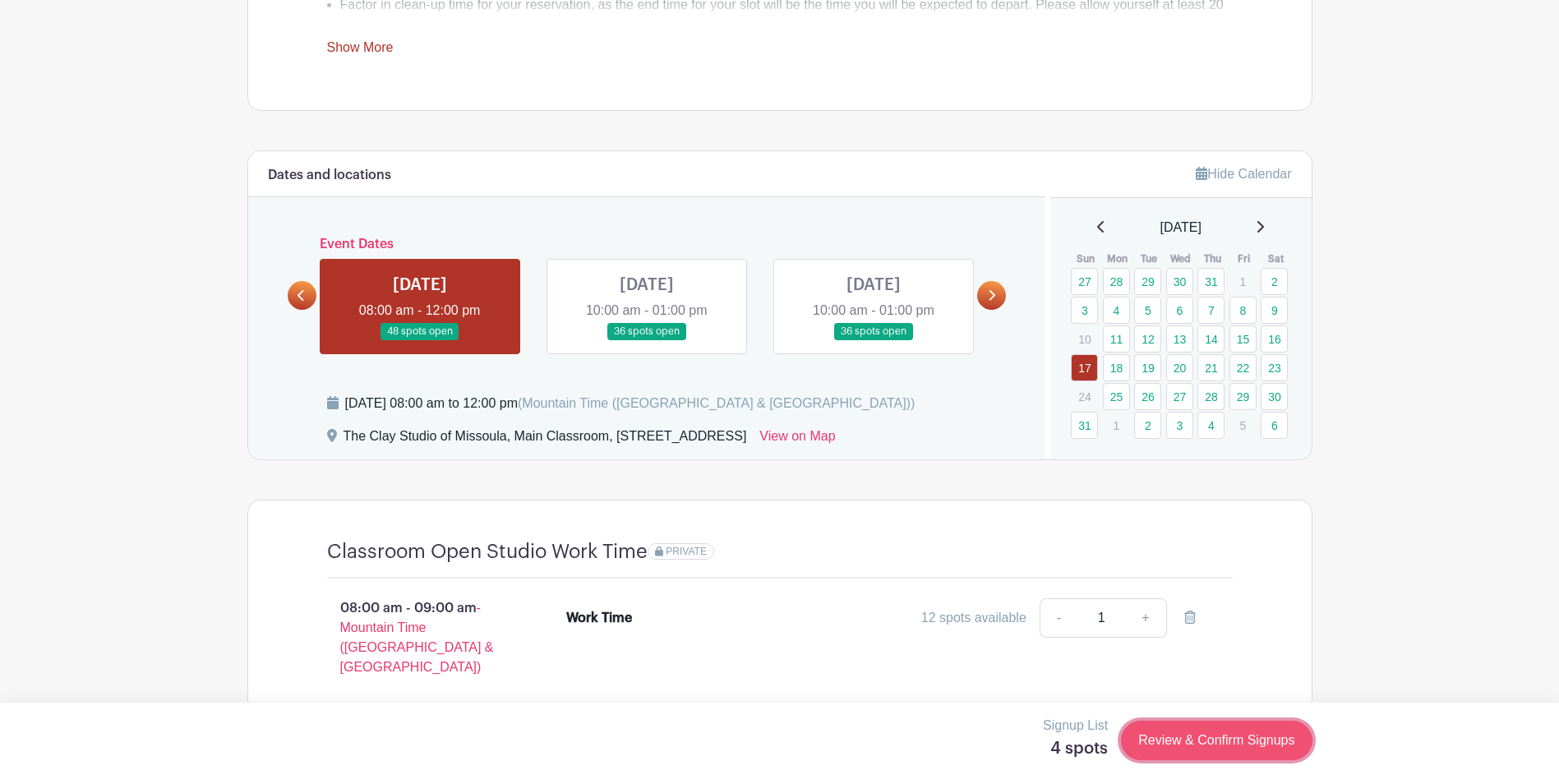
click at [1197, 726] on link "Review & Confirm Signups" at bounding box center [1217, 740] width 191 height 40
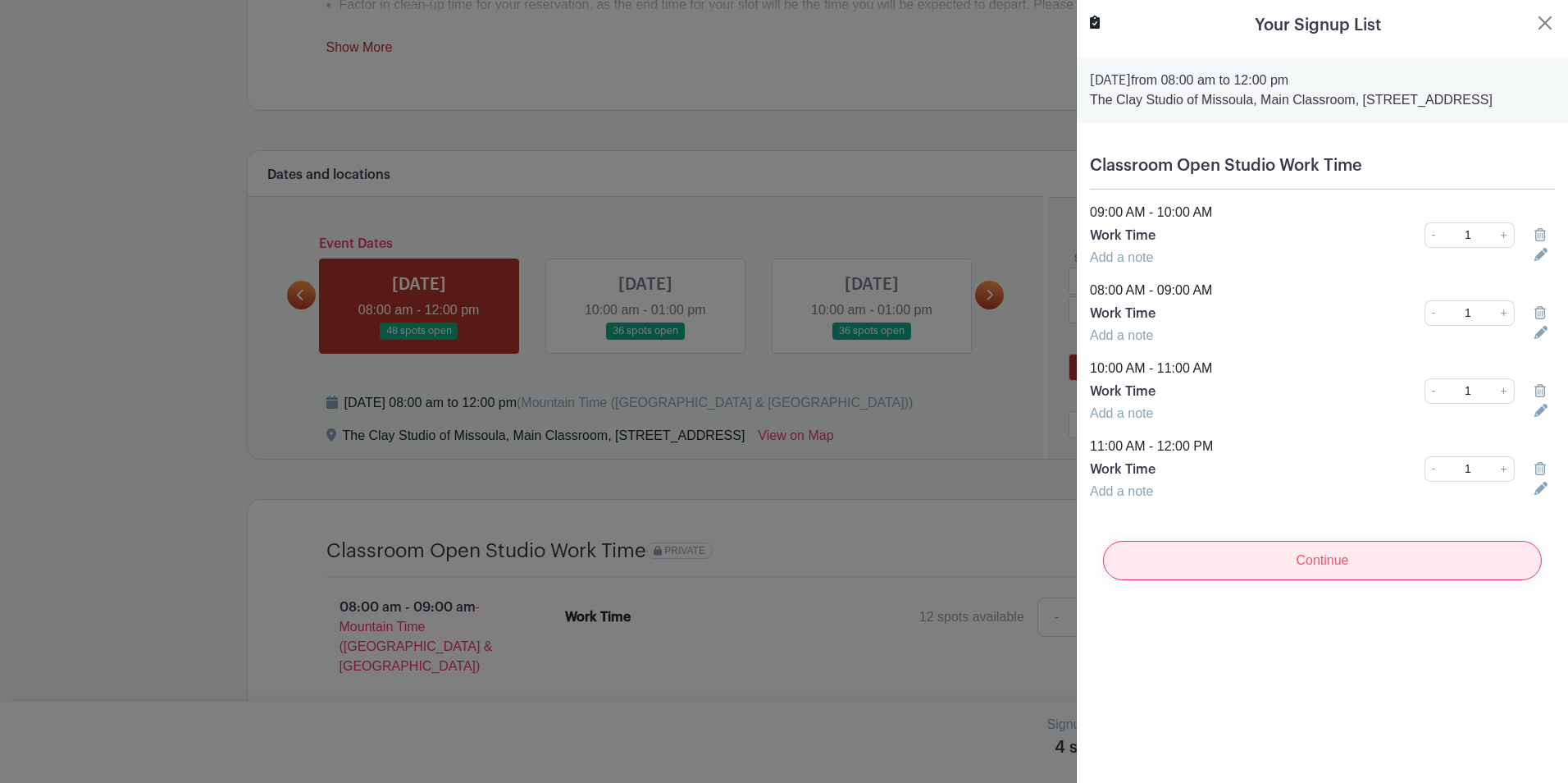
click at [1309, 573] on input "Continue" at bounding box center [1323, 560] width 439 height 40
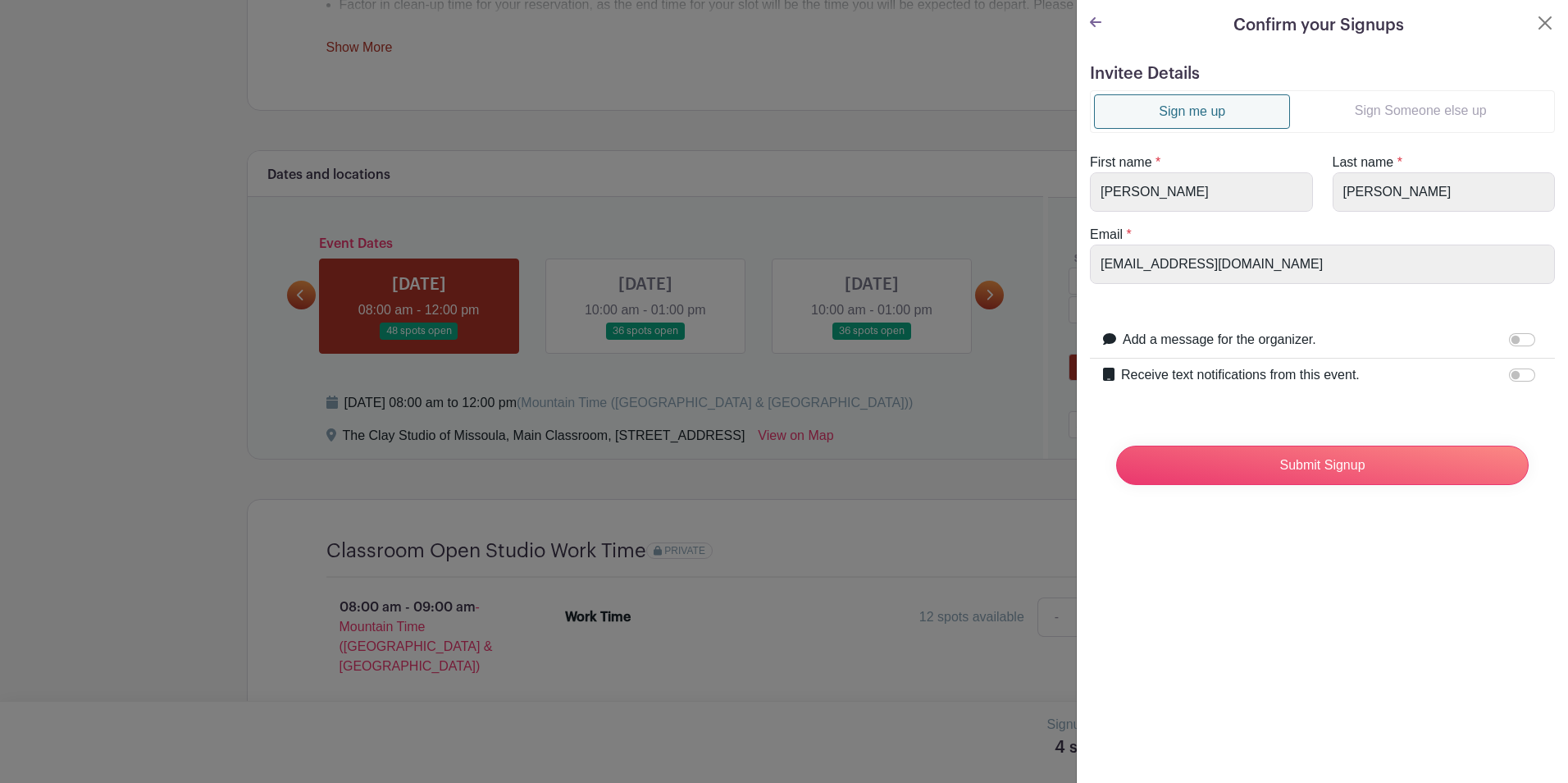
click at [1243, 102] on link "Sign me up" at bounding box center [1191, 111] width 196 height 35
click at [1511, 374] on input "Receive text notifications from this event." at bounding box center [1522, 375] width 26 height 13
checkbox input "true"
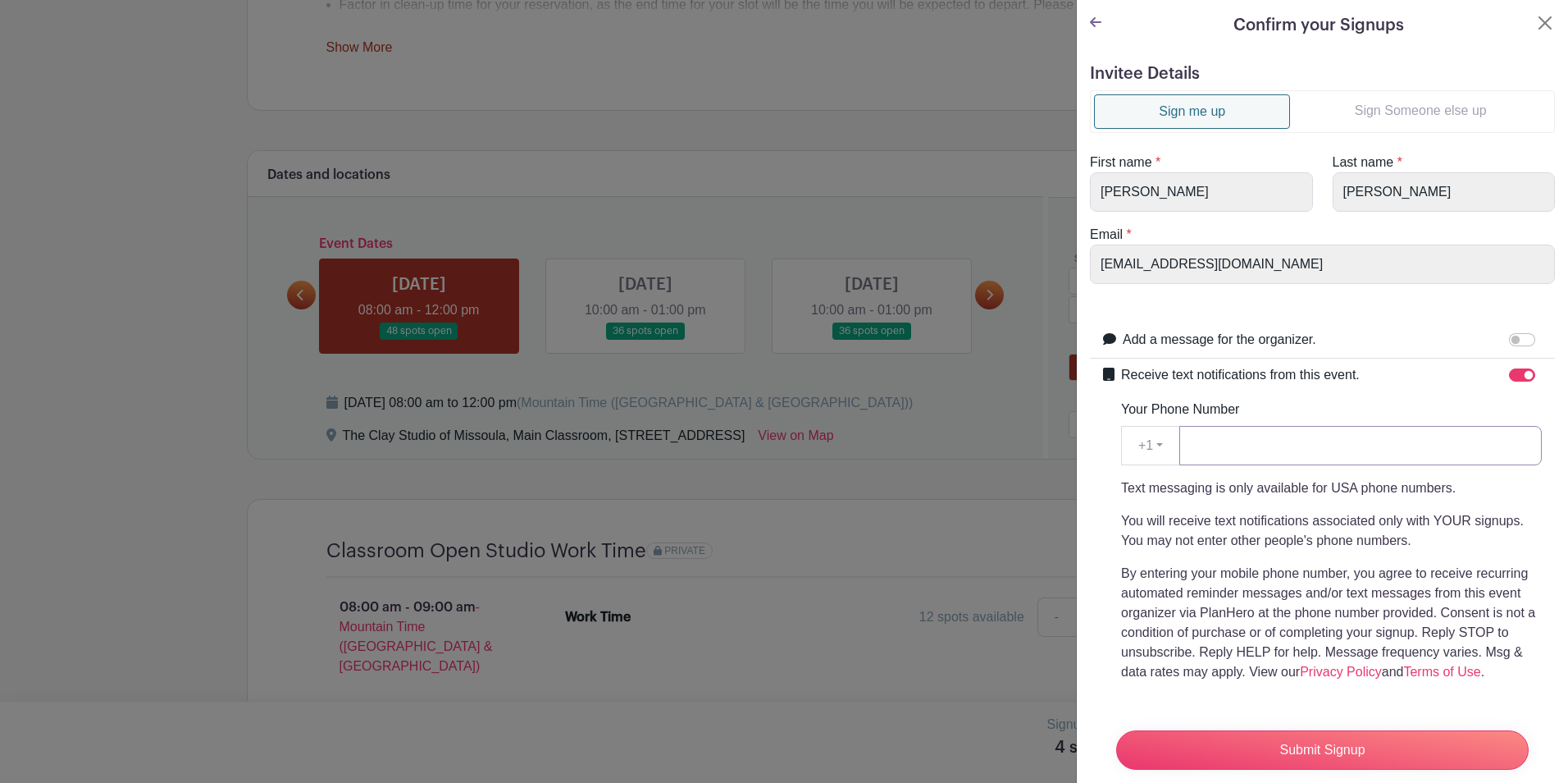
click at [1334, 455] on input "Your Phone Number" at bounding box center [1360, 445] width 363 height 40
type input "5093782277"
drag, startPoint x: 1302, startPoint y: 729, endPoint x: 1302, endPoint y: 720, distance: 9.0
click at [1303, 730] on input "Submit Signup" at bounding box center [1323, 750] width 412 height 40
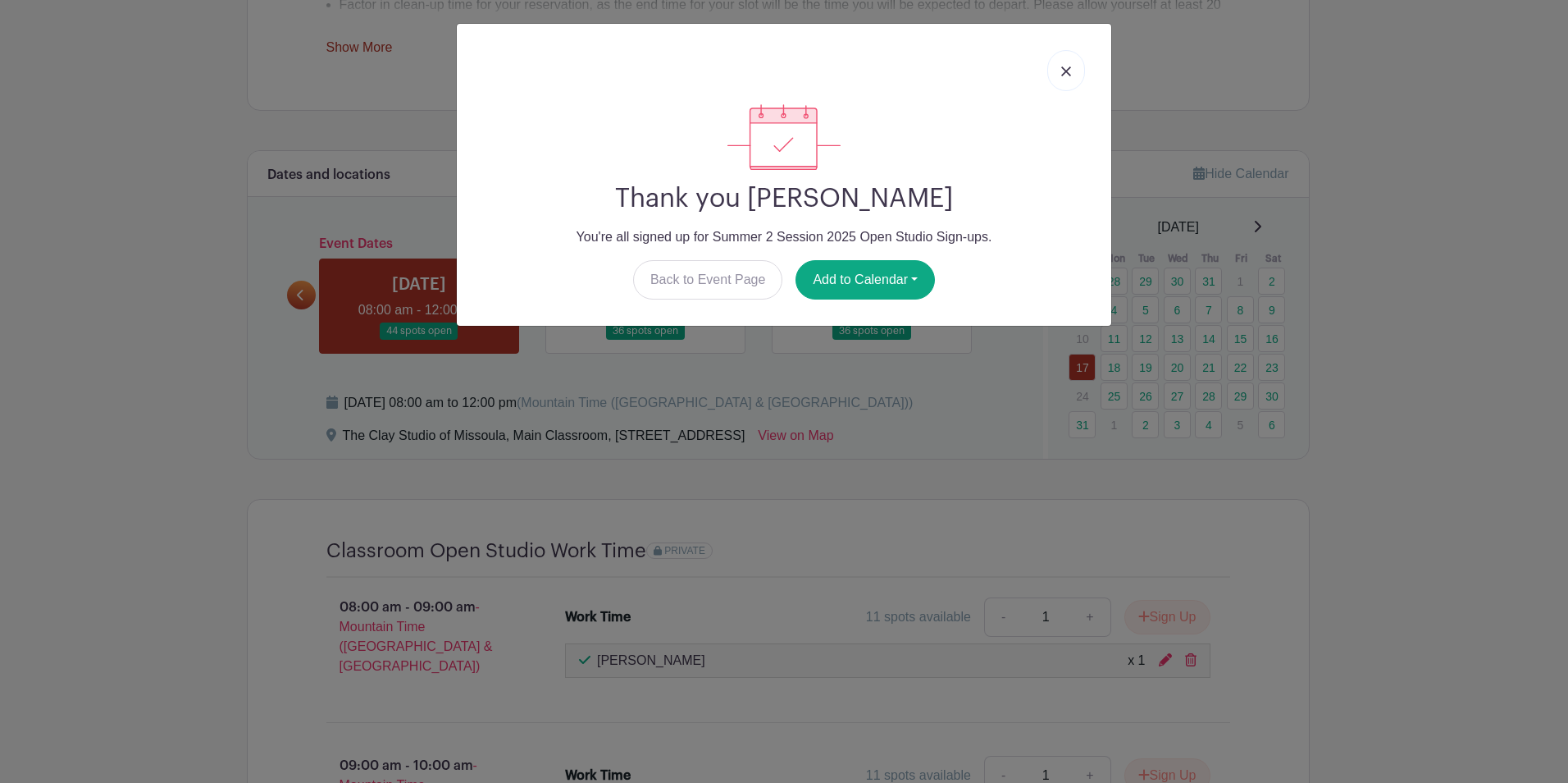
click at [1061, 69] on img at bounding box center [1066, 72] width 10 height 10
